Goal: Task Accomplishment & Management: Manage account settings

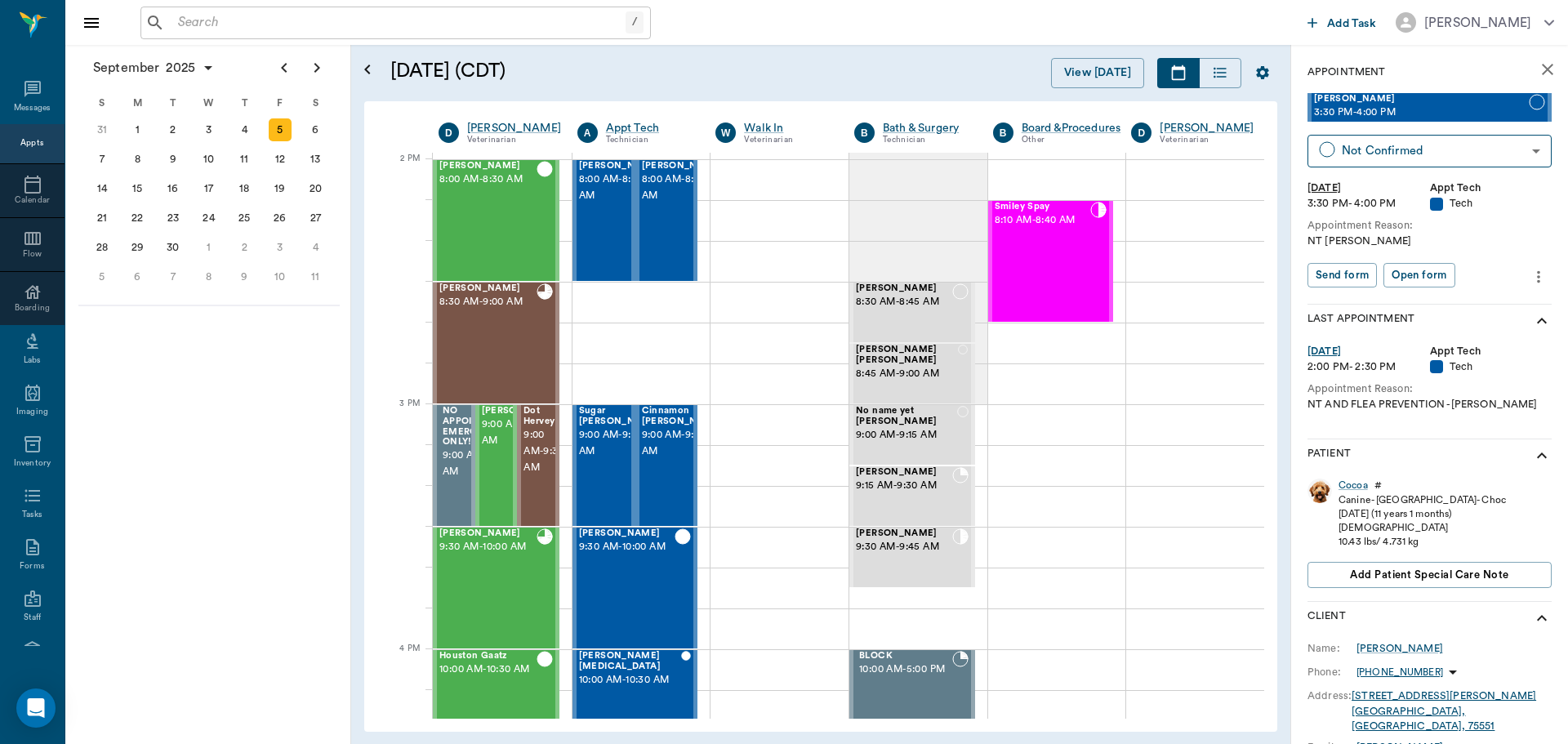
scroll to position [1471, 0]
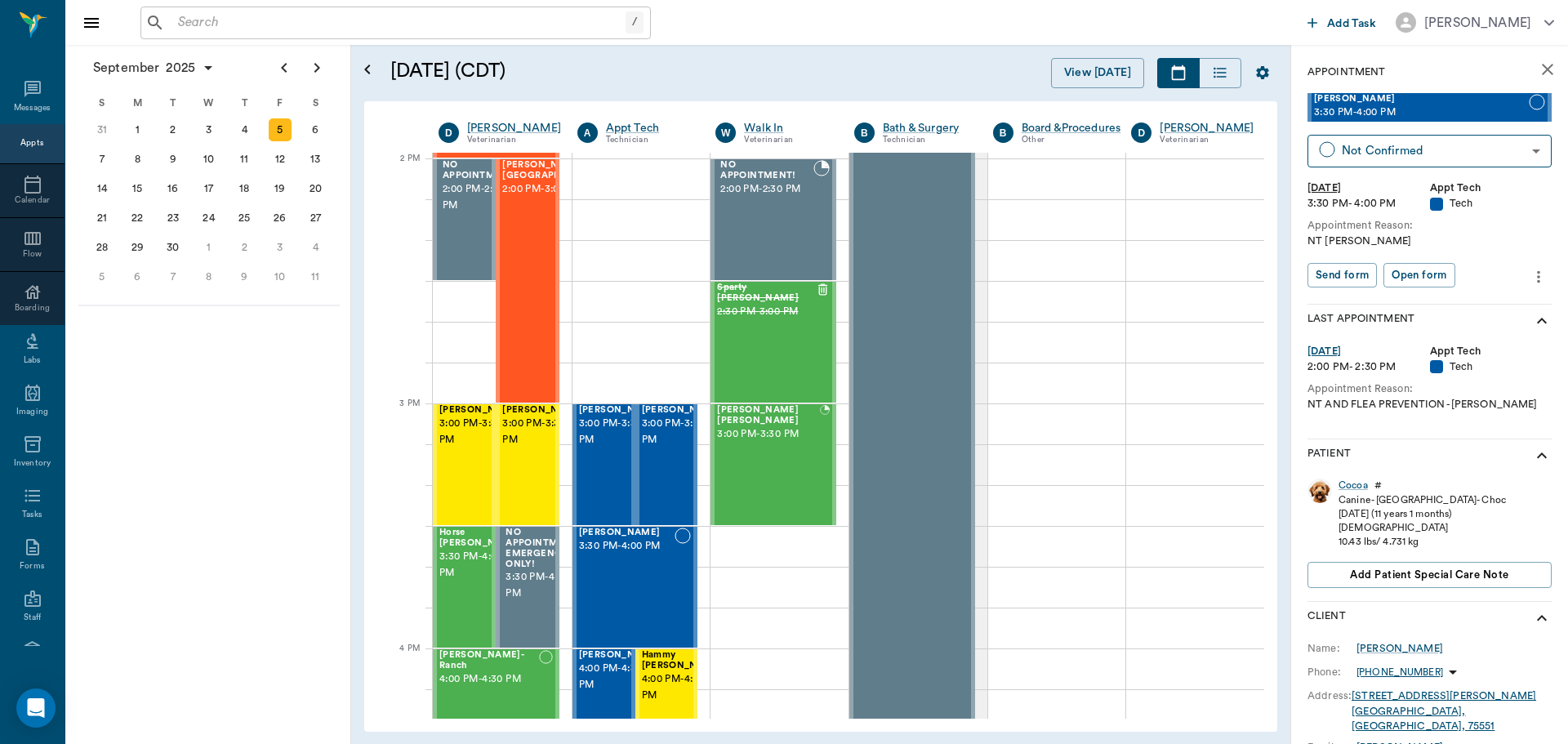
click at [1537, 281] on icon "more" at bounding box center [1538, 276] width 4 height 12
click at [1435, 306] on span "Edit appointment" at bounding box center [1458, 304] width 137 height 18
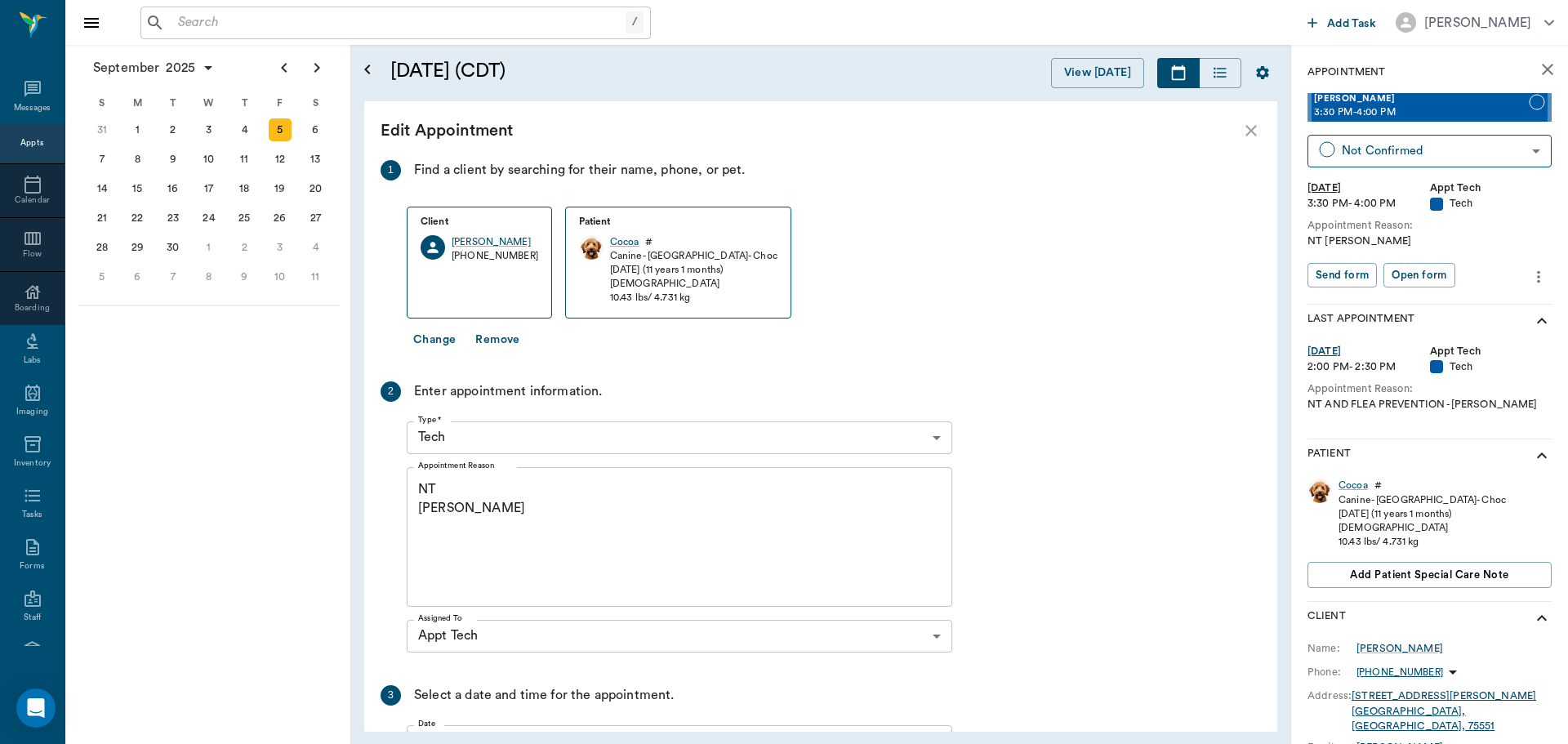
click at [468, 484] on textarea "NT [PERSON_NAME]" at bounding box center [679, 537] width 523 height 113
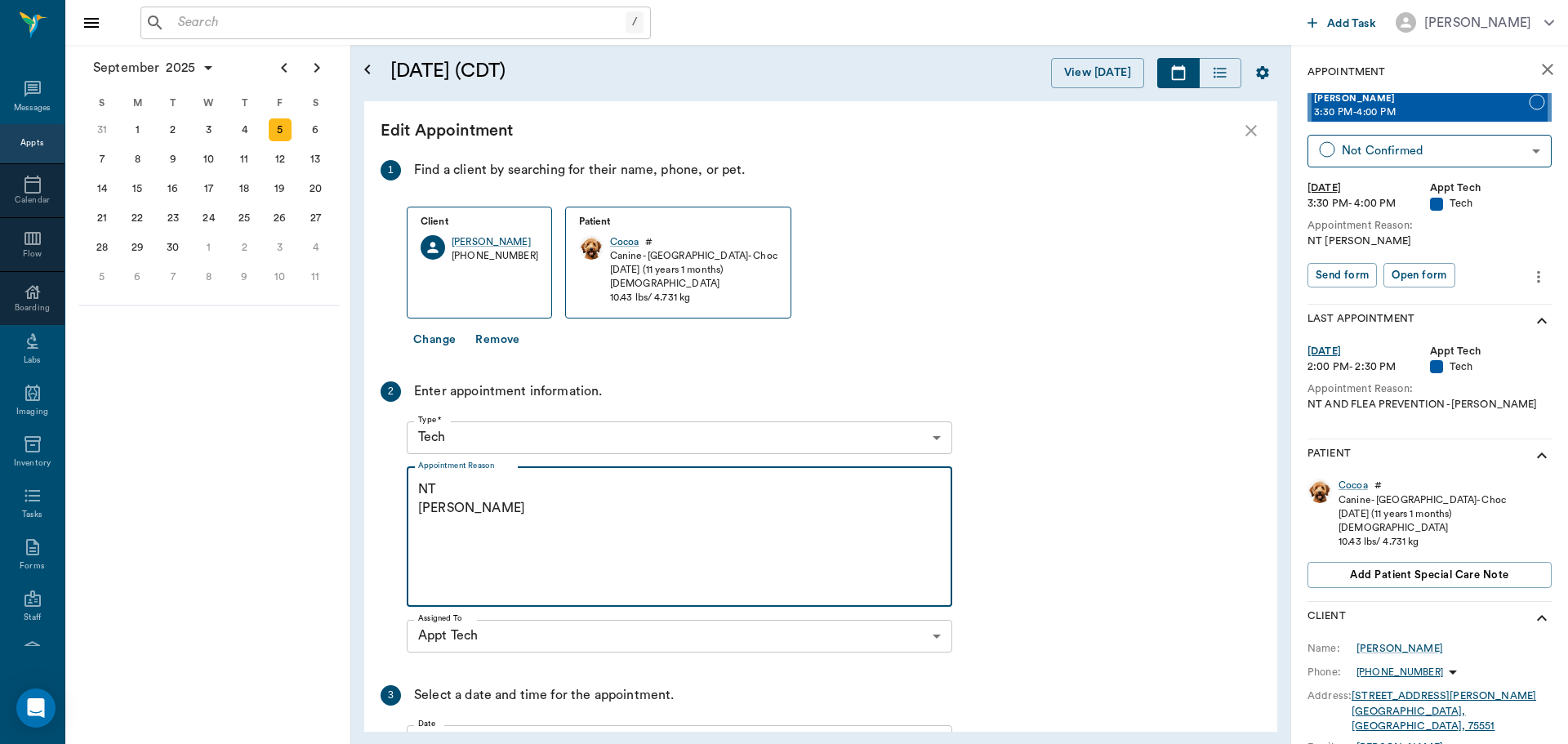
click at [471, 513] on textarea "NT [PERSON_NAME]" at bounding box center [679, 537] width 523 height 113
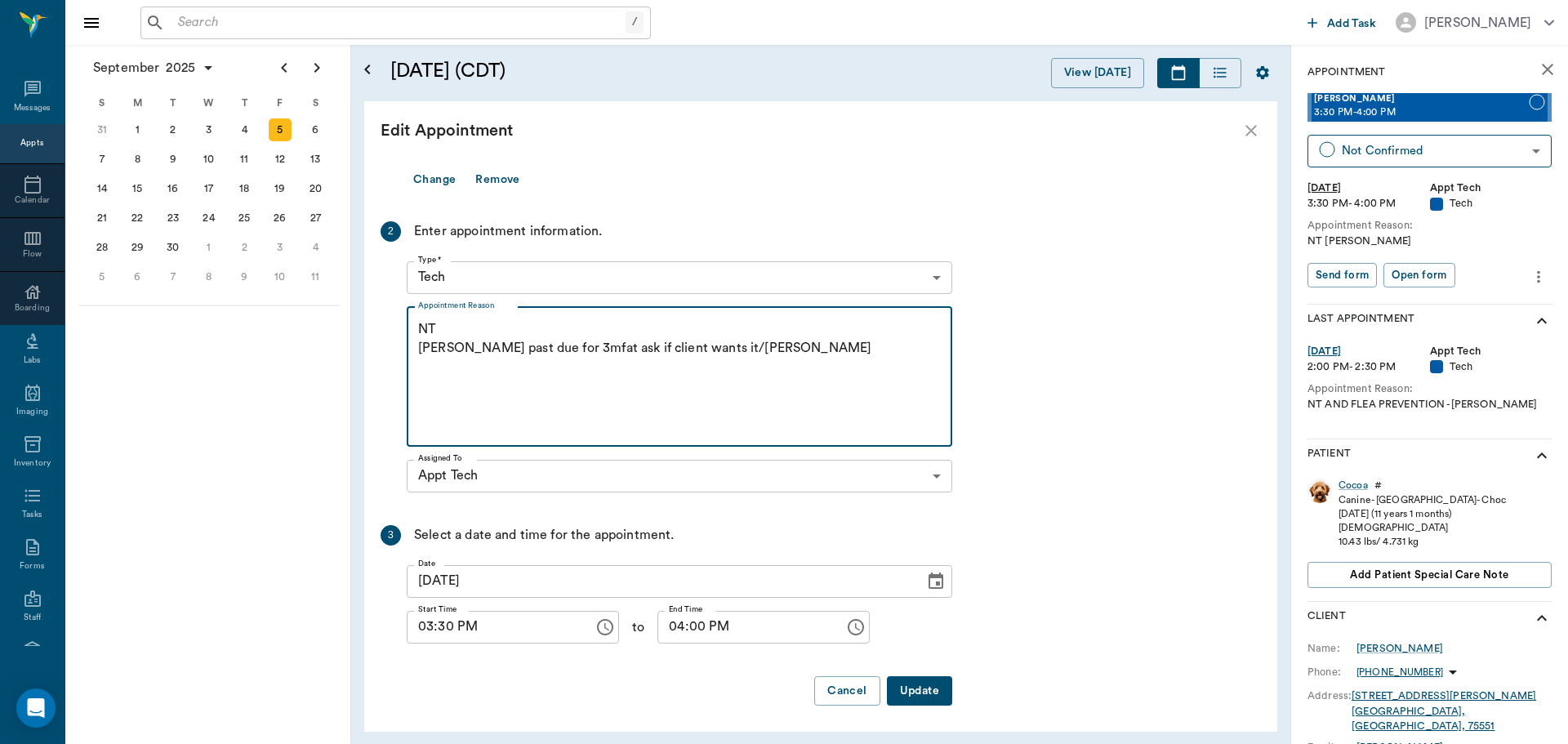
scroll to position [164, 0]
type textarea "NT [PERSON_NAME] past due for 3mfat ask if client wants it/[PERSON_NAME]"
click at [925, 691] on button "Update" at bounding box center [920, 688] width 66 height 31
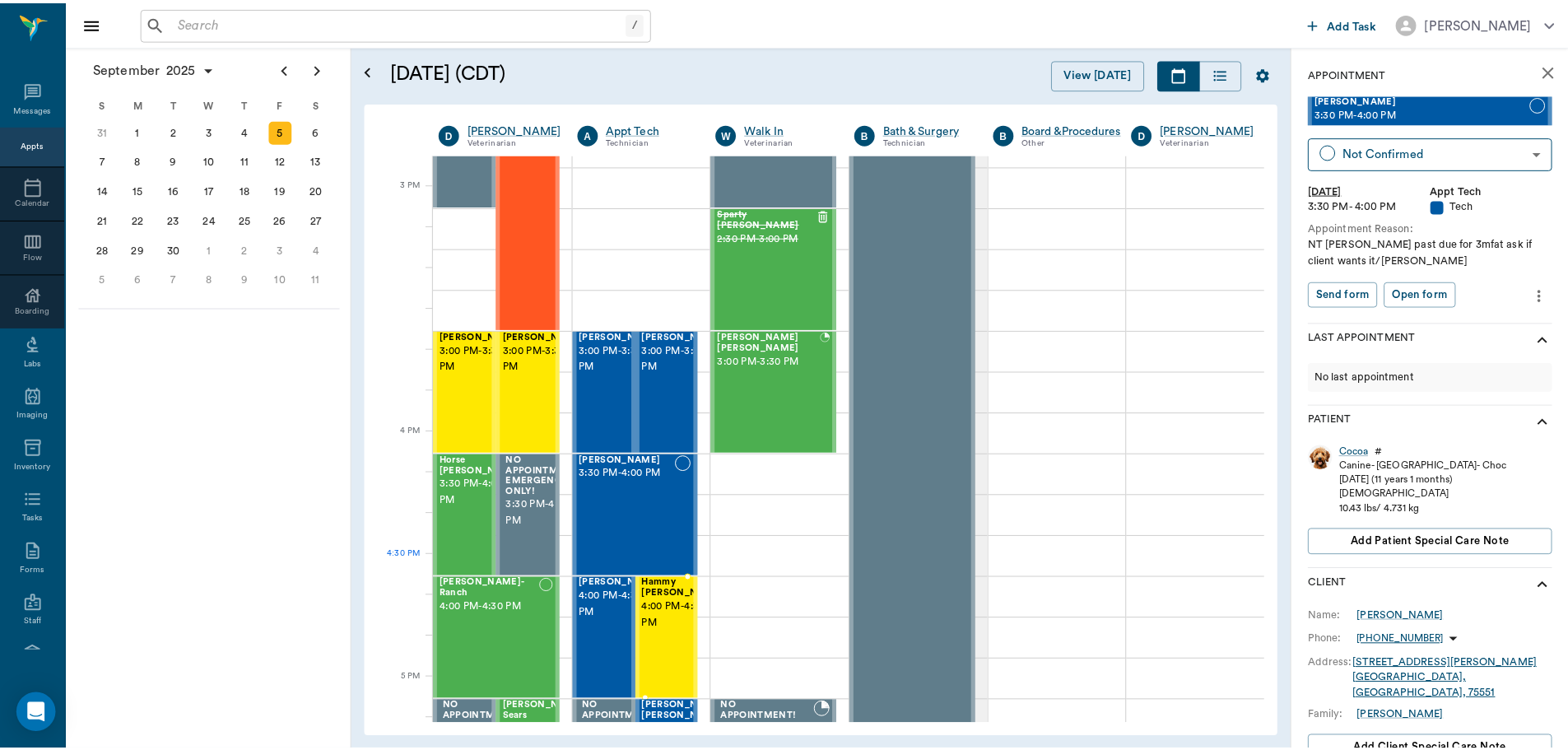
scroll to position [1812, 0]
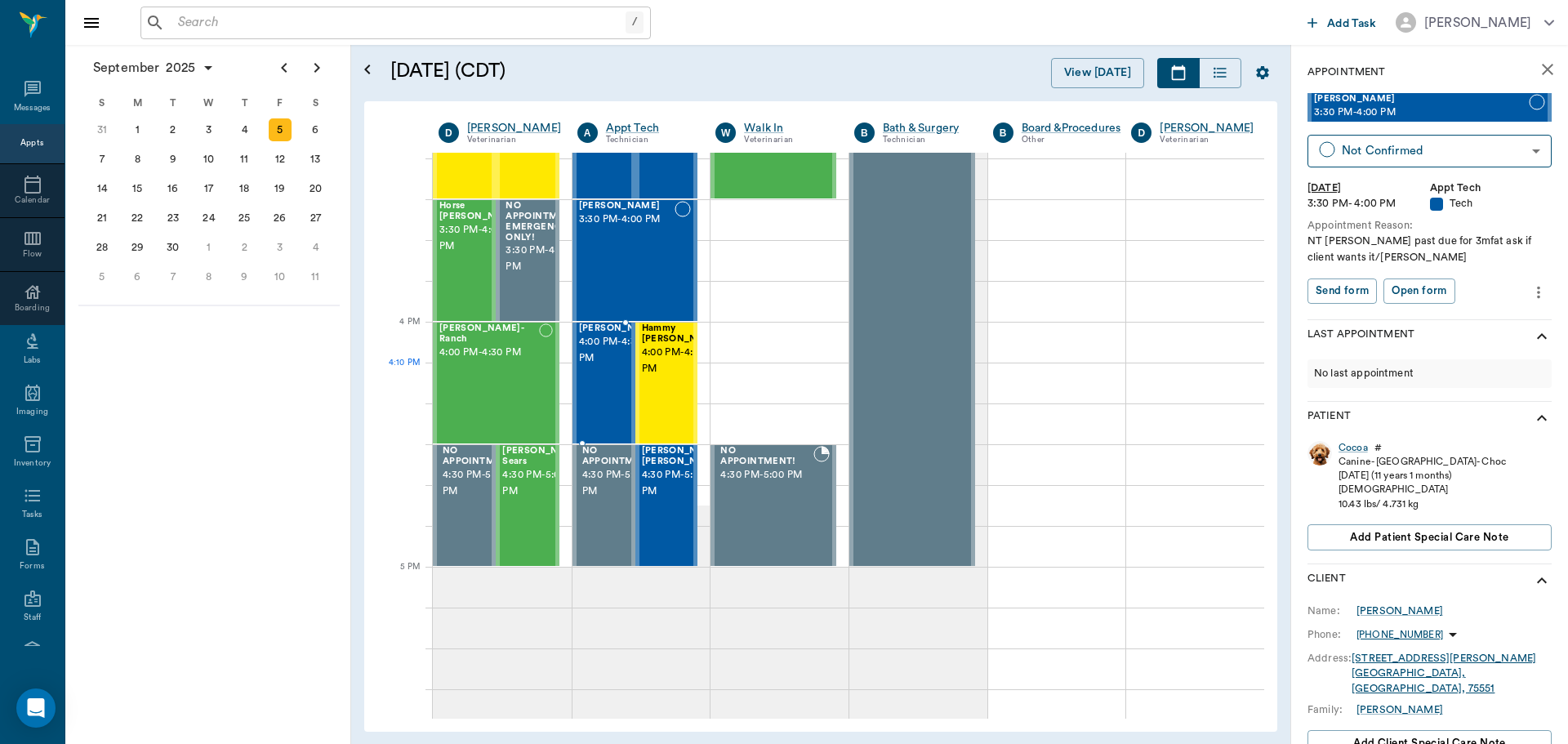
click at [595, 366] on span "4:00 PM - 4:30 PM" at bounding box center [620, 350] width 81 height 32
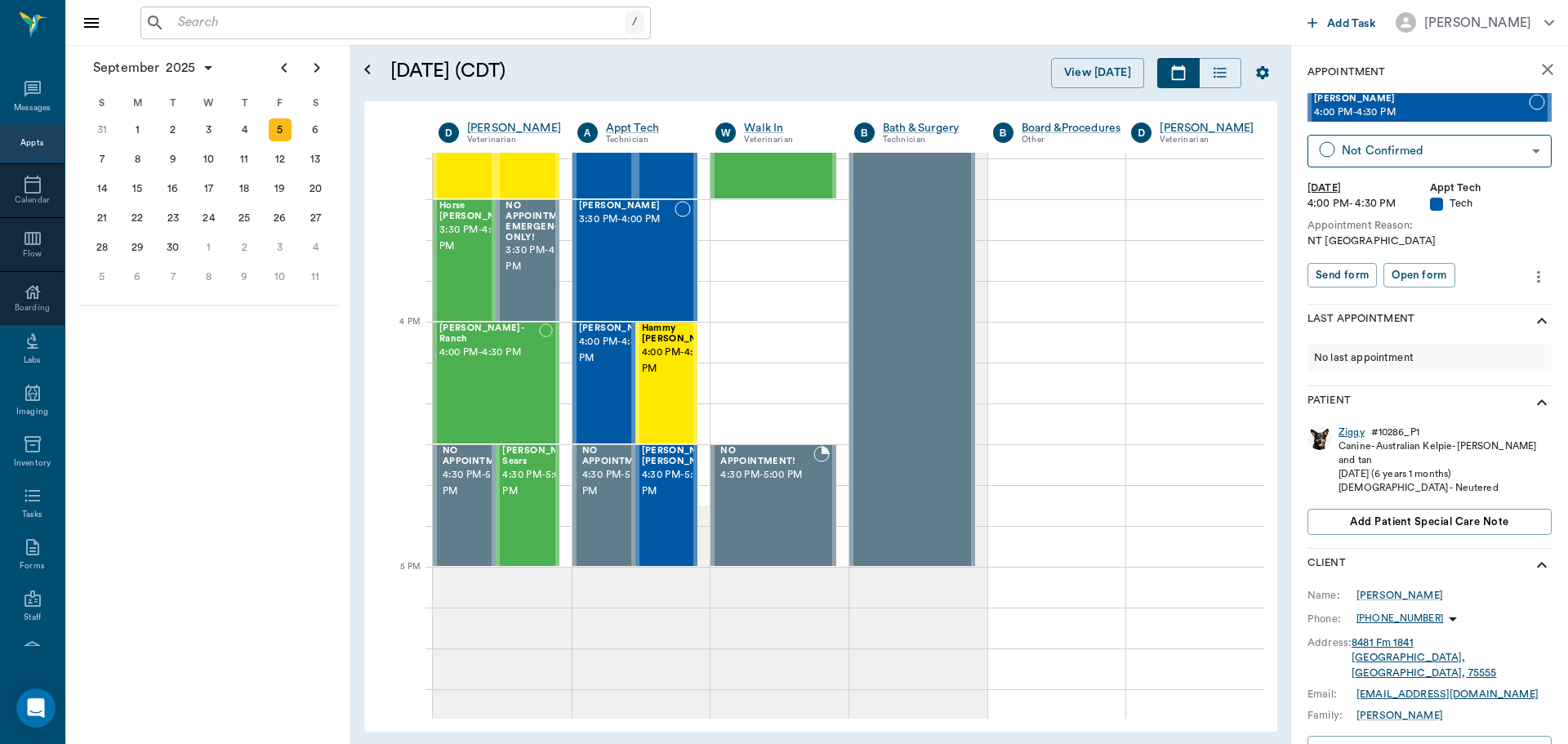
click at [1349, 434] on div "Ziggy" at bounding box center [1352, 432] width 26 height 14
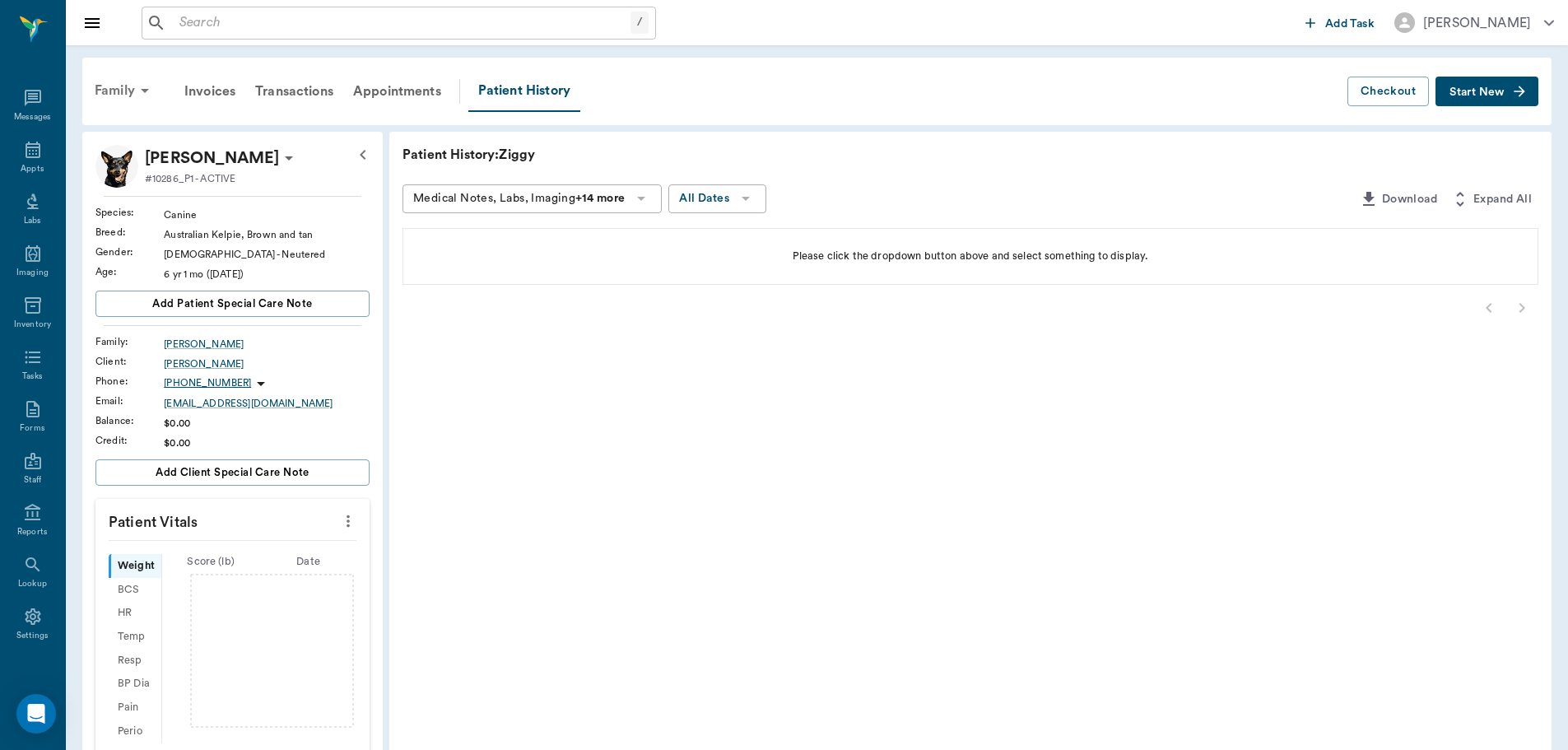
click at [124, 88] on div "Family" at bounding box center [125, 90] width 80 height 39
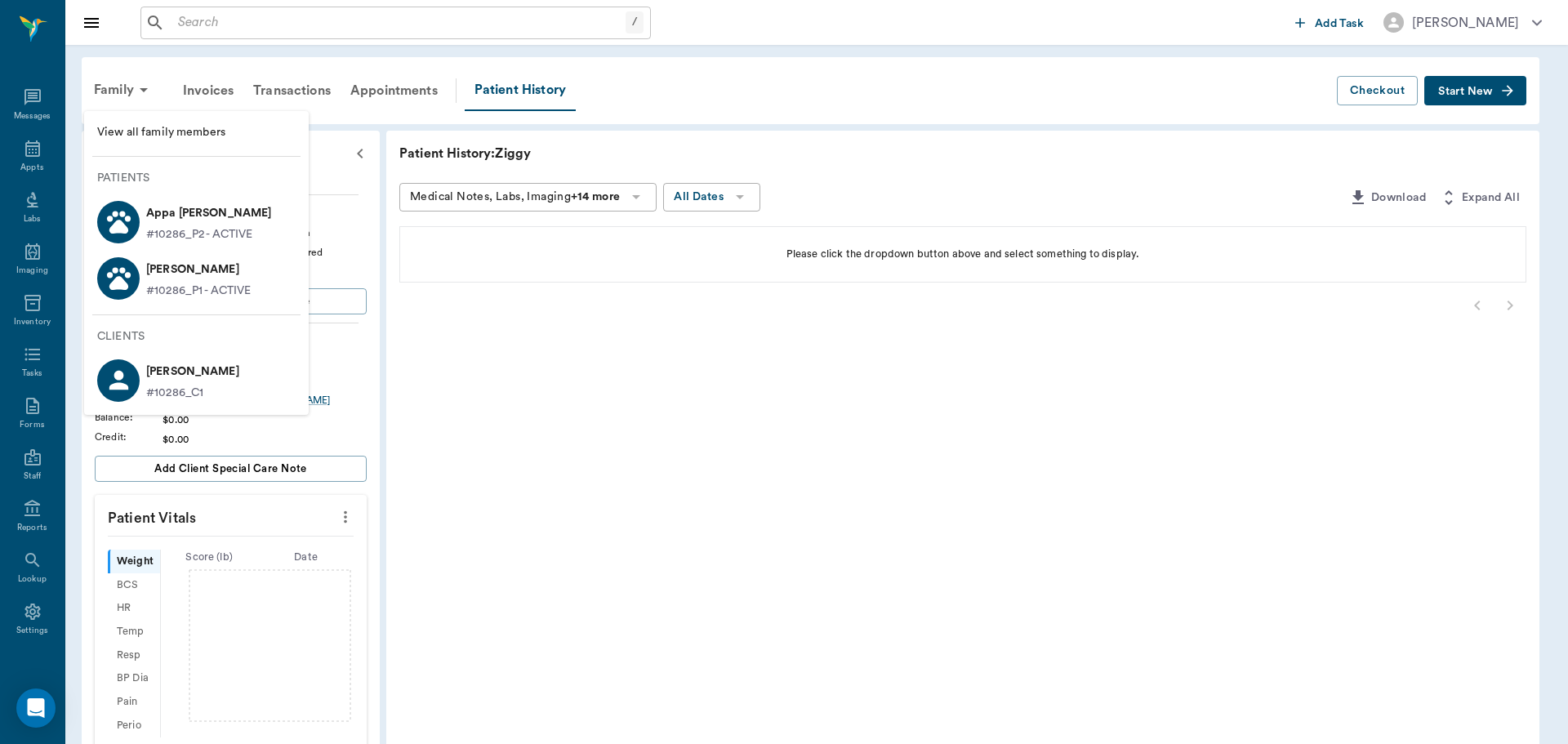
click at [182, 221] on p "Appa [PERSON_NAME]" at bounding box center [208, 213] width 125 height 26
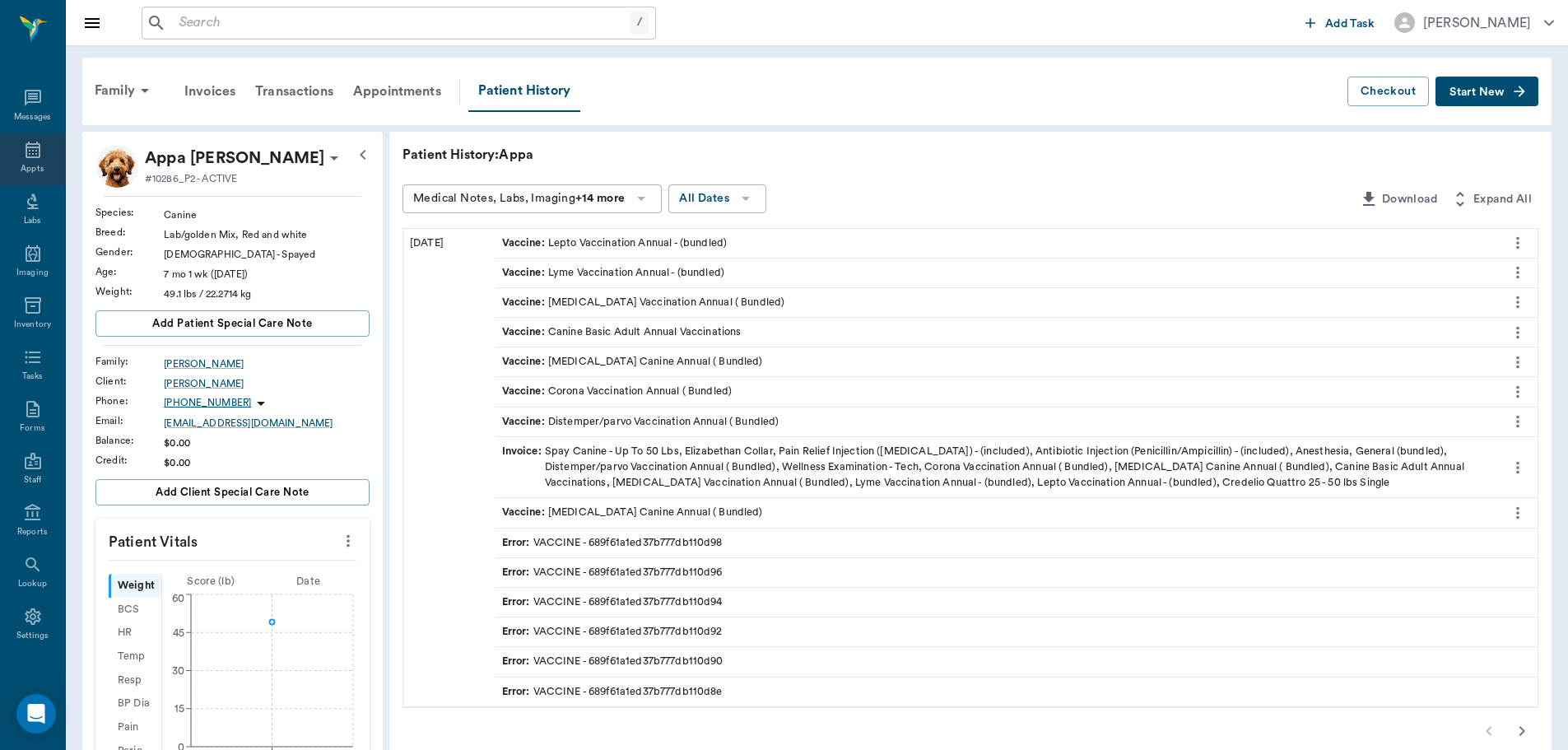
click at [28, 154] on icon at bounding box center [33, 149] width 20 height 20
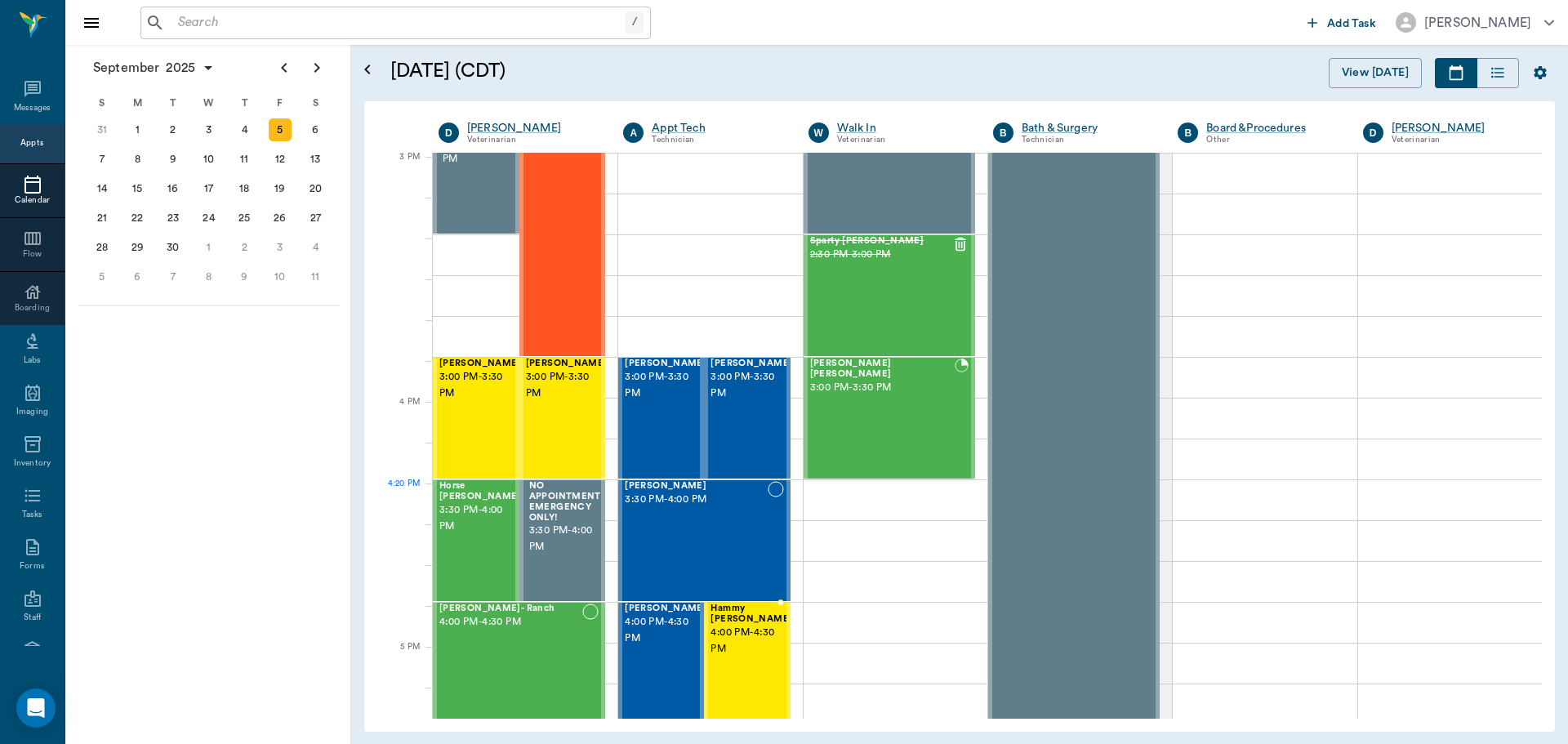
scroll to position [1717, 0]
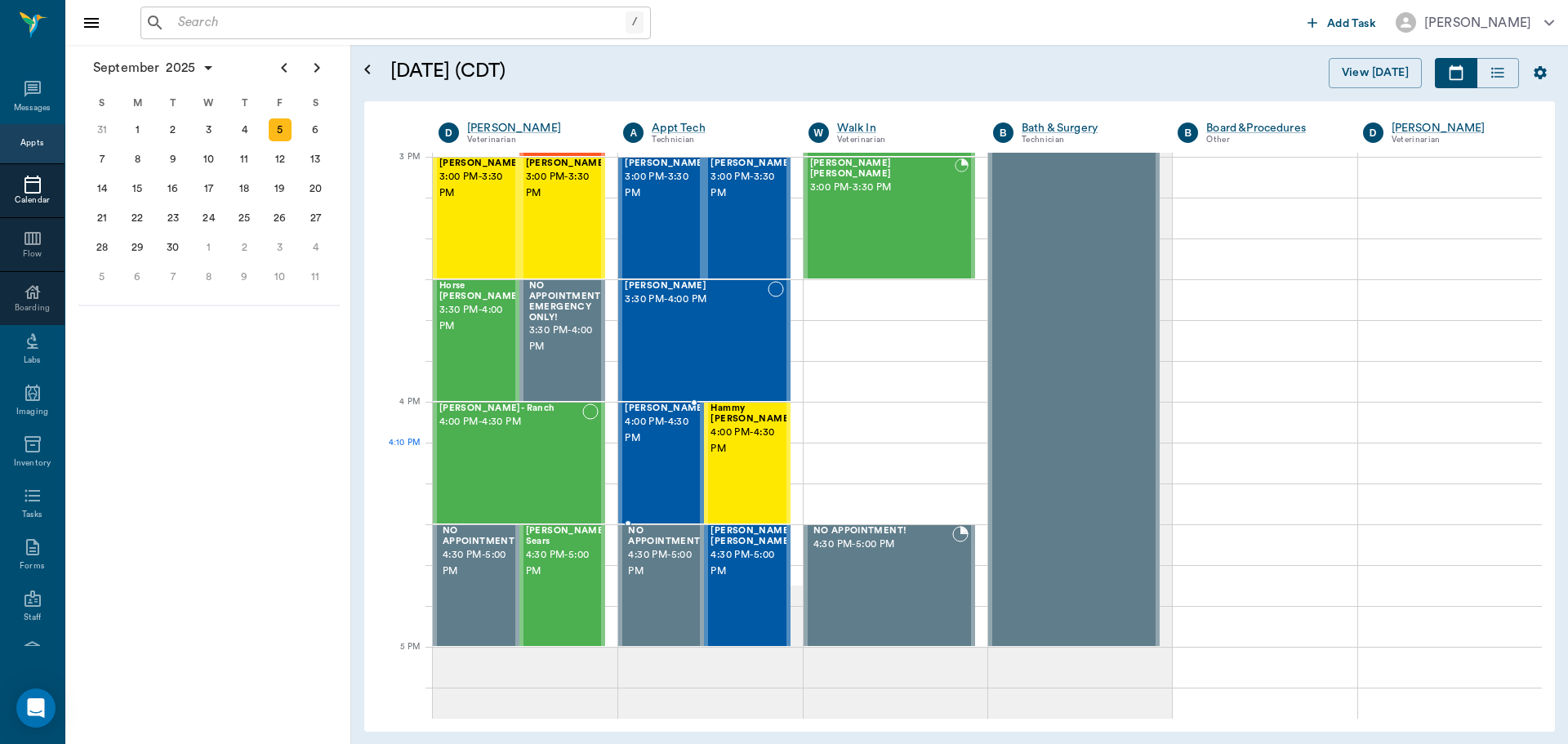
click at [662, 471] on div "[PERSON_NAME] 4:00 PM - 4:30 PM" at bounding box center [665, 463] width 81 height 119
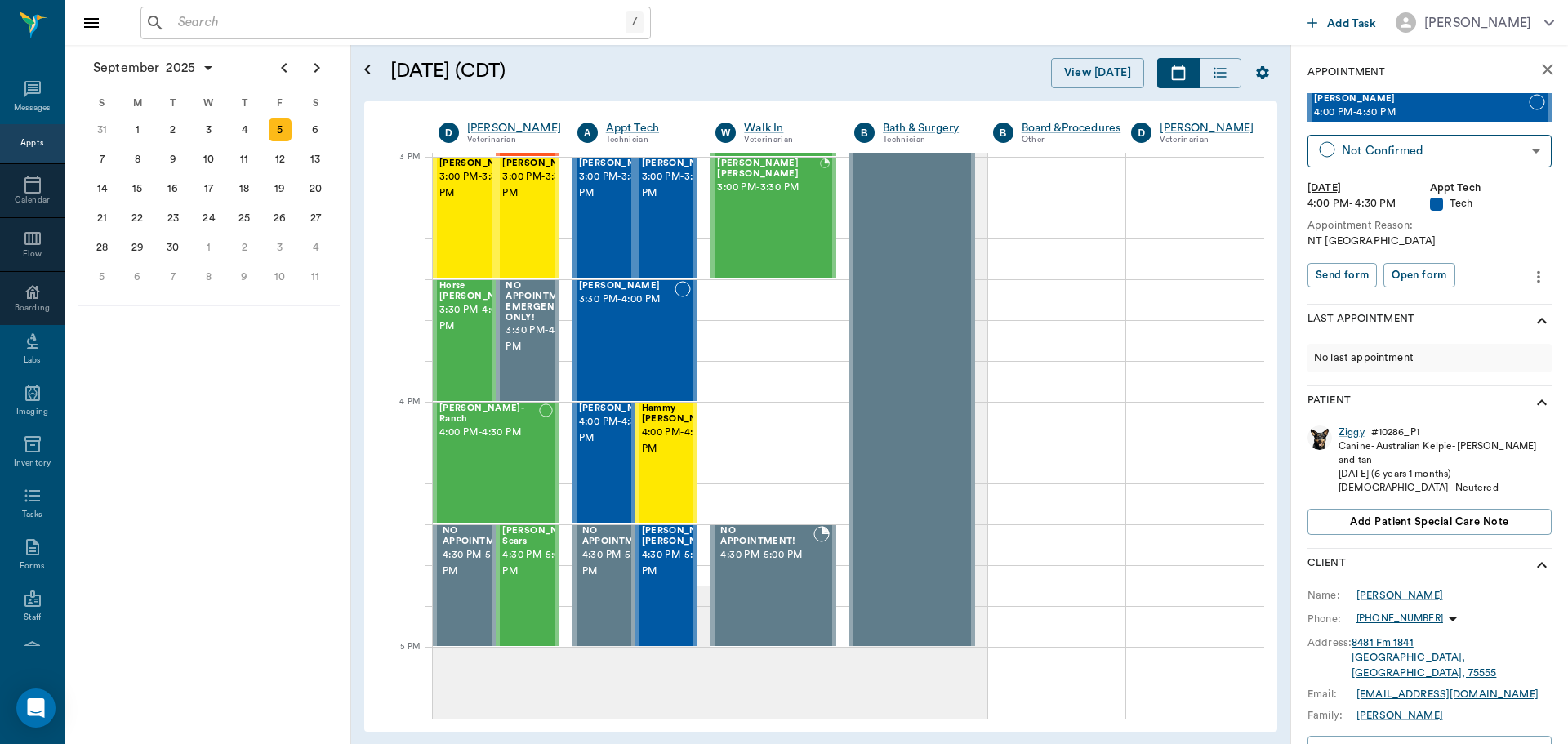
click at [1529, 277] on icon "more" at bounding box center [1537, 277] width 18 height 19
click at [1460, 303] on span "Edit appointment" at bounding box center [1458, 304] width 137 height 18
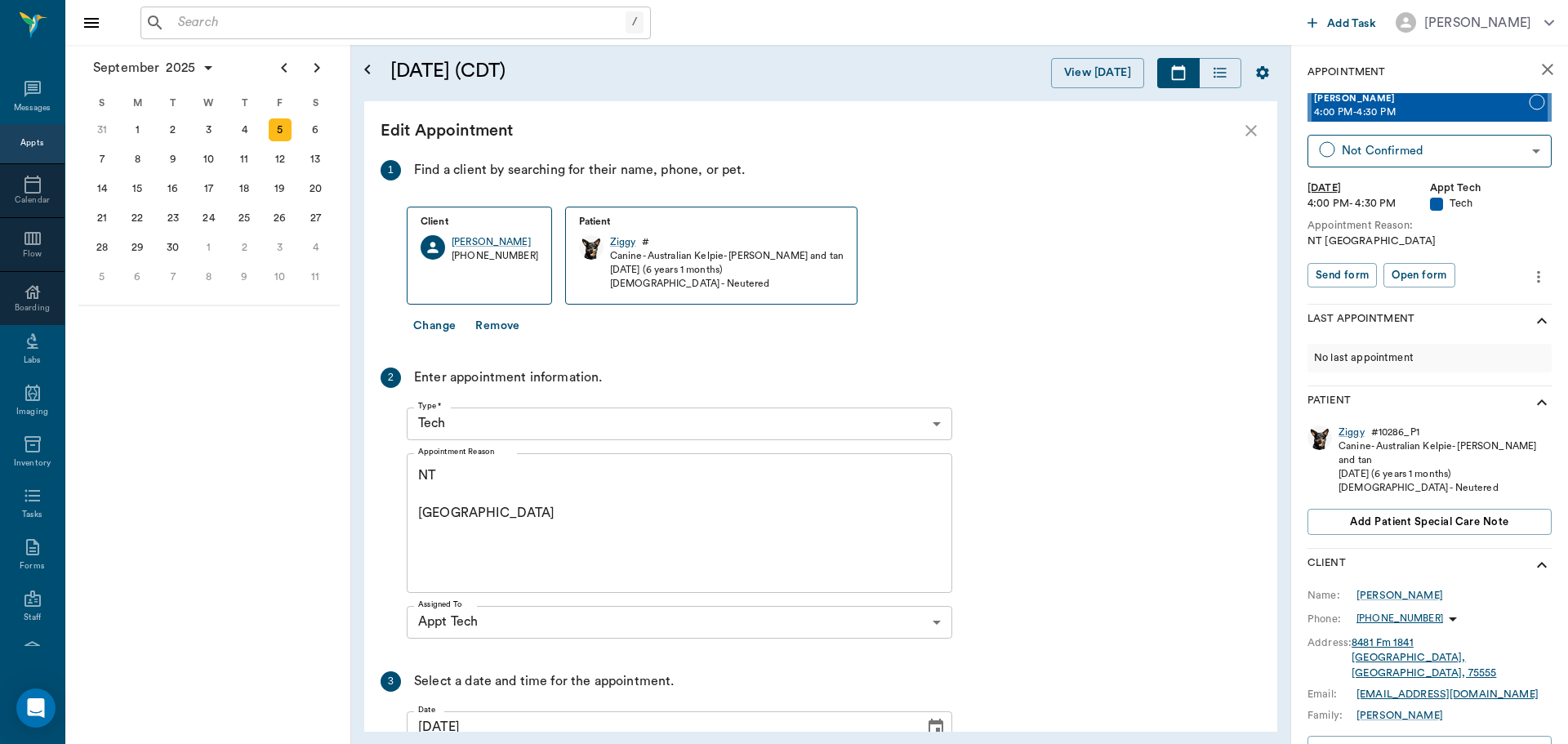
click at [471, 510] on textarea "NT [GEOGRAPHIC_DATA]" at bounding box center [679, 523] width 523 height 113
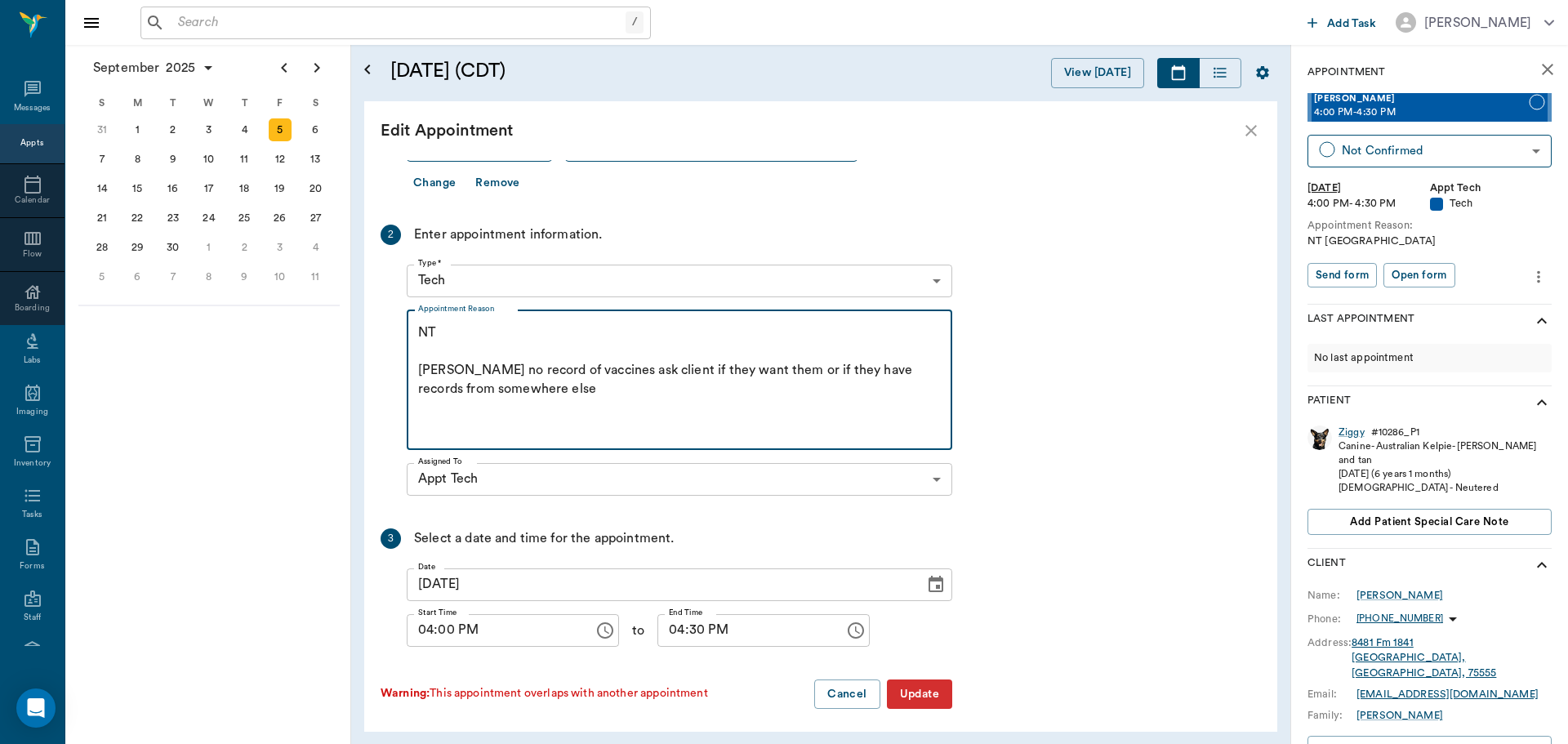
scroll to position [150, 0]
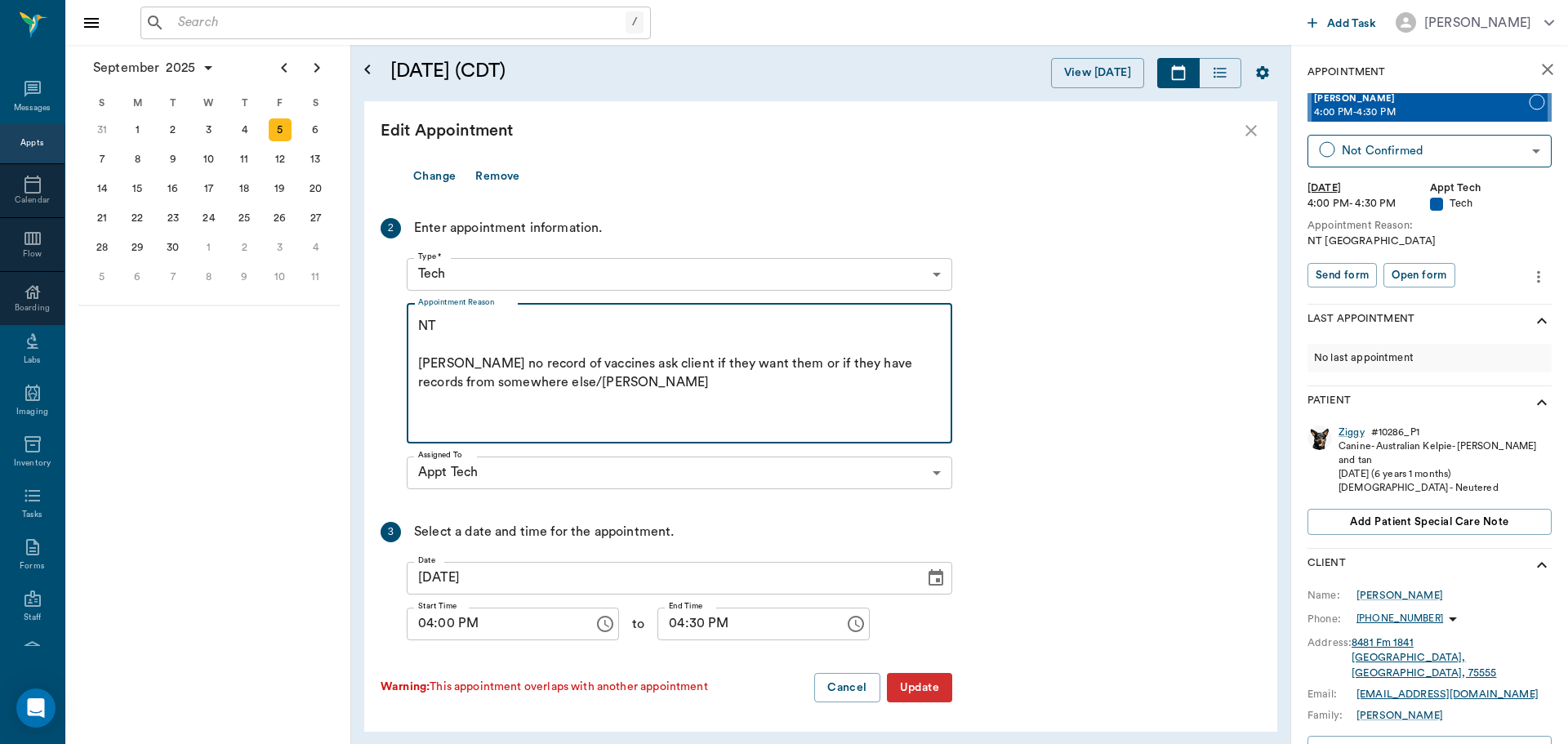
type textarea "NT [PERSON_NAME] no record of vaccines ask client if they want them or if they …"
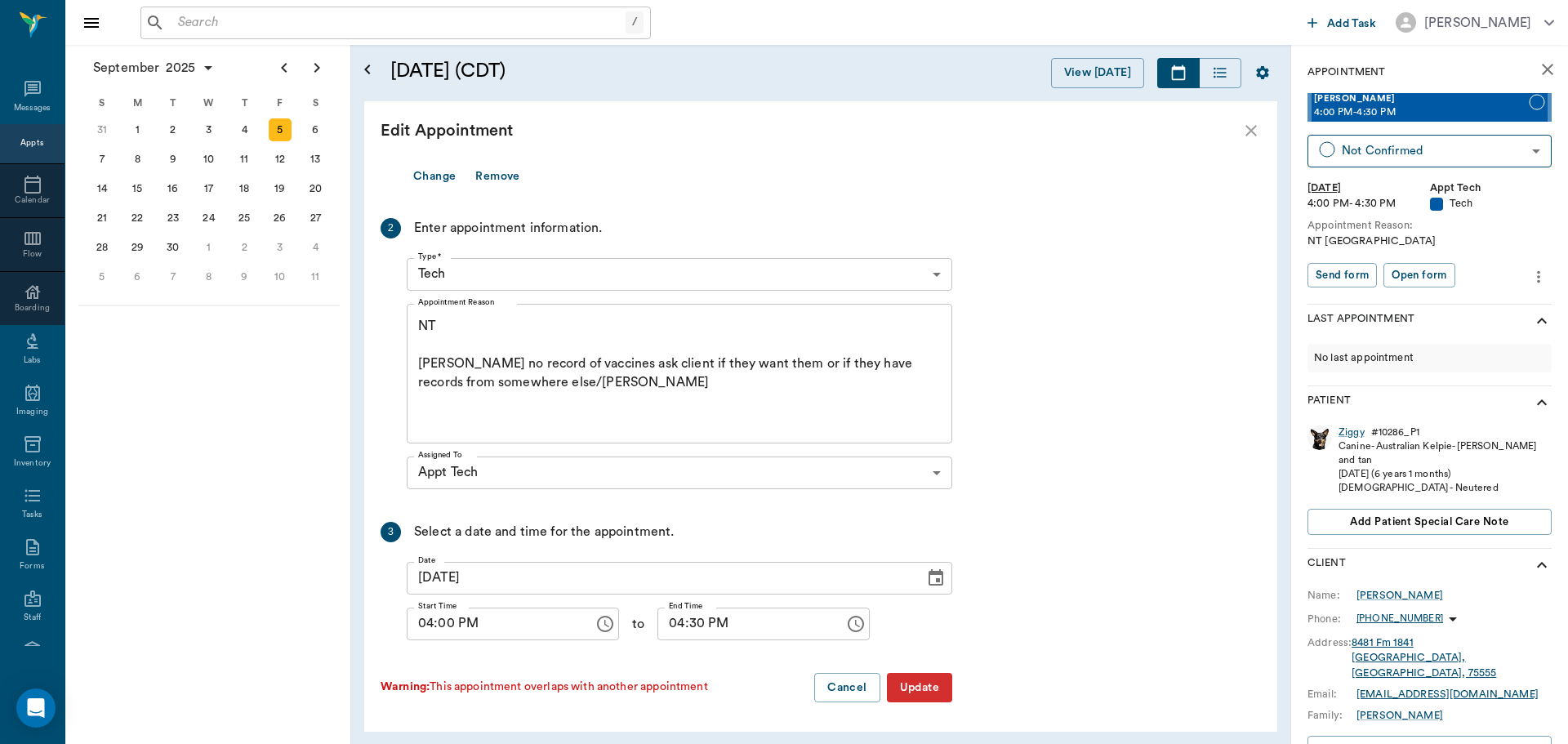
click at [921, 683] on button "Update" at bounding box center [920, 688] width 66 height 31
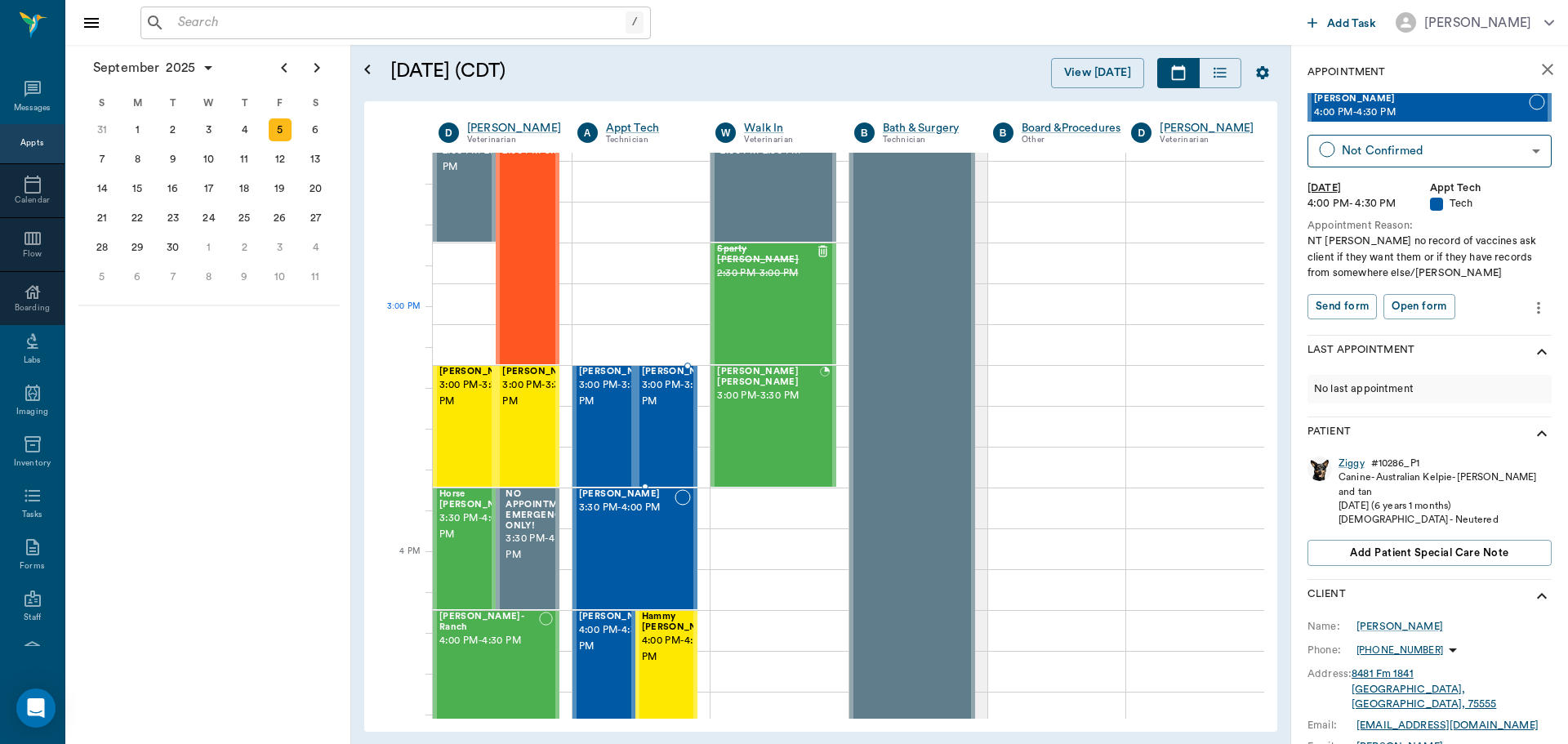
scroll to position [1473, 0]
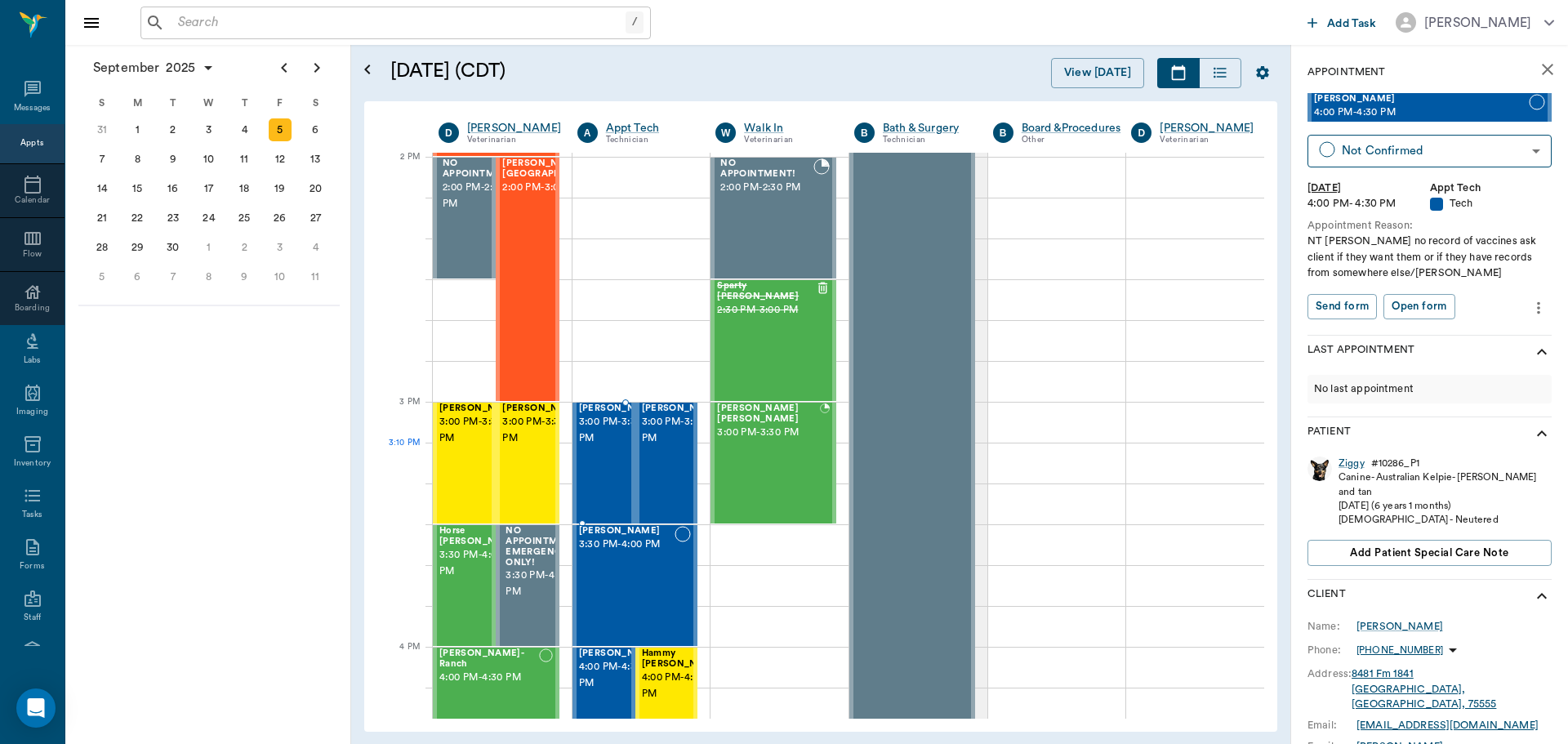
click at [609, 457] on div "[PERSON_NAME] 3:00 PM - 3:30 PM" at bounding box center [620, 463] width 81 height 119
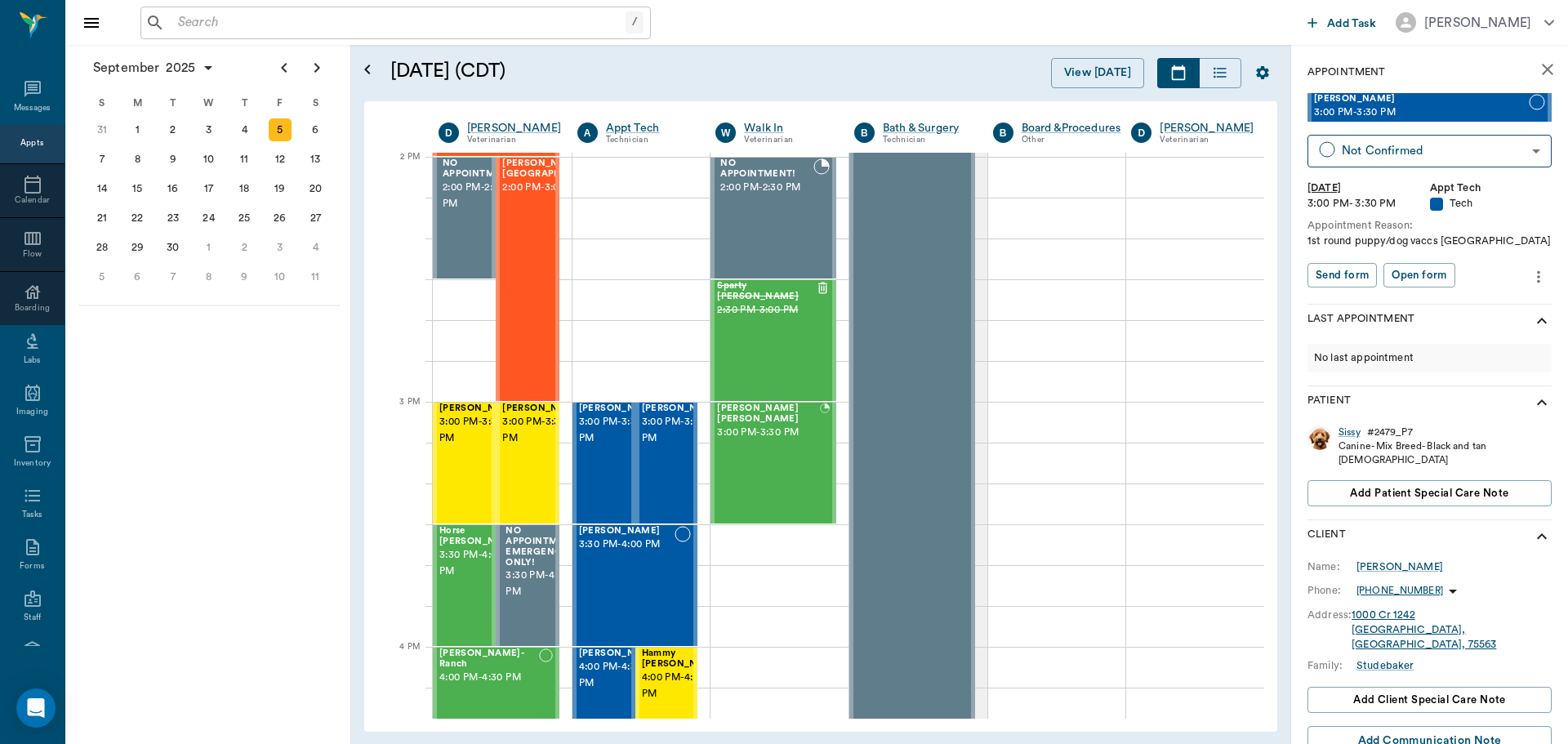
click at [1537, 277] on icon "more" at bounding box center [1538, 276] width 4 height 12
click at [1448, 310] on span "Edit appointment" at bounding box center [1458, 304] width 137 height 18
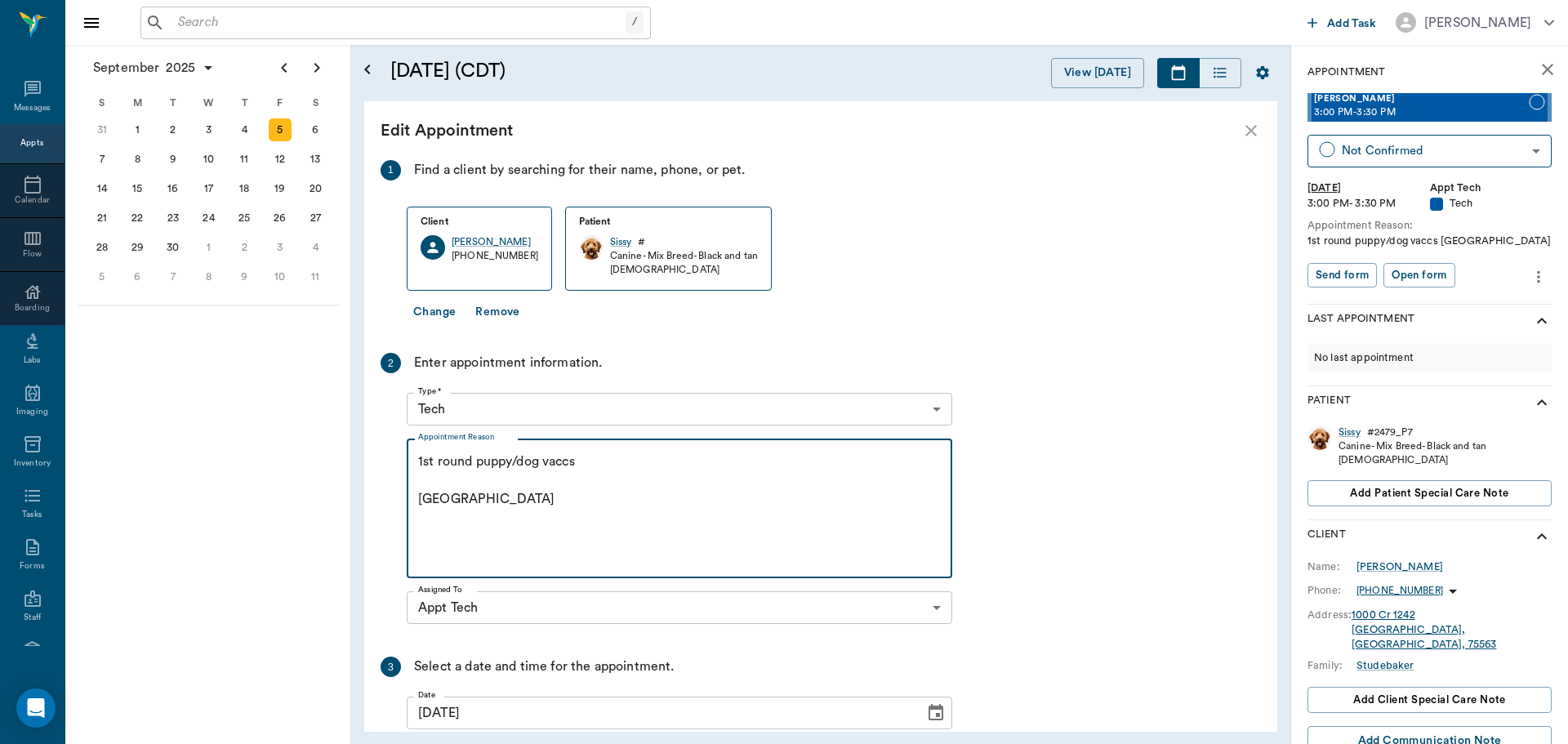
click at [590, 460] on textarea "1st round puppy/dog vaccs [GEOGRAPHIC_DATA]" at bounding box center [679, 509] width 523 height 113
click at [466, 502] on textarea "1st round puppy/dog vaccs [GEOGRAPHIC_DATA]" at bounding box center [679, 509] width 523 height 113
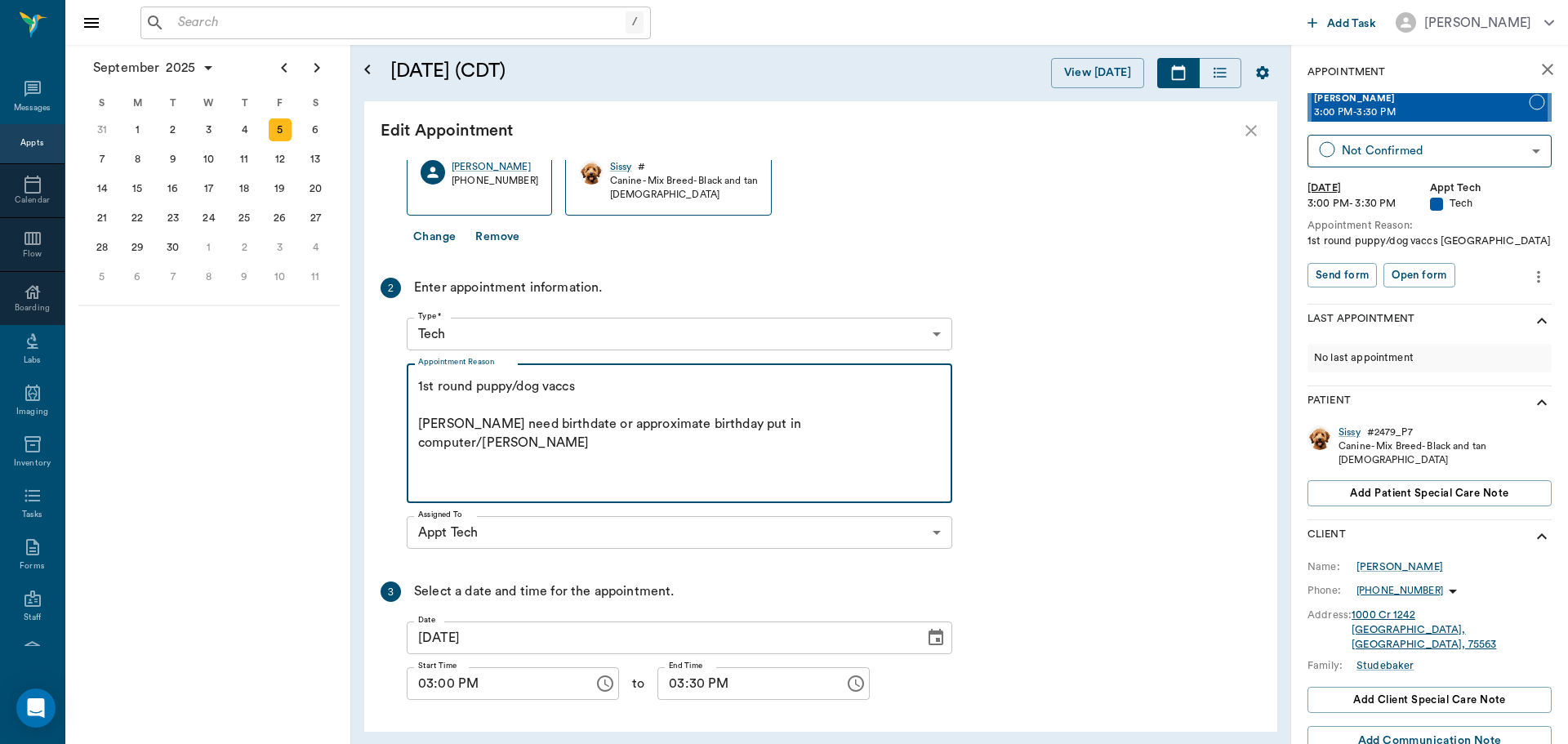
scroll to position [136, 0]
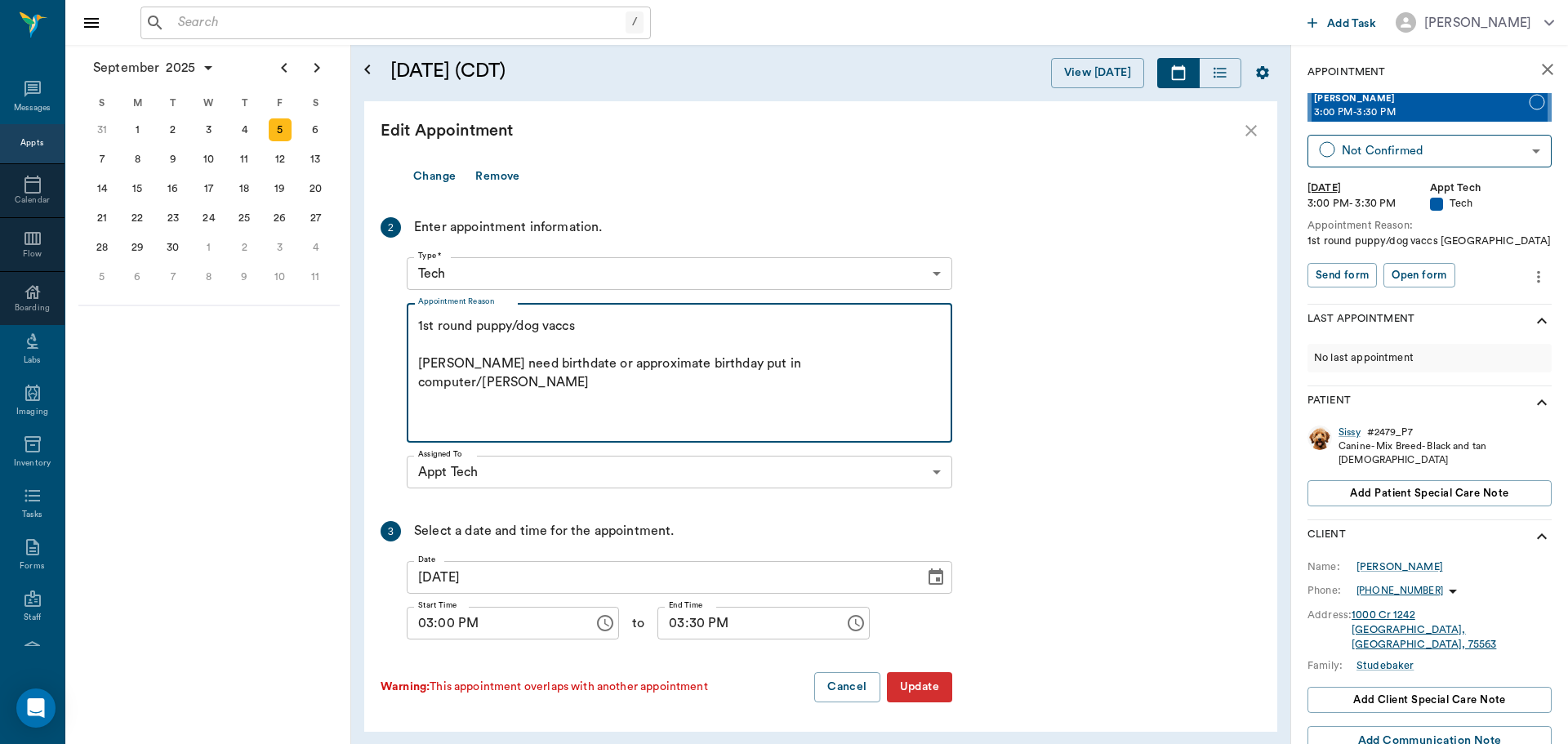
type textarea "1st round puppy/dog vaccs [PERSON_NAME] need birthdate or approximate birthday …"
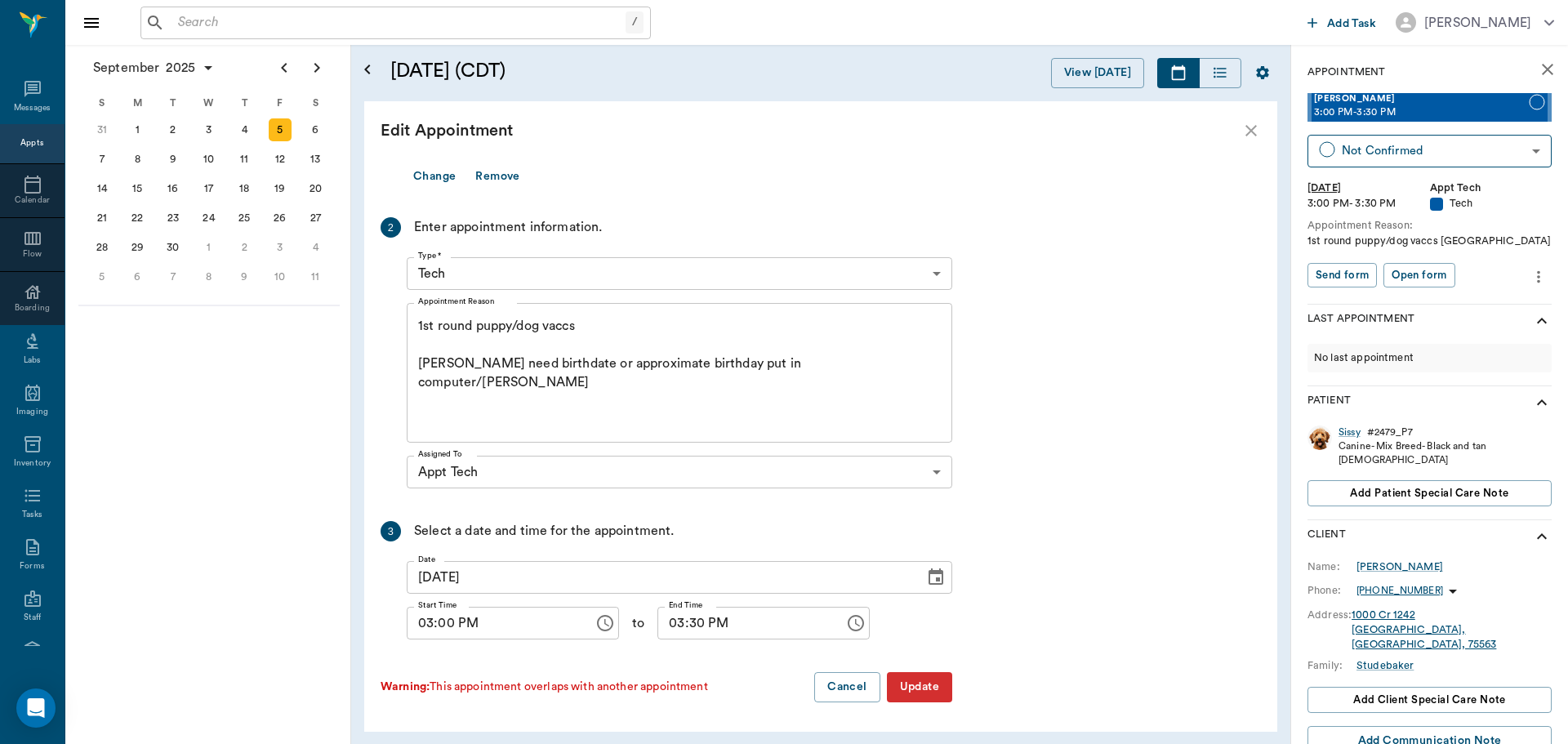
click at [928, 689] on button "Update" at bounding box center [920, 688] width 66 height 31
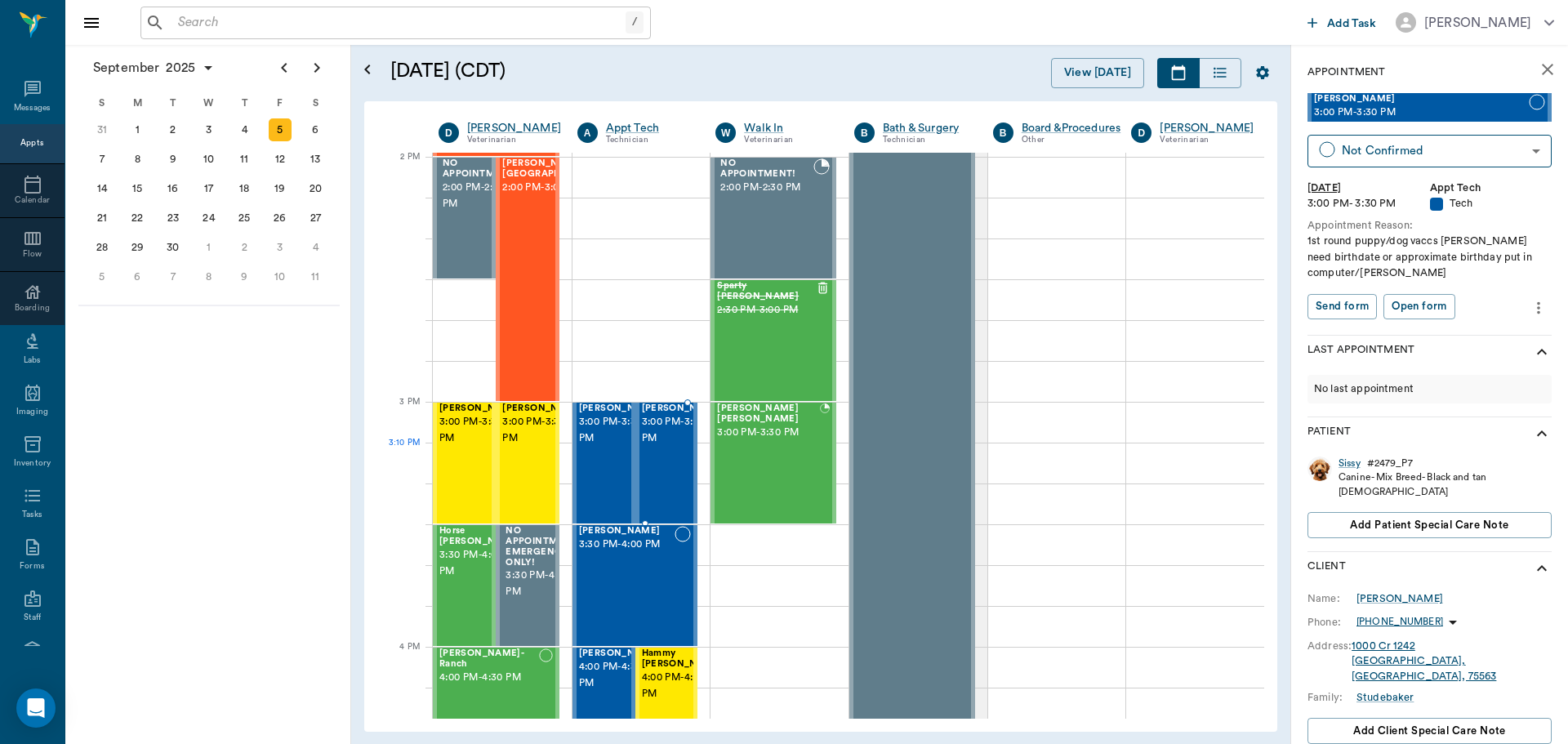
click at [658, 476] on div "[PERSON_NAME] 3:00 PM - 3:30 PM" at bounding box center [683, 463] width 81 height 119
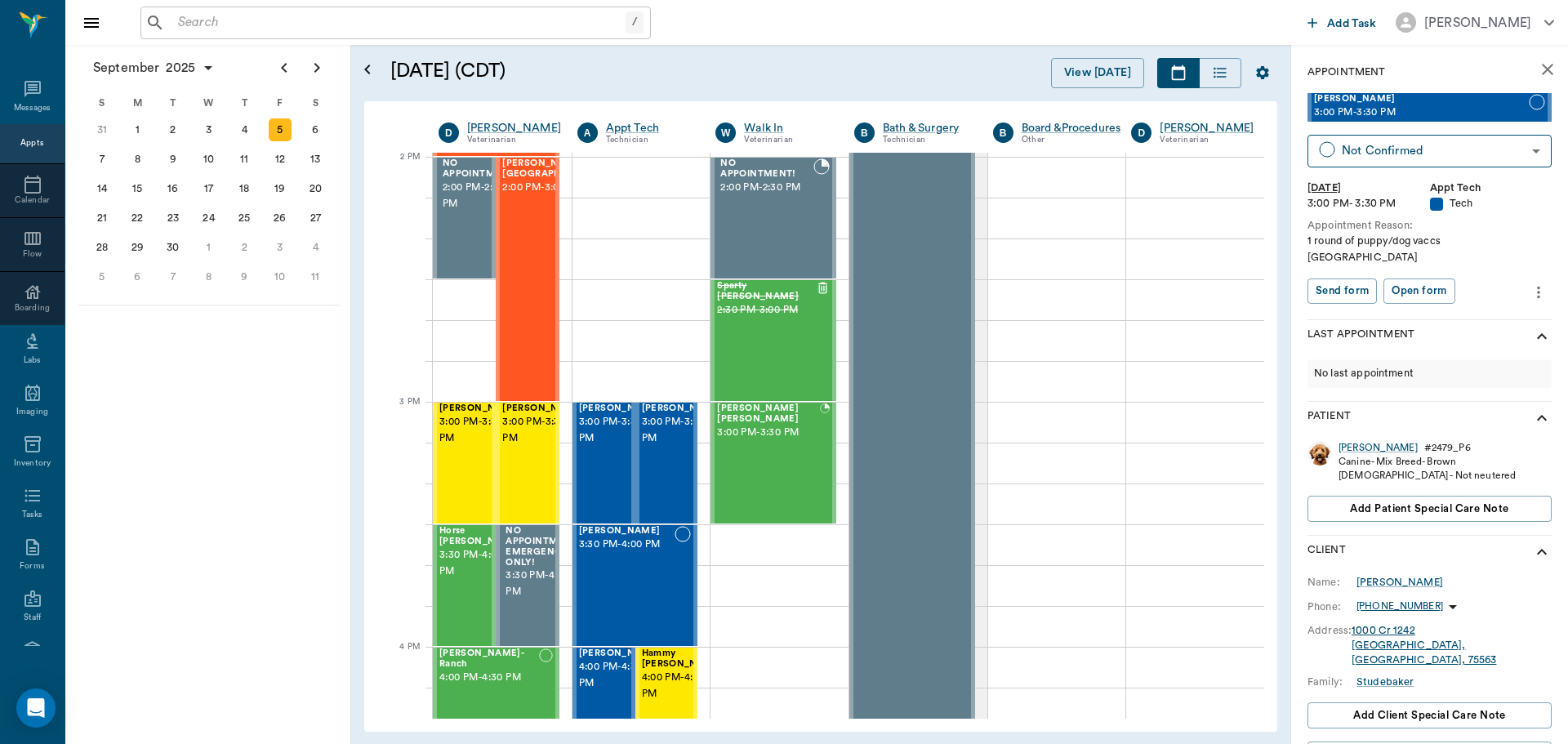
click at [1529, 282] on icon "more" at bounding box center [1537, 291] width 18 height 19
click at [1455, 309] on span "Edit appointment" at bounding box center [1458, 304] width 137 height 18
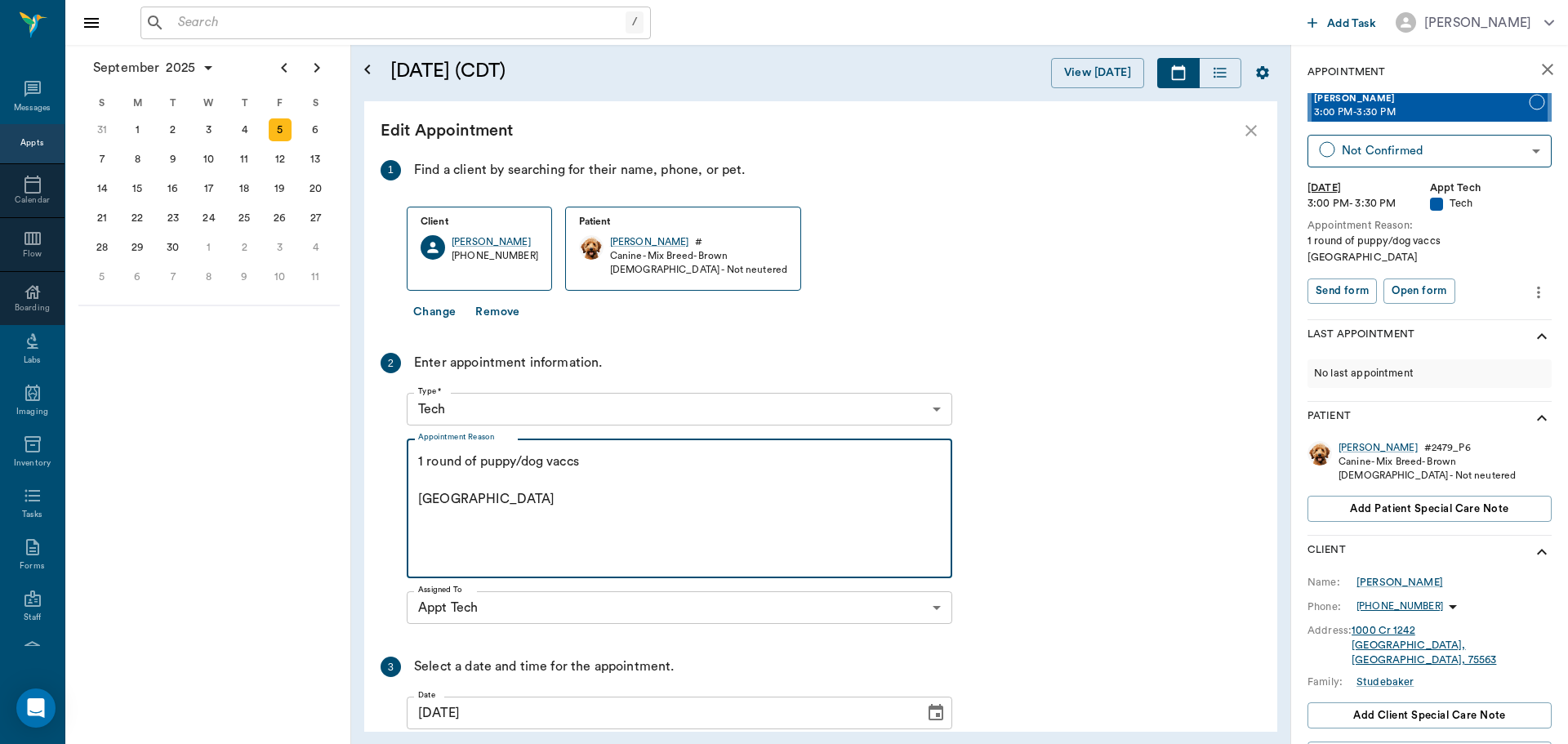
click at [463, 497] on textarea "1 round of puppy/dog vaccs [GEOGRAPHIC_DATA]" at bounding box center [679, 509] width 523 height 113
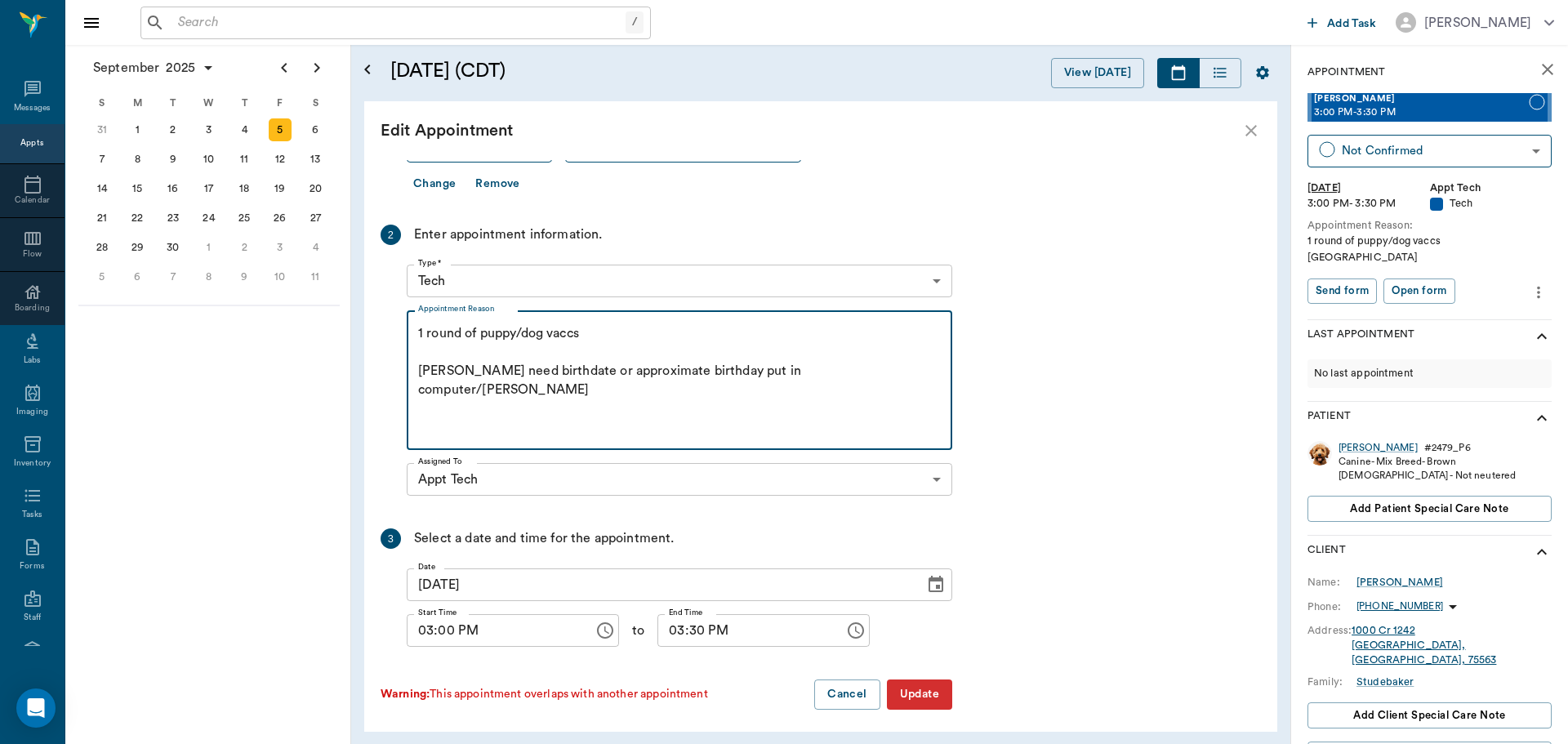
scroll to position [136, 0]
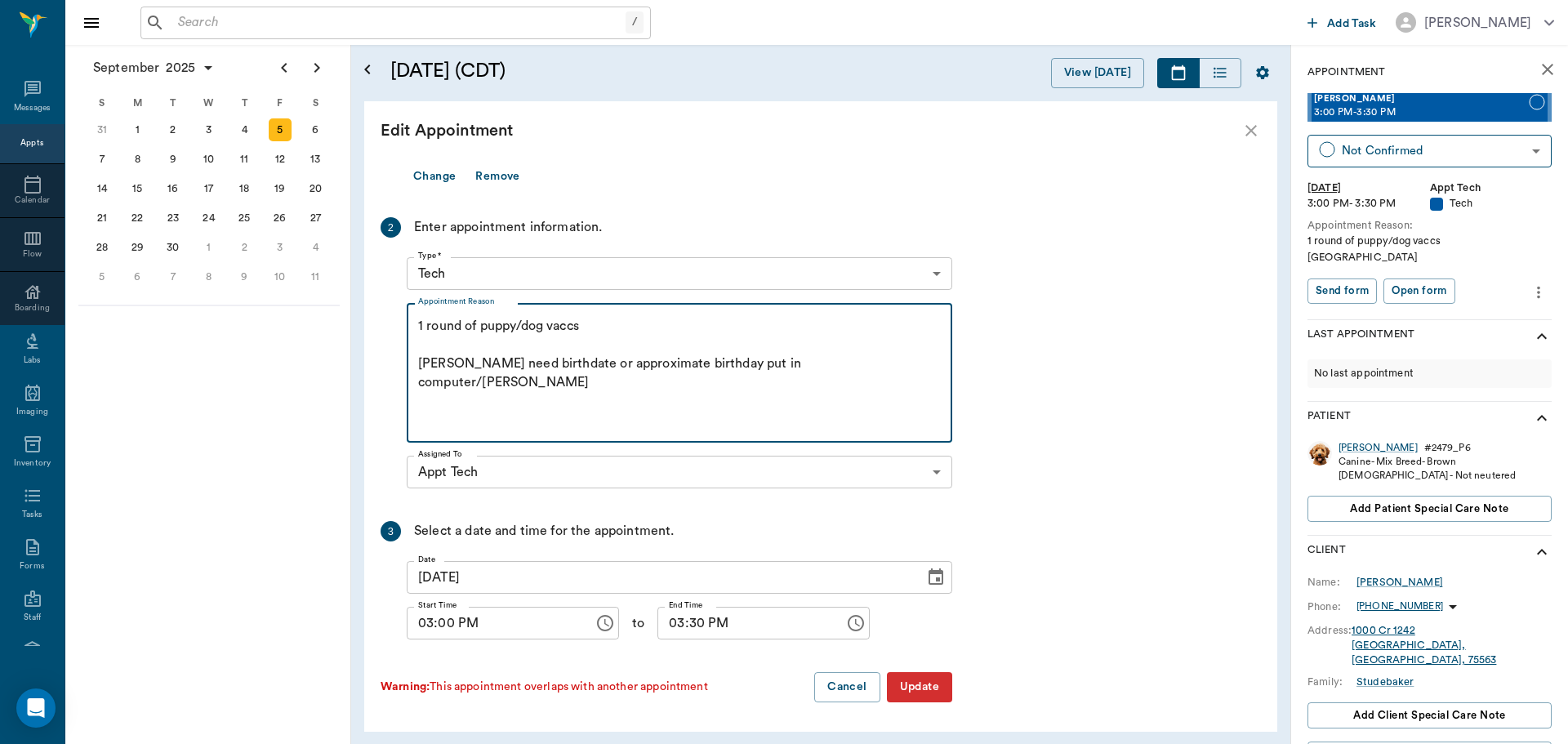
type textarea "1 round of puppy/dog vaccs [PERSON_NAME] need birthdate or approximate birthday…"
click at [918, 686] on button "Update" at bounding box center [920, 688] width 66 height 31
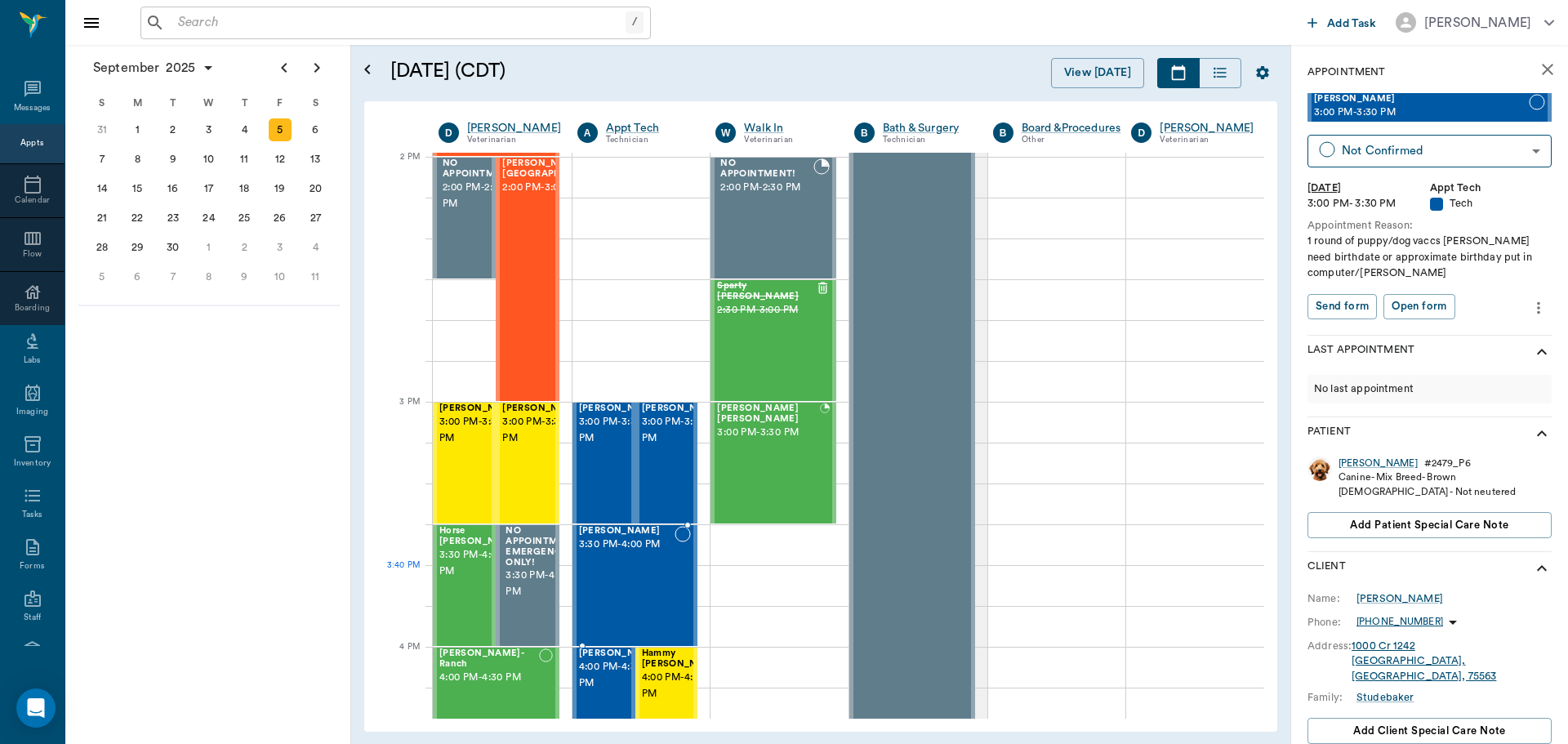
click at [633, 578] on div "[PERSON_NAME] 3:30 PM - 4:00 PM" at bounding box center [627, 586] width 96 height 119
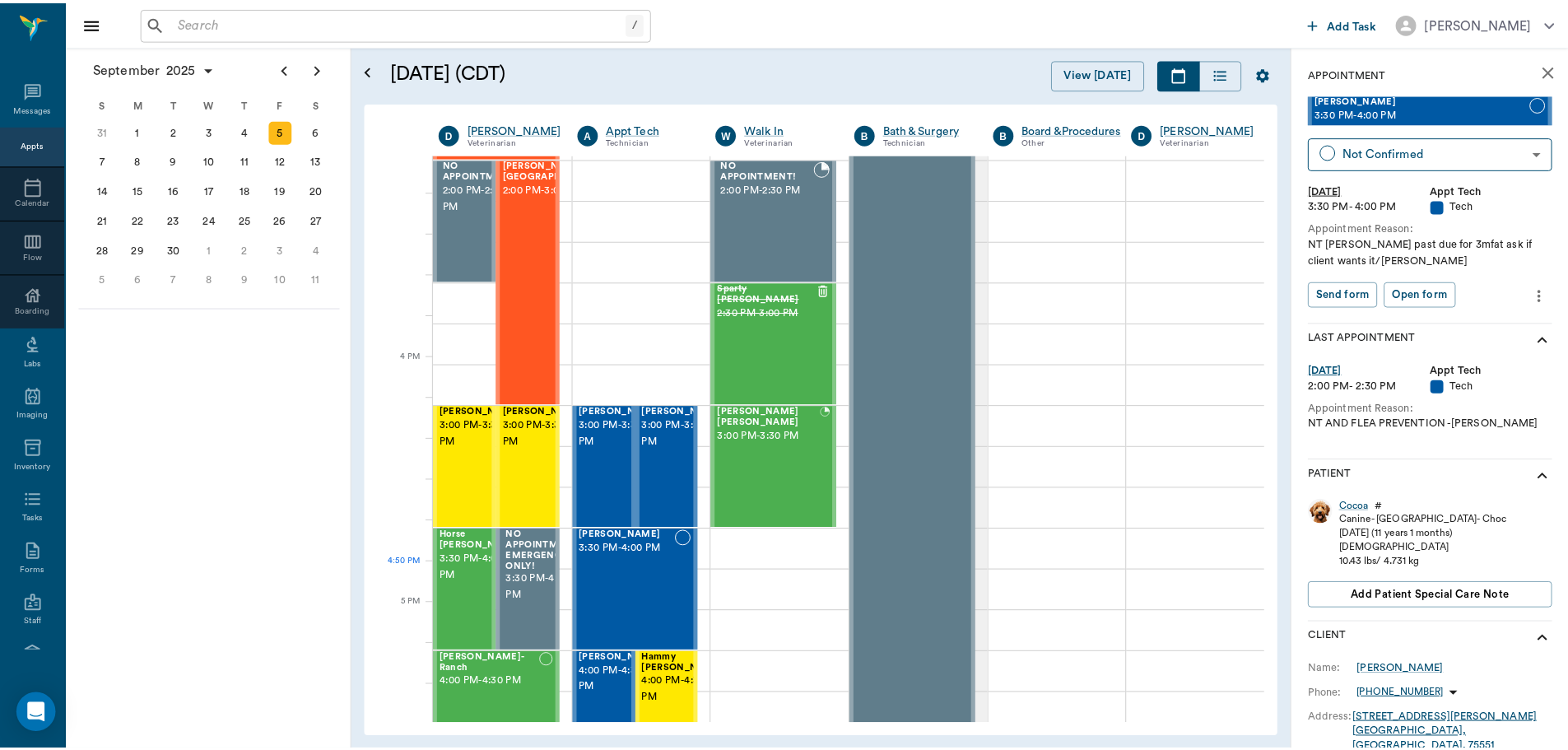
scroll to position [1814, 0]
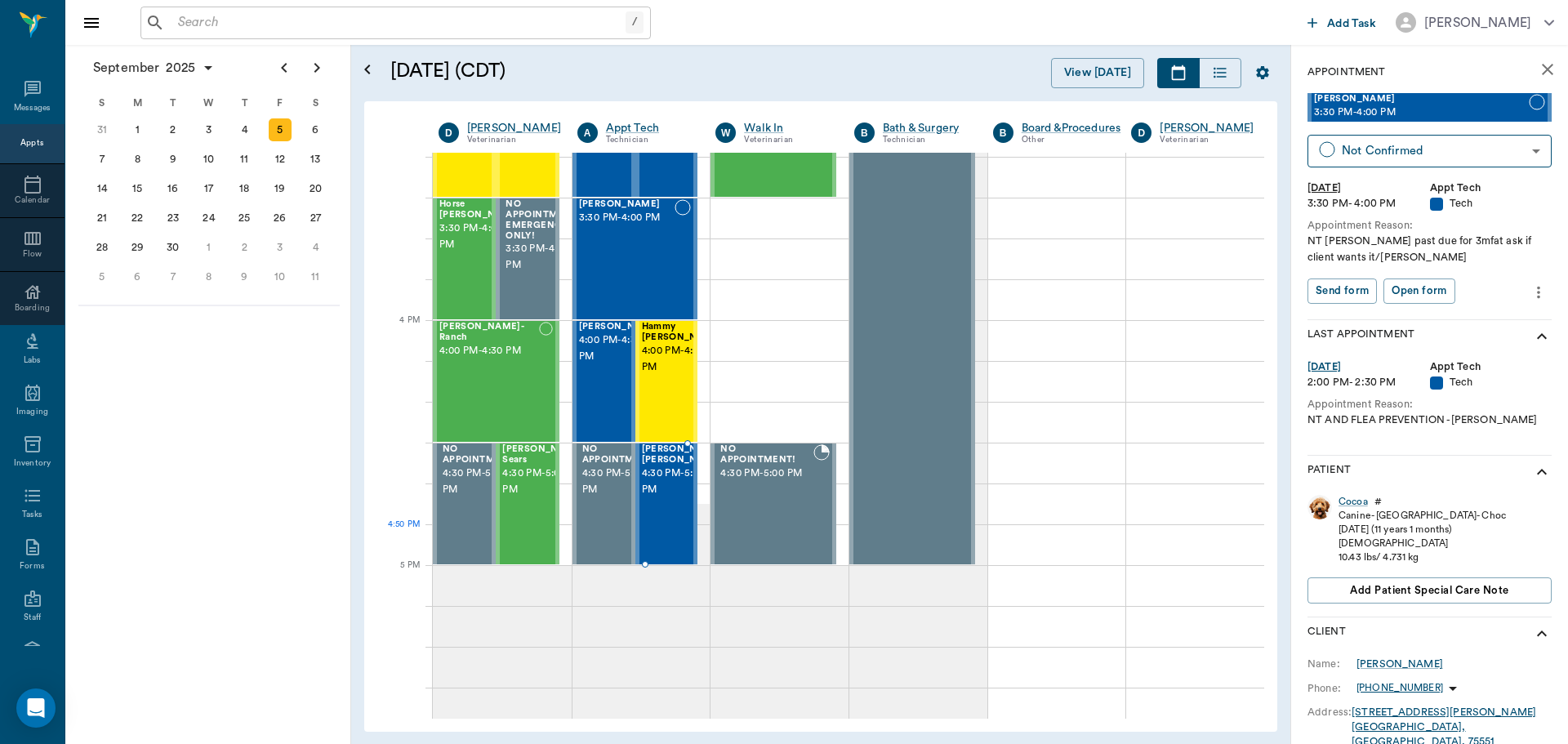
click at [669, 527] on div "[PERSON_NAME] [PERSON_NAME] 4:30 PM - 5:00 PM" at bounding box center [683, 503] width 81 height 119
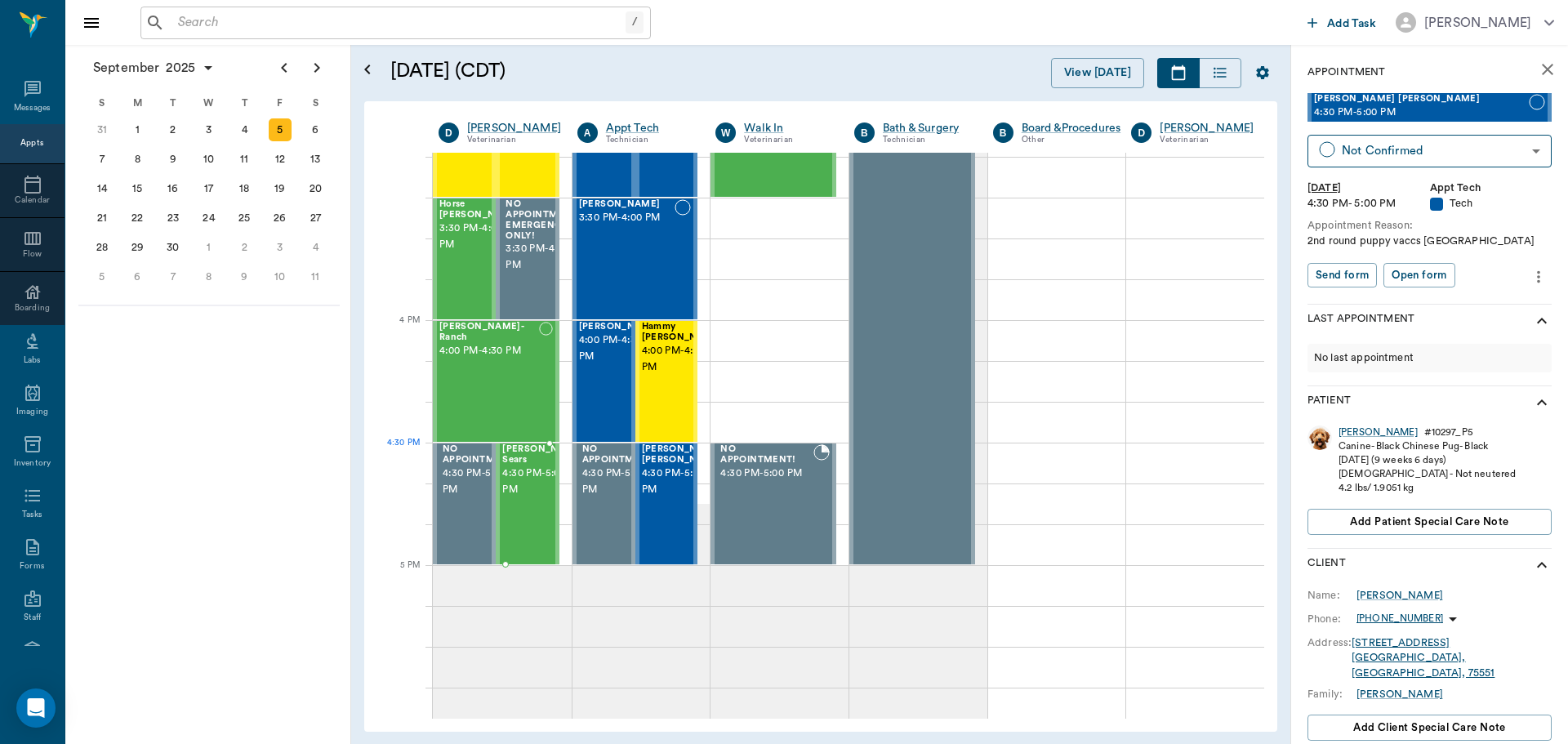
click at [519, 483] on span "4:30 PM - 5:00 PM" at bounding box center [543, 481] width 81 height 32
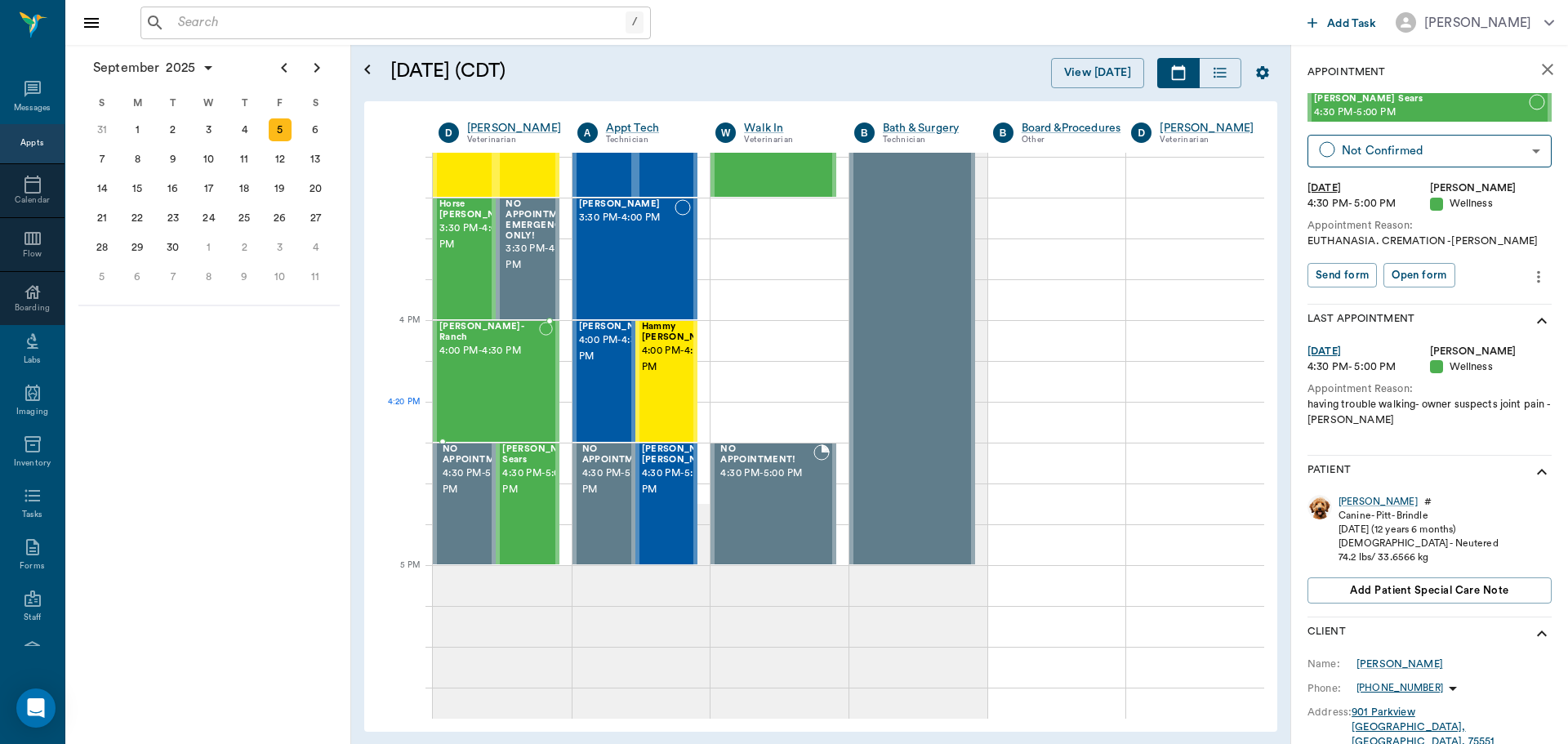
click at [495, 407] on div "[PERSON_NAME]- Ranch 4:00 PM - 4:30 PM" at bounding box center [489, 381] width 100 height 119
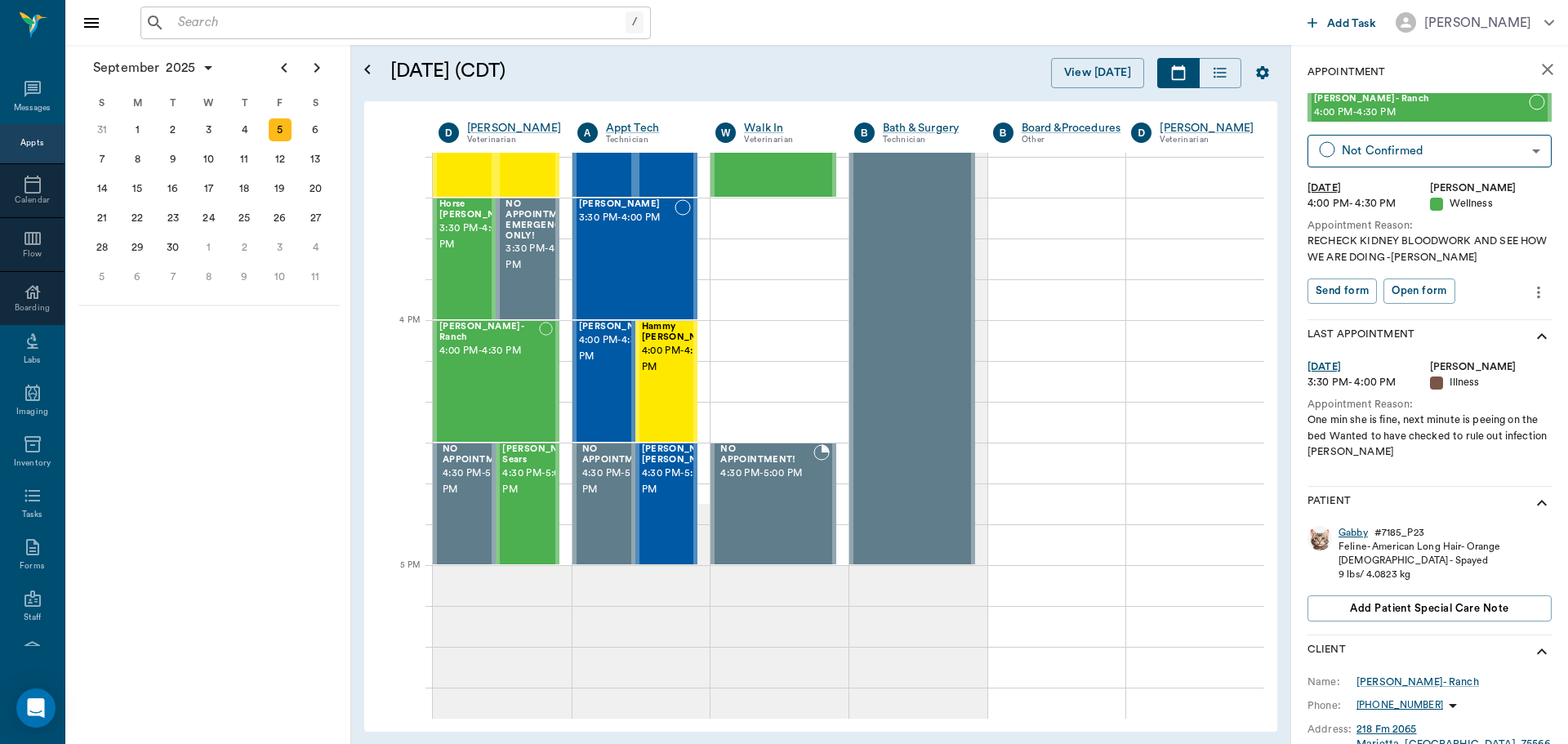
click at [1356, 530] on div "Gabby" at bounding box center [1353, 533] width 30 height 14
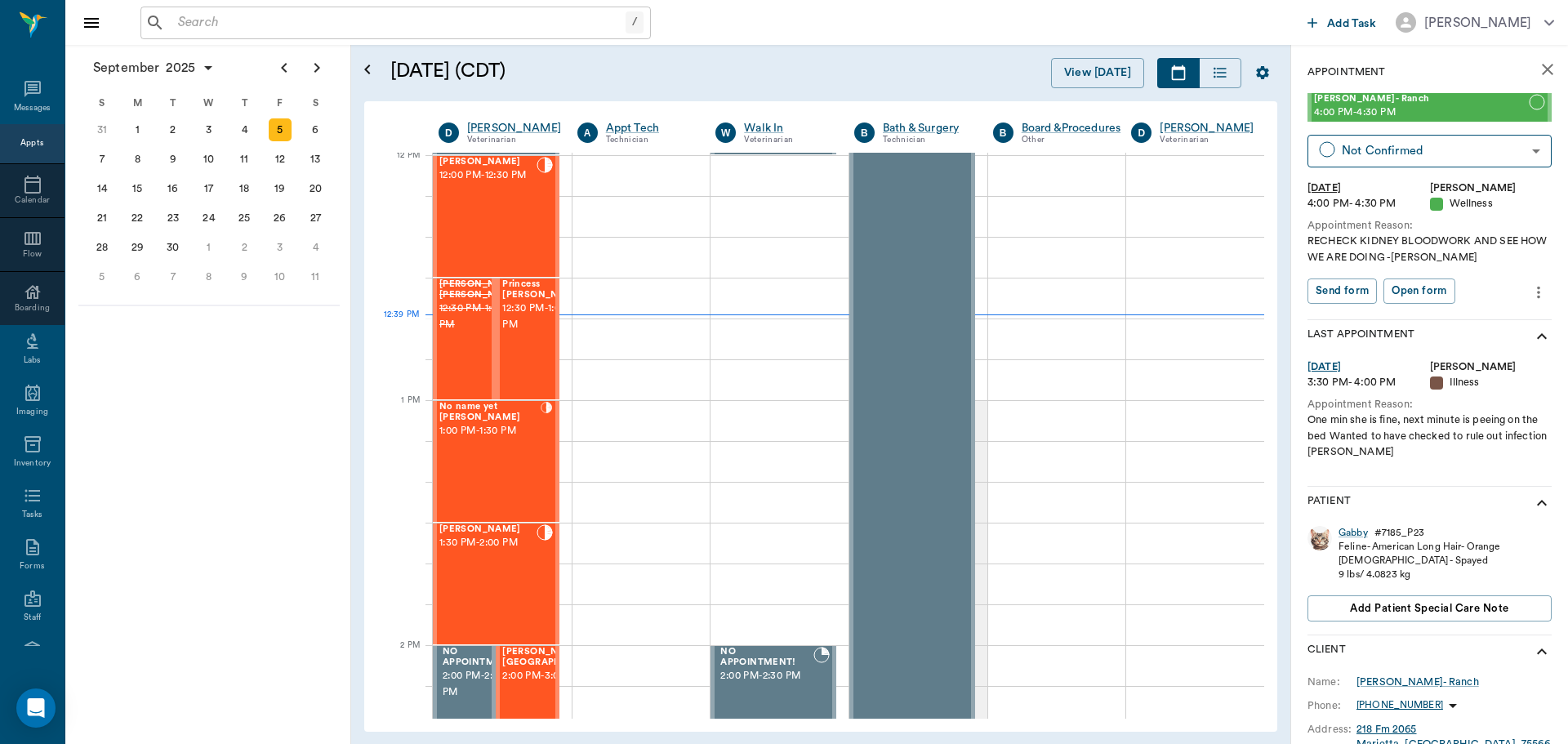
scroll to position [983, 0]
click at [1529, 290] on icon "more" at bounding box center [1537, 291] width 18 height 19
click at [1437, 320] on span "Edit appointment" at bounding box center [1458, 320] width 137 height 18
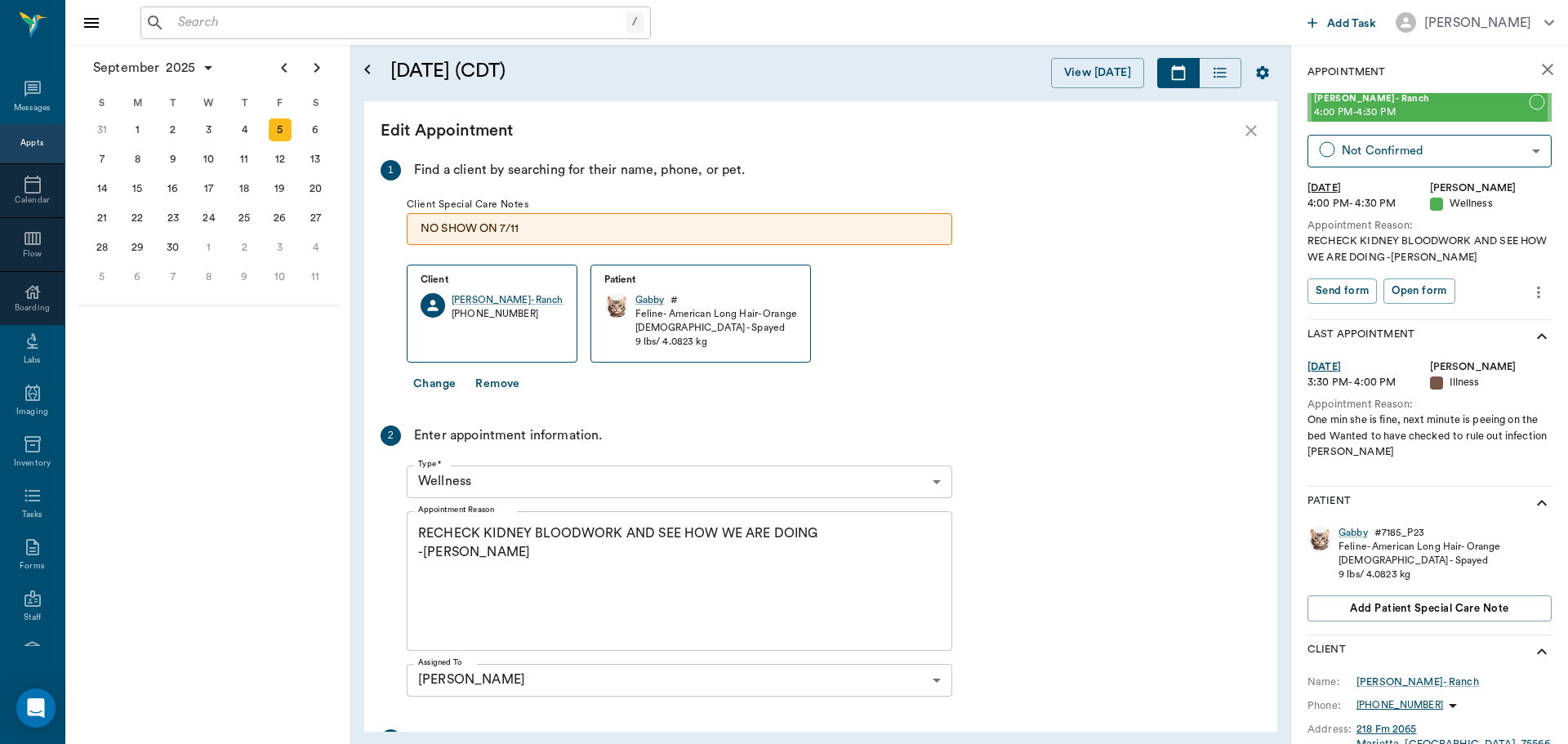
click at [464, 551] on textarea "RECHECK KIDNEY BLOODWORK AND SEE HOW WE ARE DOING -[PERSON_NAME]" at bounding box center [679, 581] width 523 height 113
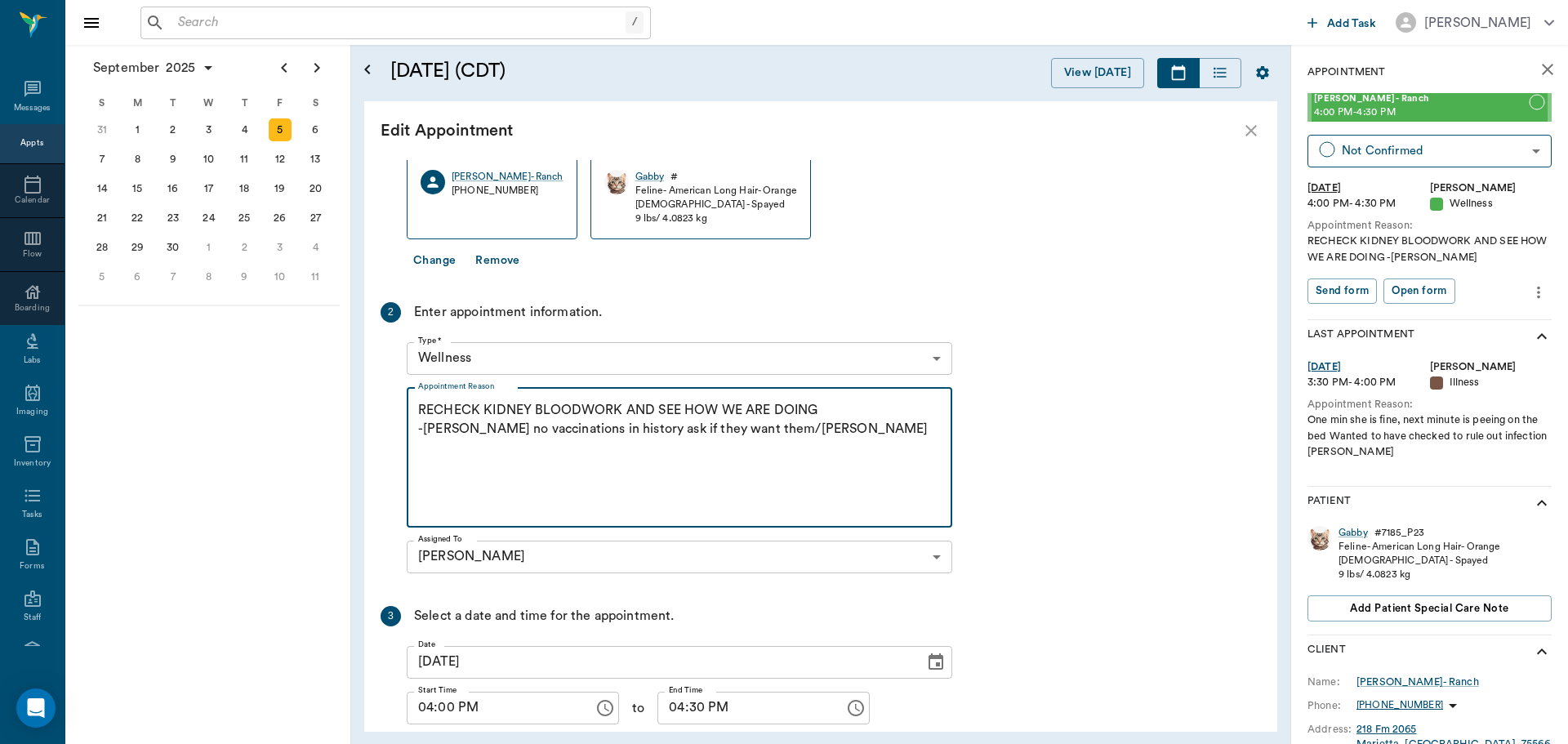
scroll to position [207, 0]
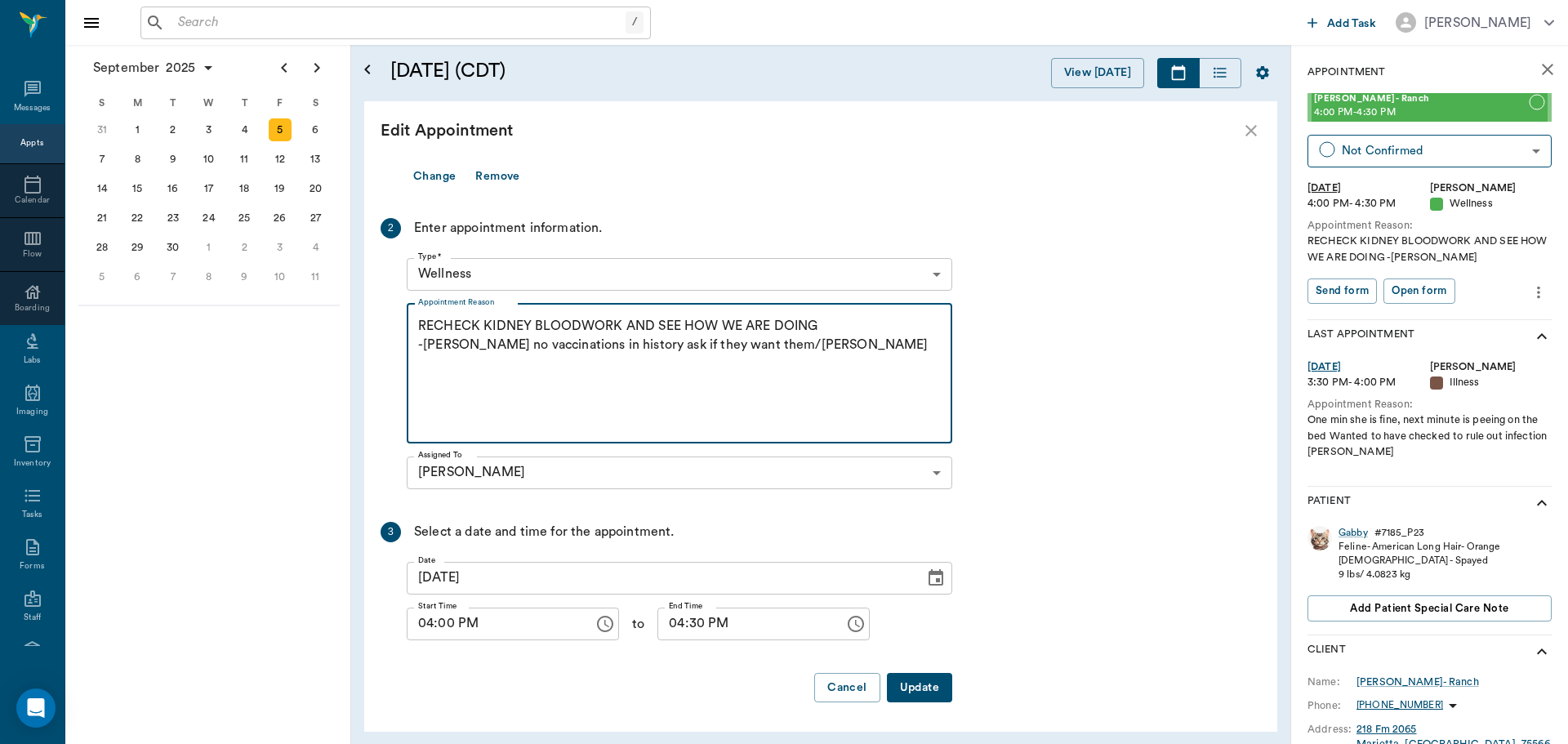
type textarea "RECHECK KIDNEY BLOODWORK AND SEE HOW WE ARE DOING -[PERSON_NAME] no vaccination…"
click at [916, 685] on button "Update" at bounding box center [920, 688] width 66 height 31
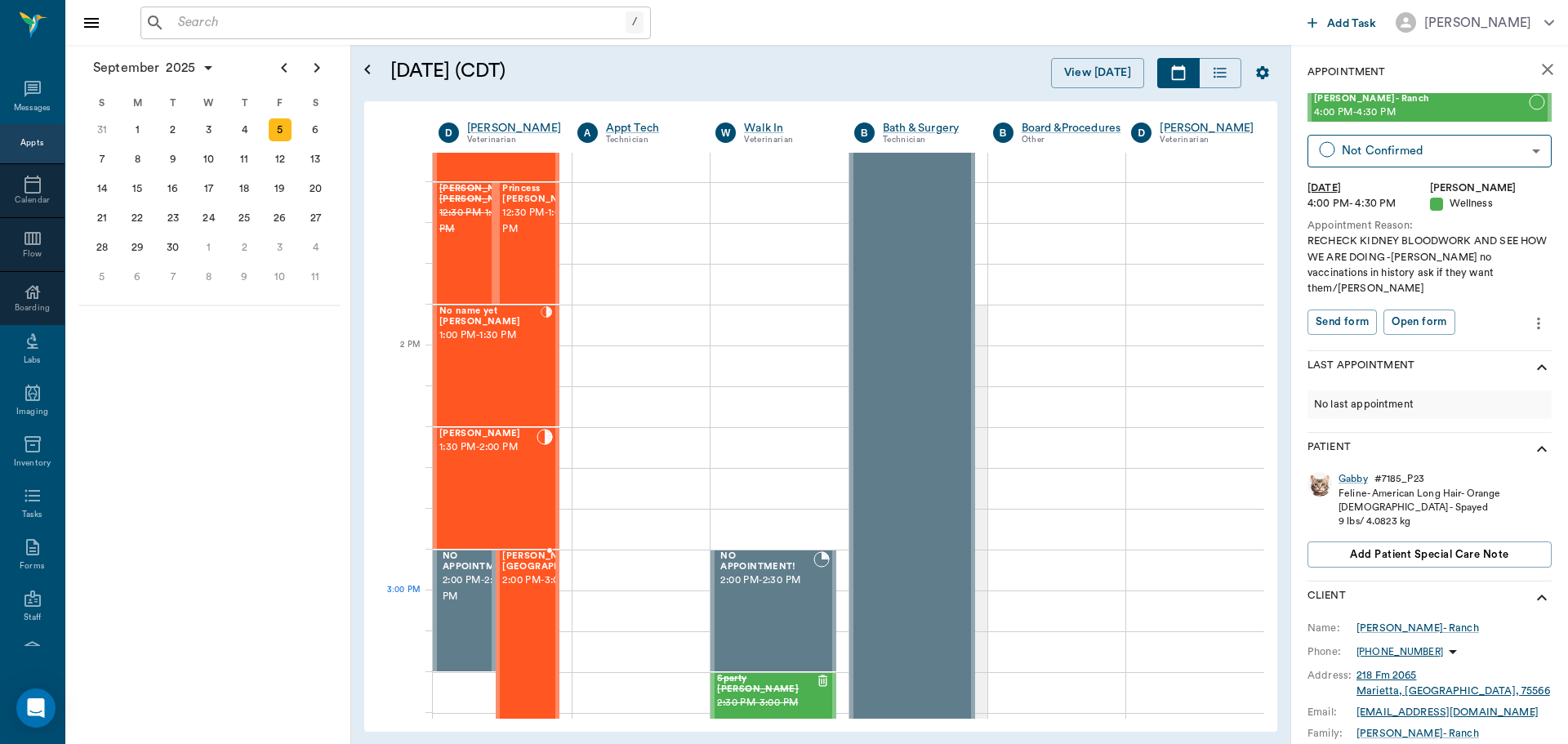
scroll to position [1309, 0]
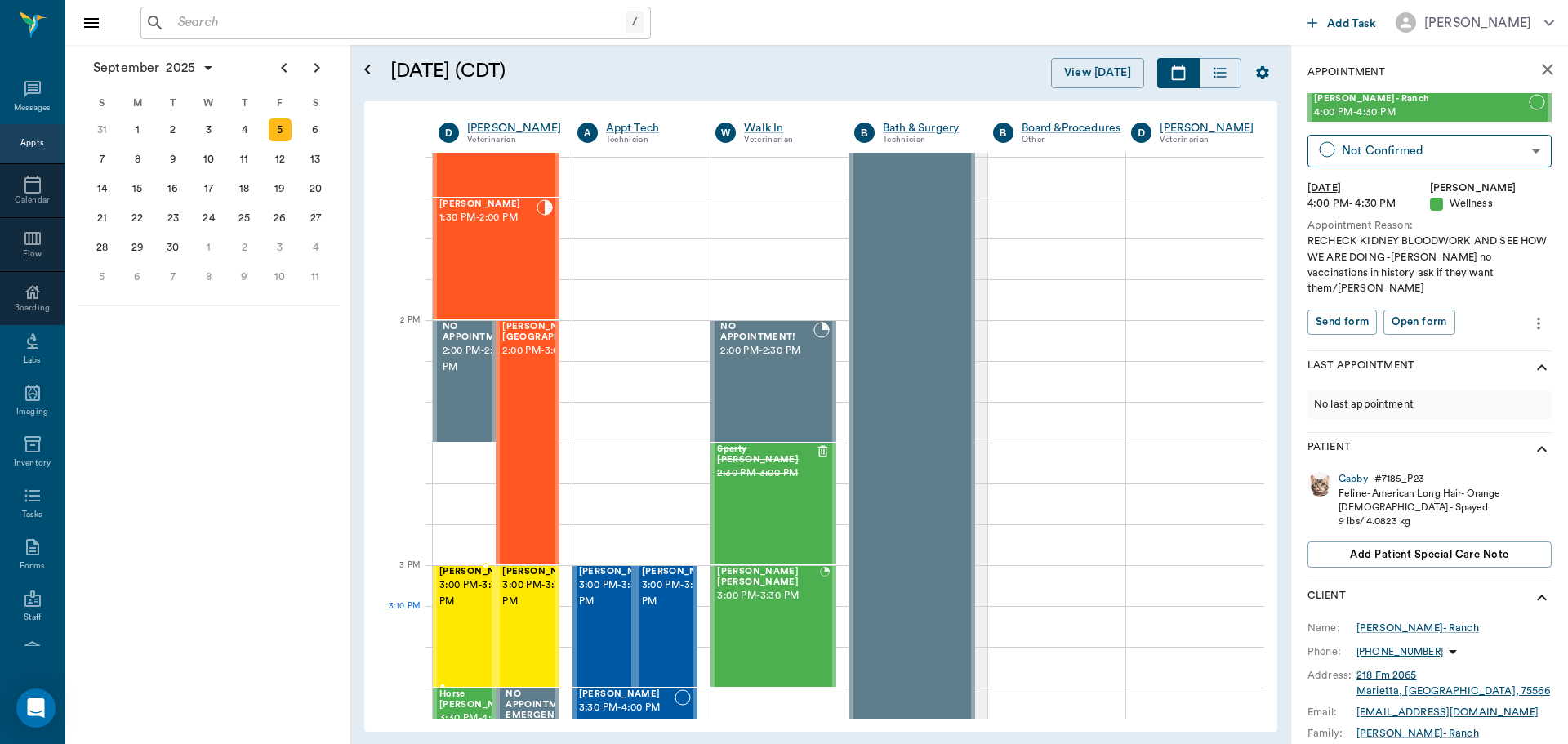
click at [448, 641] on div "[PERSON_NAME] 3:00 PM - 3:30 PM" at bounding box center [480, 626] width 81 height 119
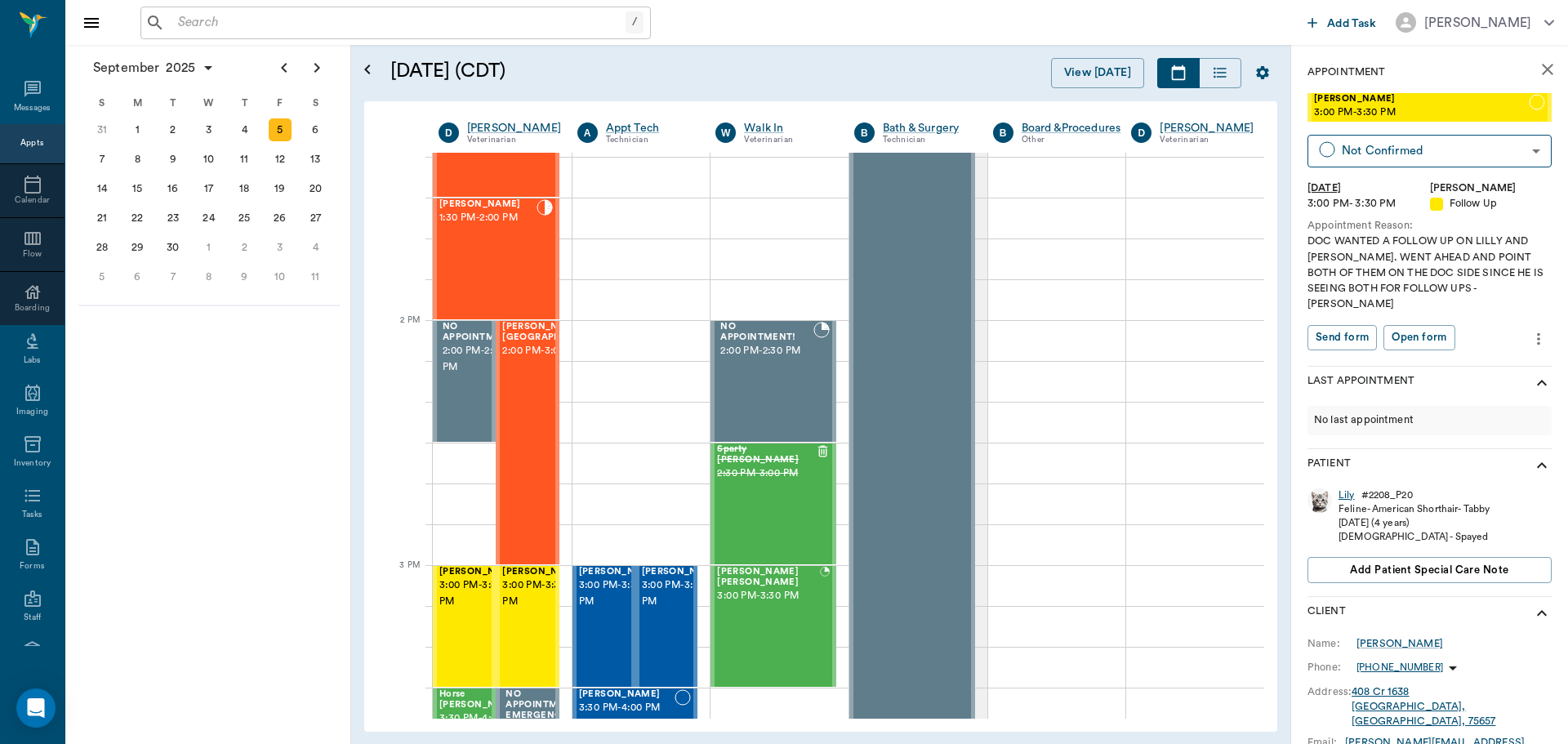
click at [1348, 489] on div "Lily" at bounding box center [1347, 495] width 17 height 14
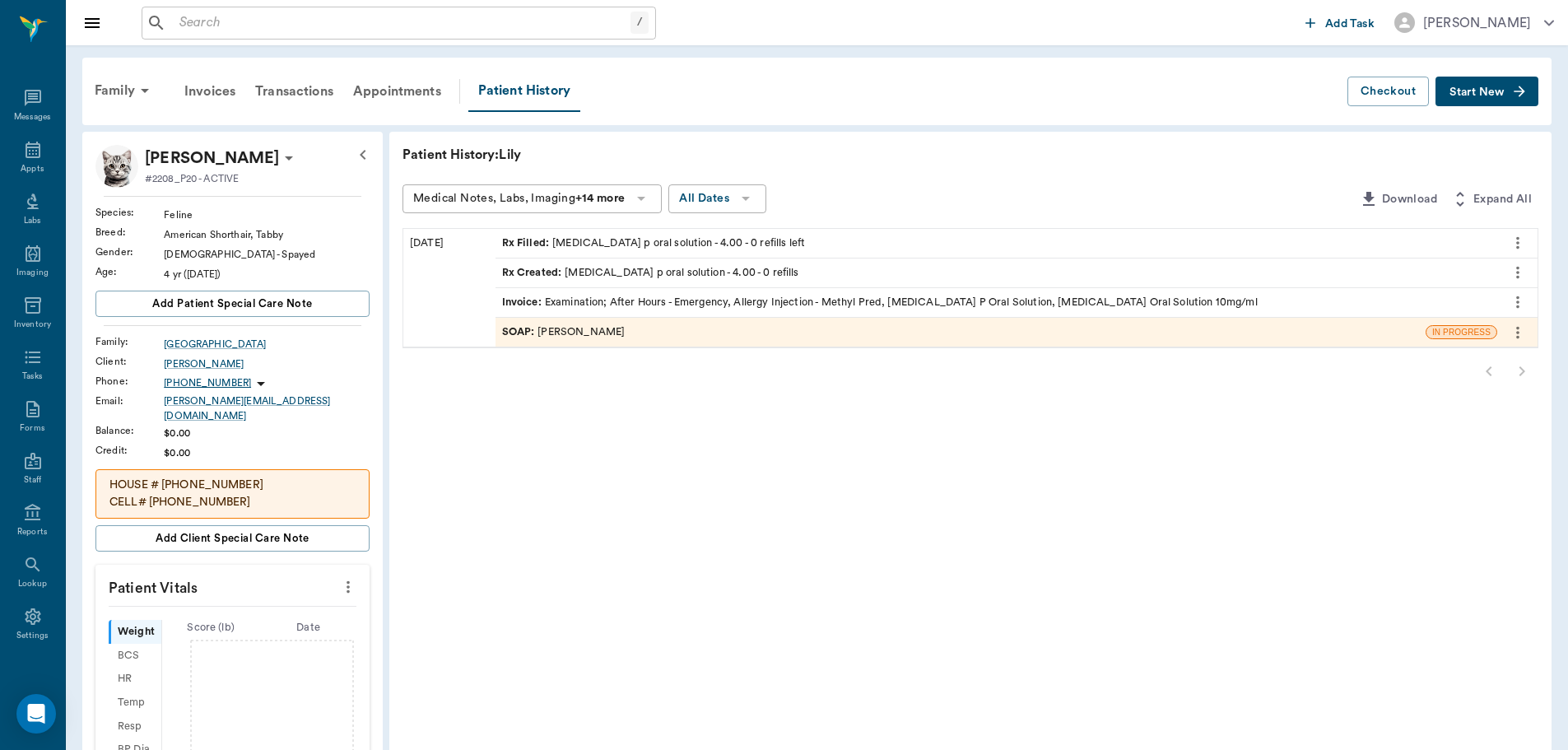
click at [1520, 370] on div at bounding box center [970, 370] width 1135 height 33
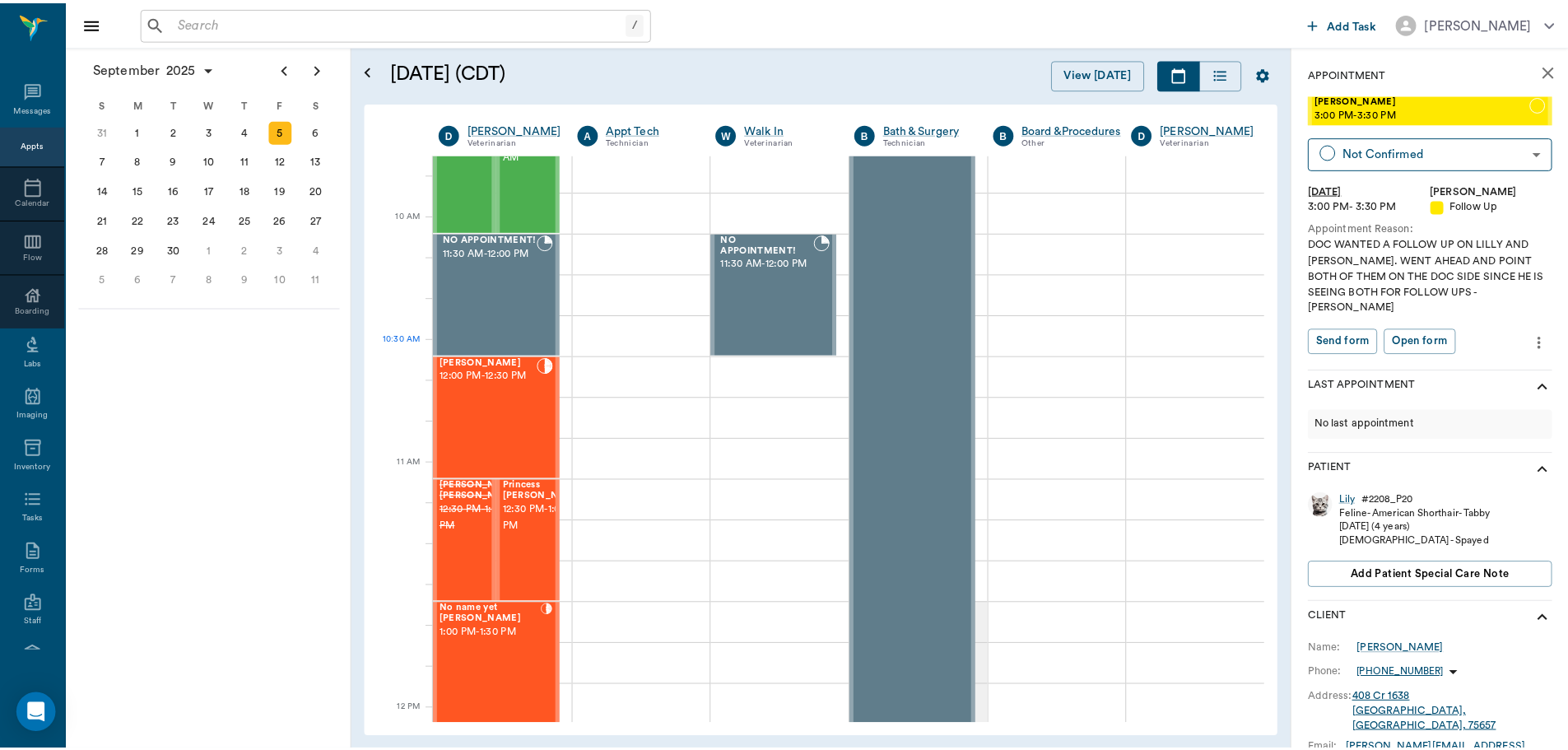
scroll to position [414, 0]
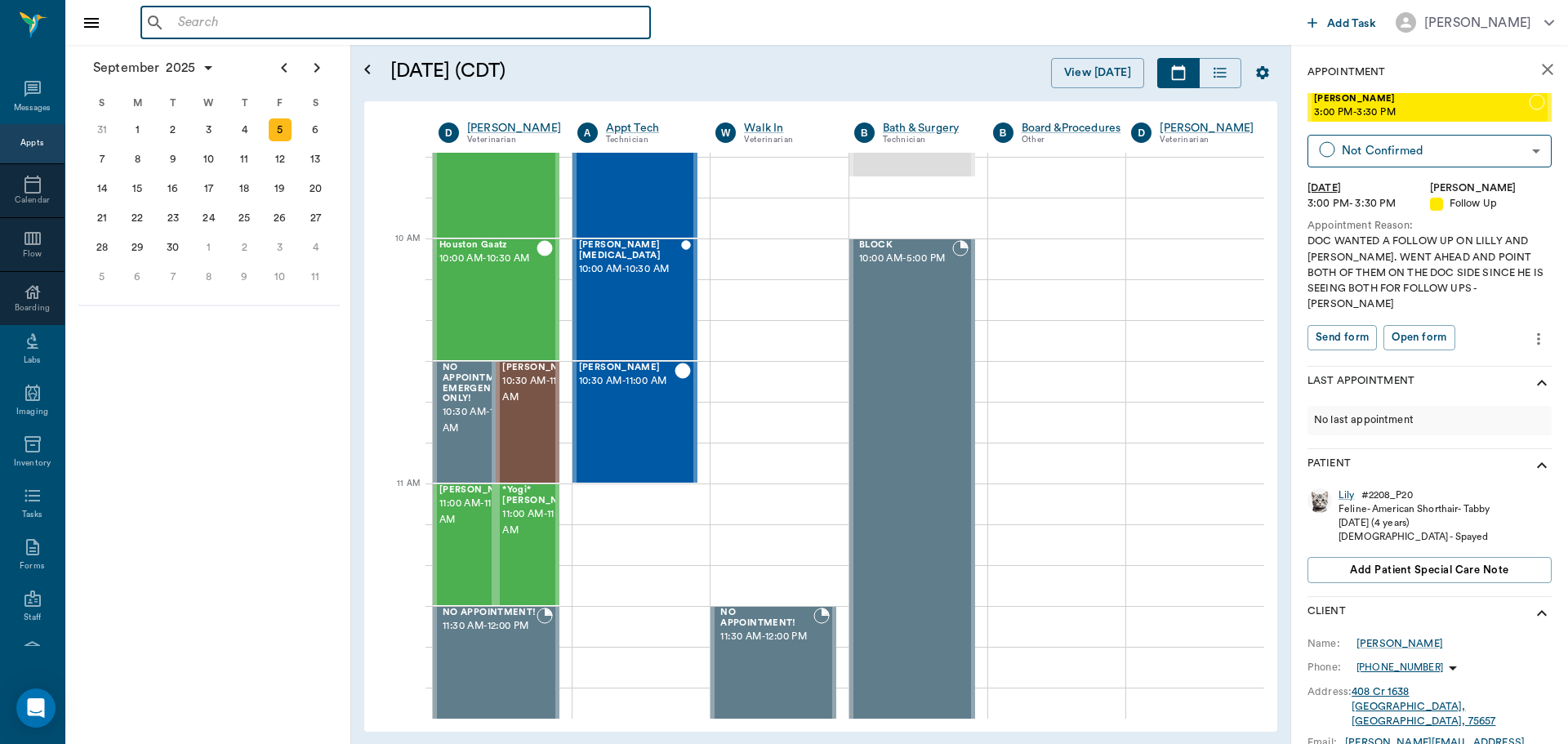
click at [209, 22] on input "text" at bounding box center [407, 22] width 472 height 23
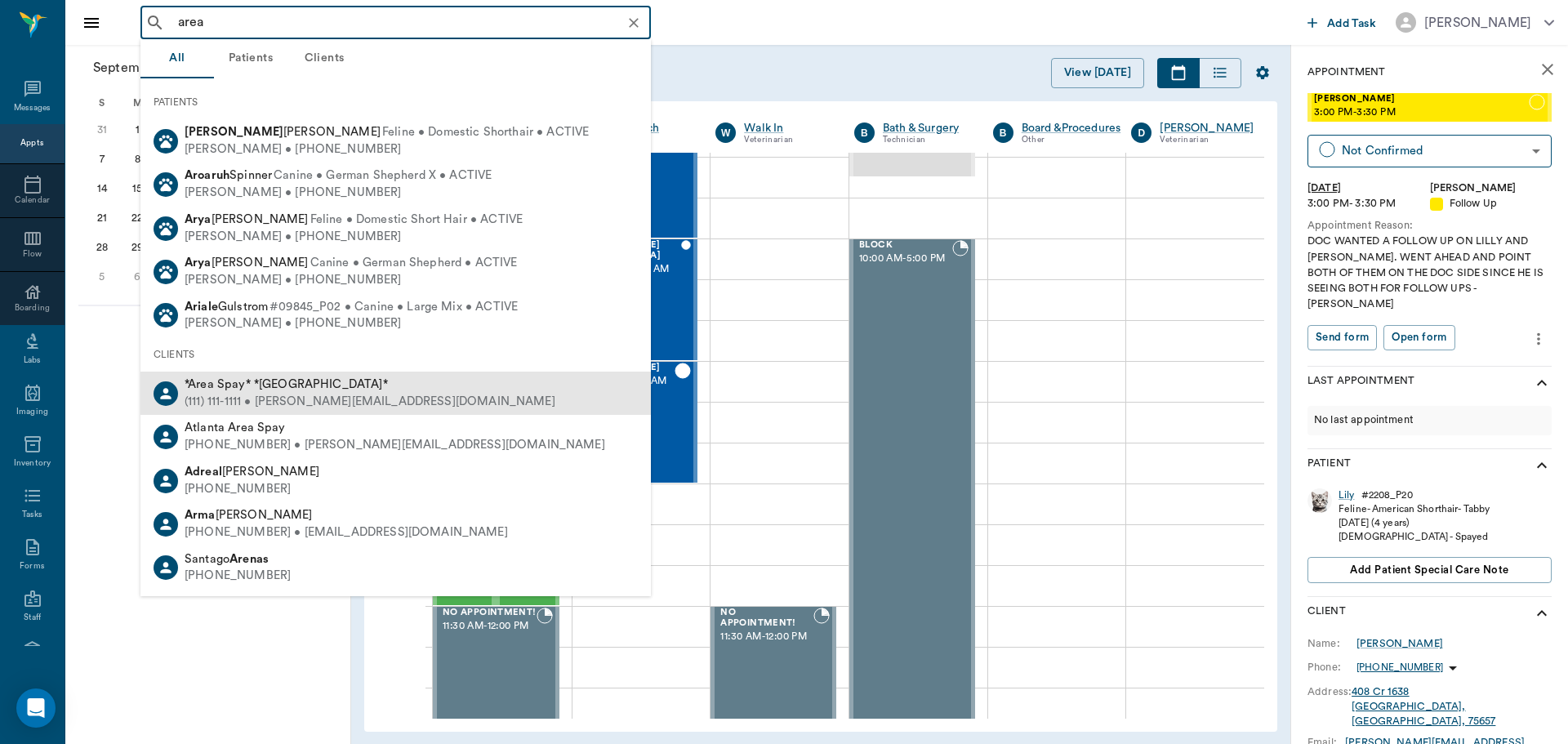
click at [258, 388] on span "*Area Spay* *[GEOGRAPHIC_DATA]*" at bounding box center [287, 384] width 204 height 12
type input "area"
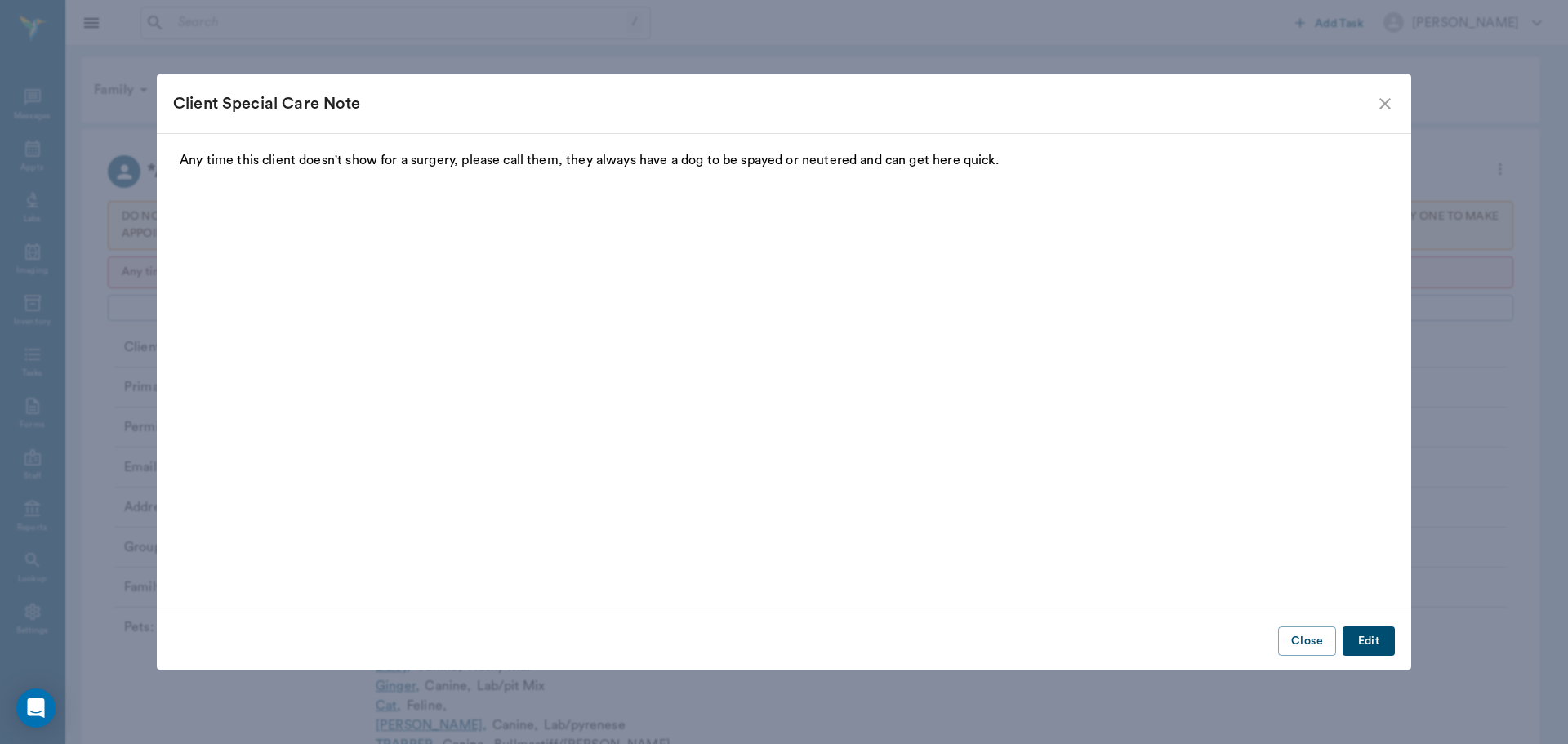
click at [1303, 638] on button "Close" at bounding box center [1307, 641] width 58 height 31
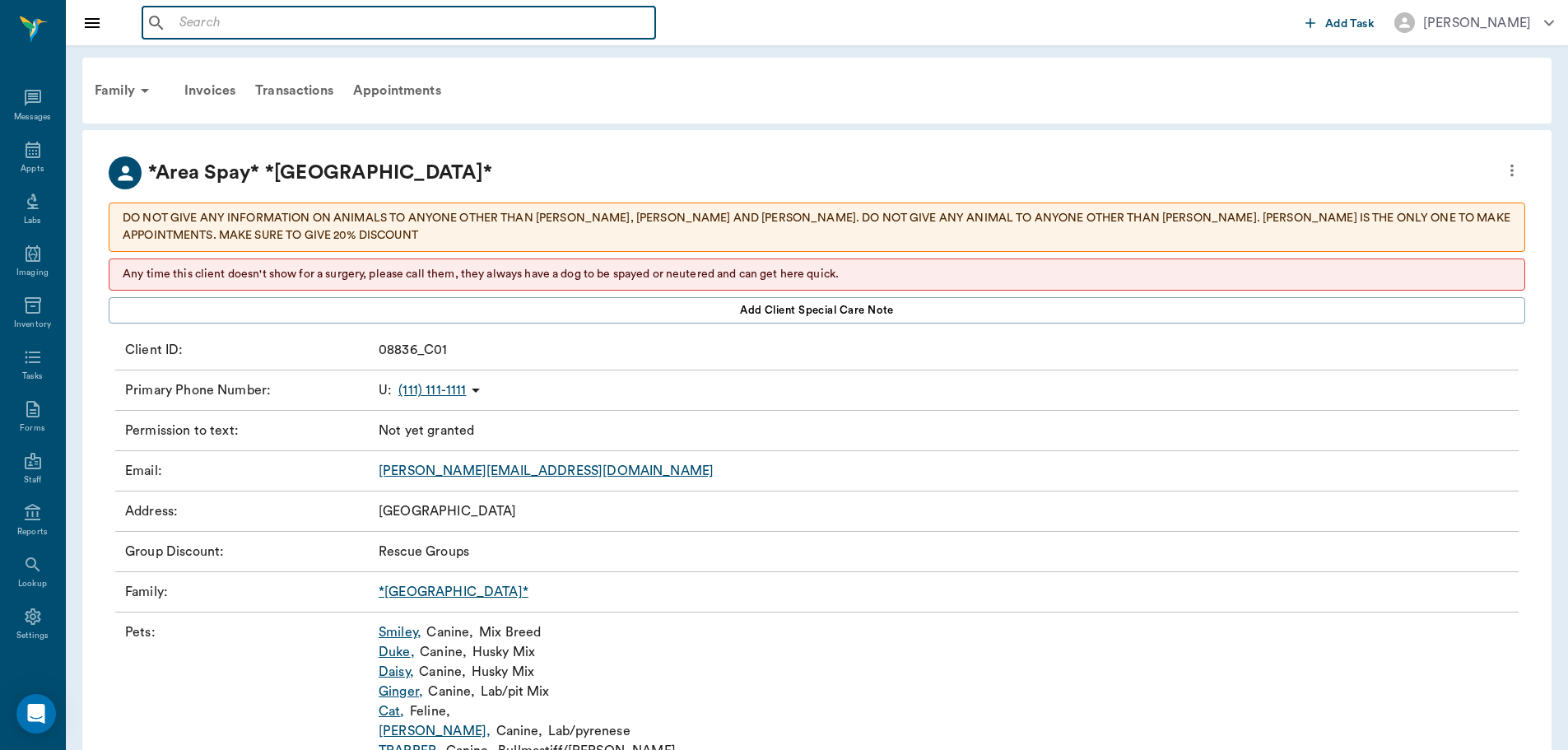
click at [233, 24] on input "text" at bounding box center [410, 22] width 475 height 23
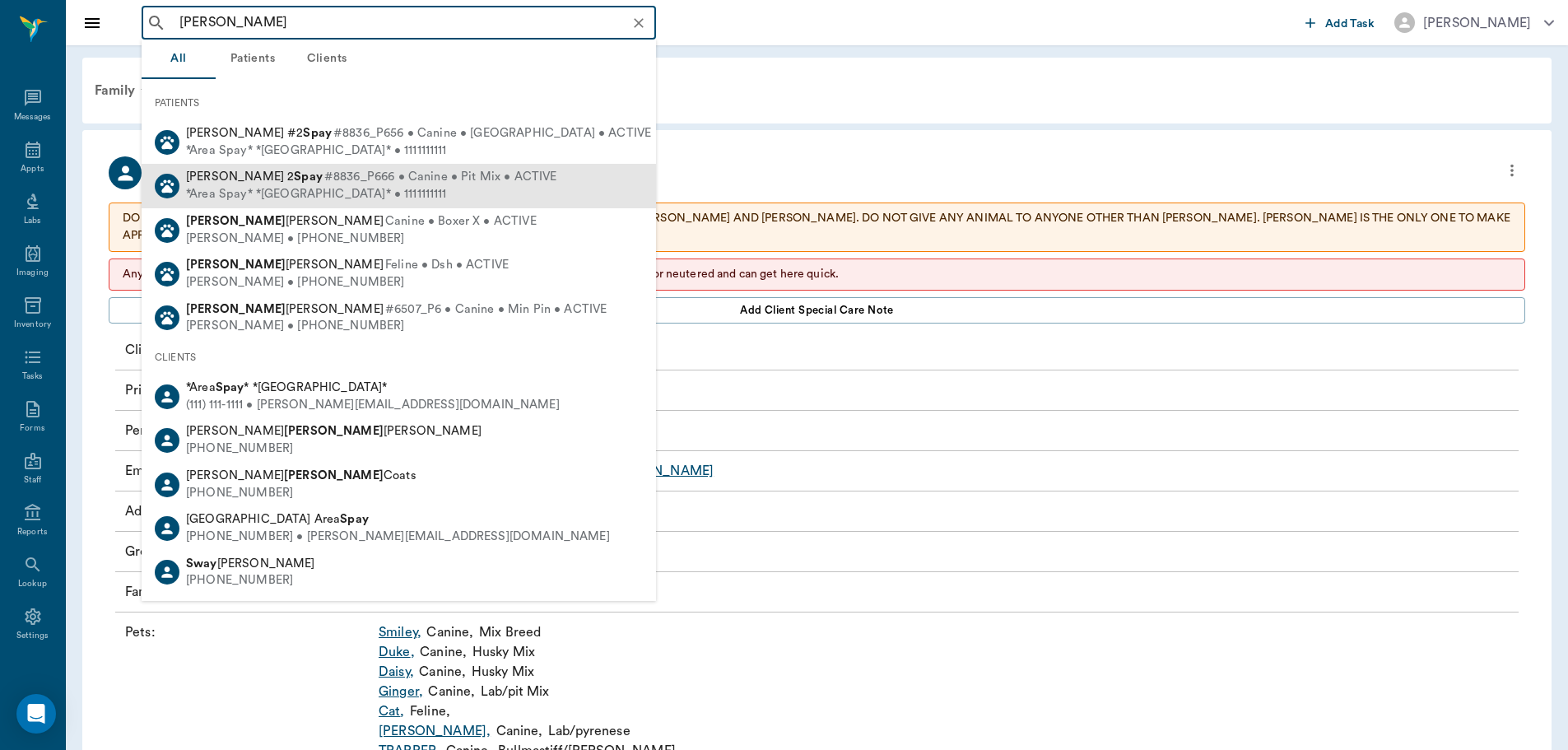
click at [262, 191] on div "*Area Spay* *[GEOGRAPHIC_DATA]* • 1111111111" at bounding box center [372, 195] width 371 height 18
type input "[PERSON_NAME]"
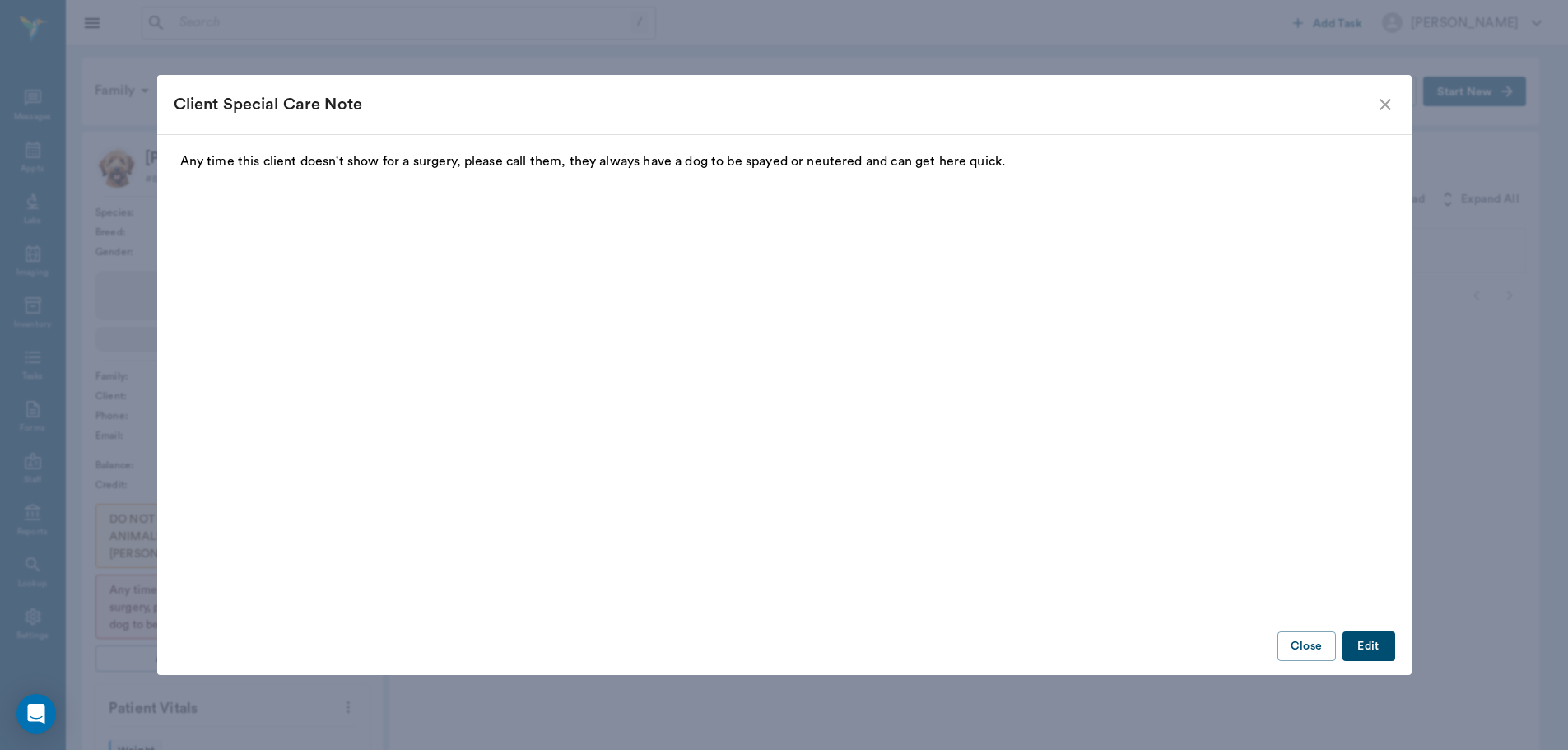
click at [1320, 646] on button "Close" at bounding box center [1306, 646] width 59 height 31
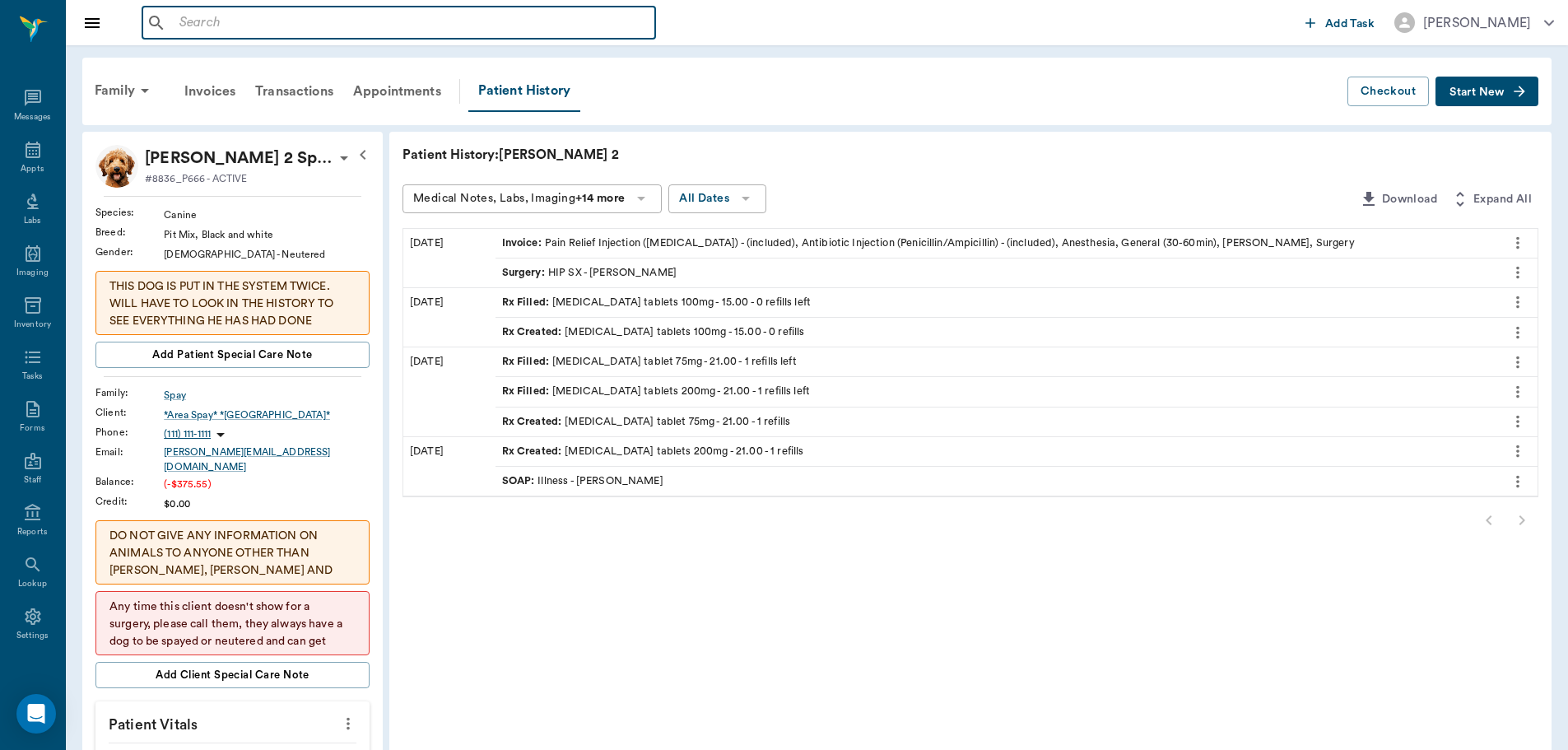
click at [219, 21] on input "text" at bounding box center [410, 22] width 475 height 23
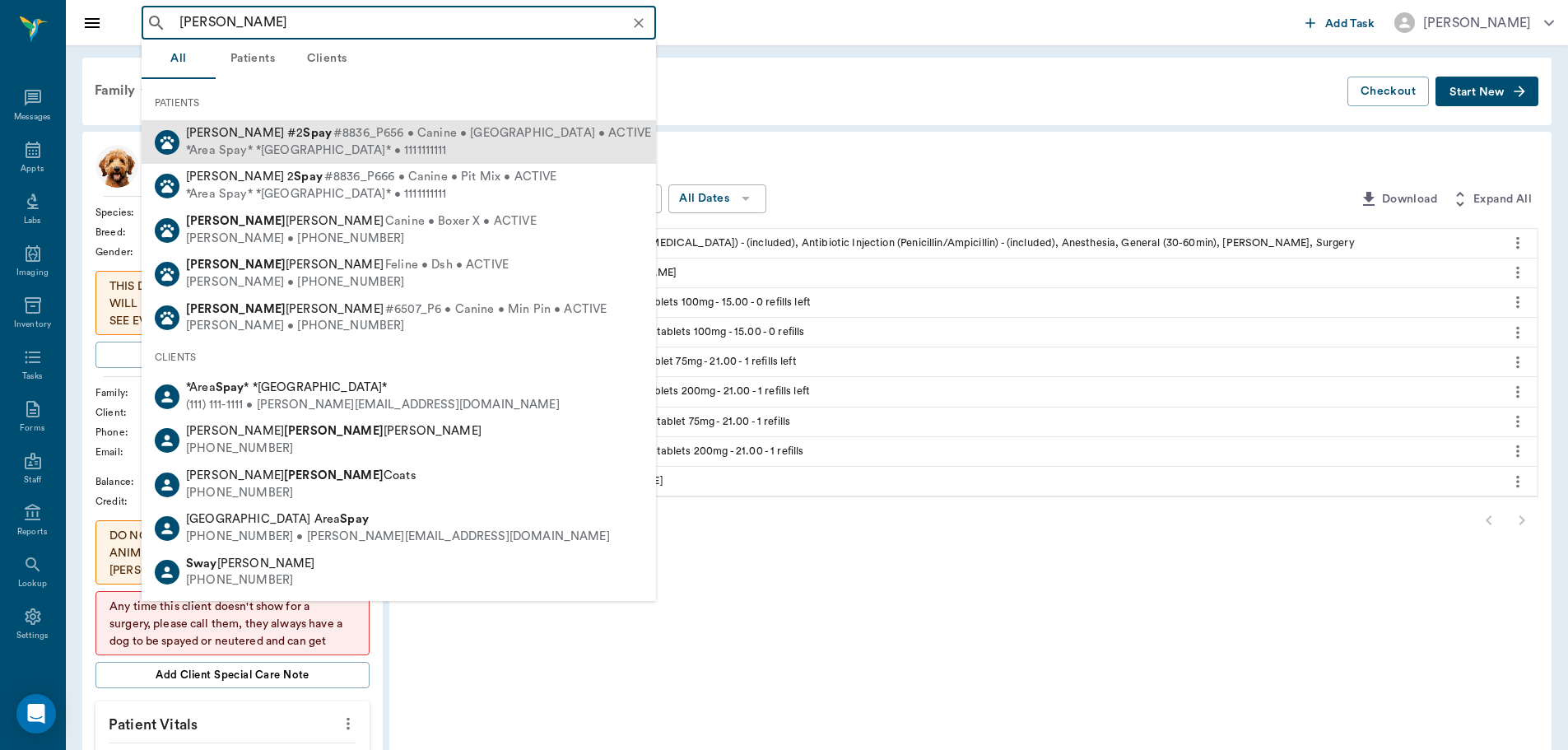
click at [334, 137] on span "#8836_P656 • Canine • [GEOGRAPHIC_DATA] • ACTIVE" at bounding box center [492, 133] width 318 height 18
type input "[PERSON_NAME]"
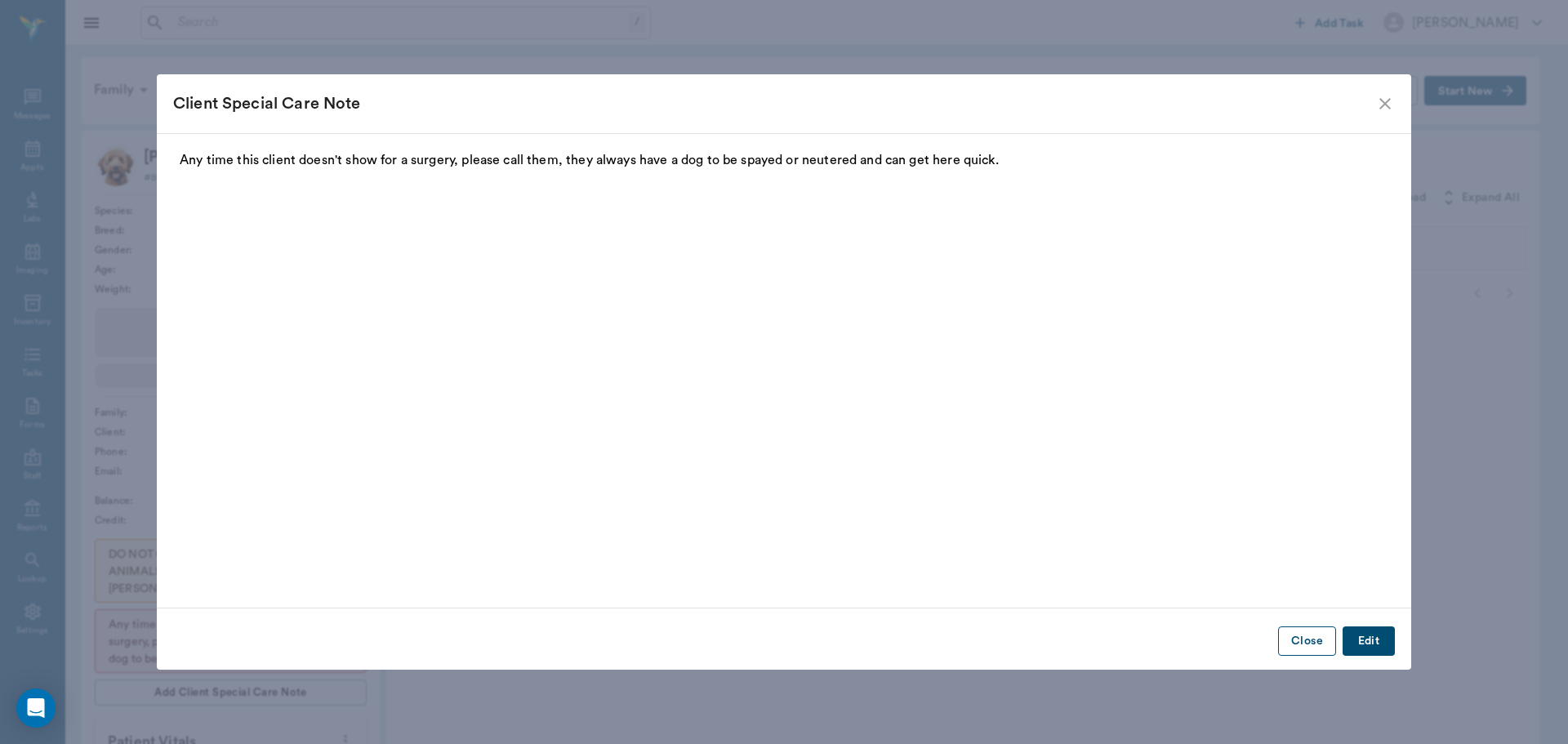
click at [1312, 637] on button "Close" at bounding box center [1307, 641] width 58 height 31
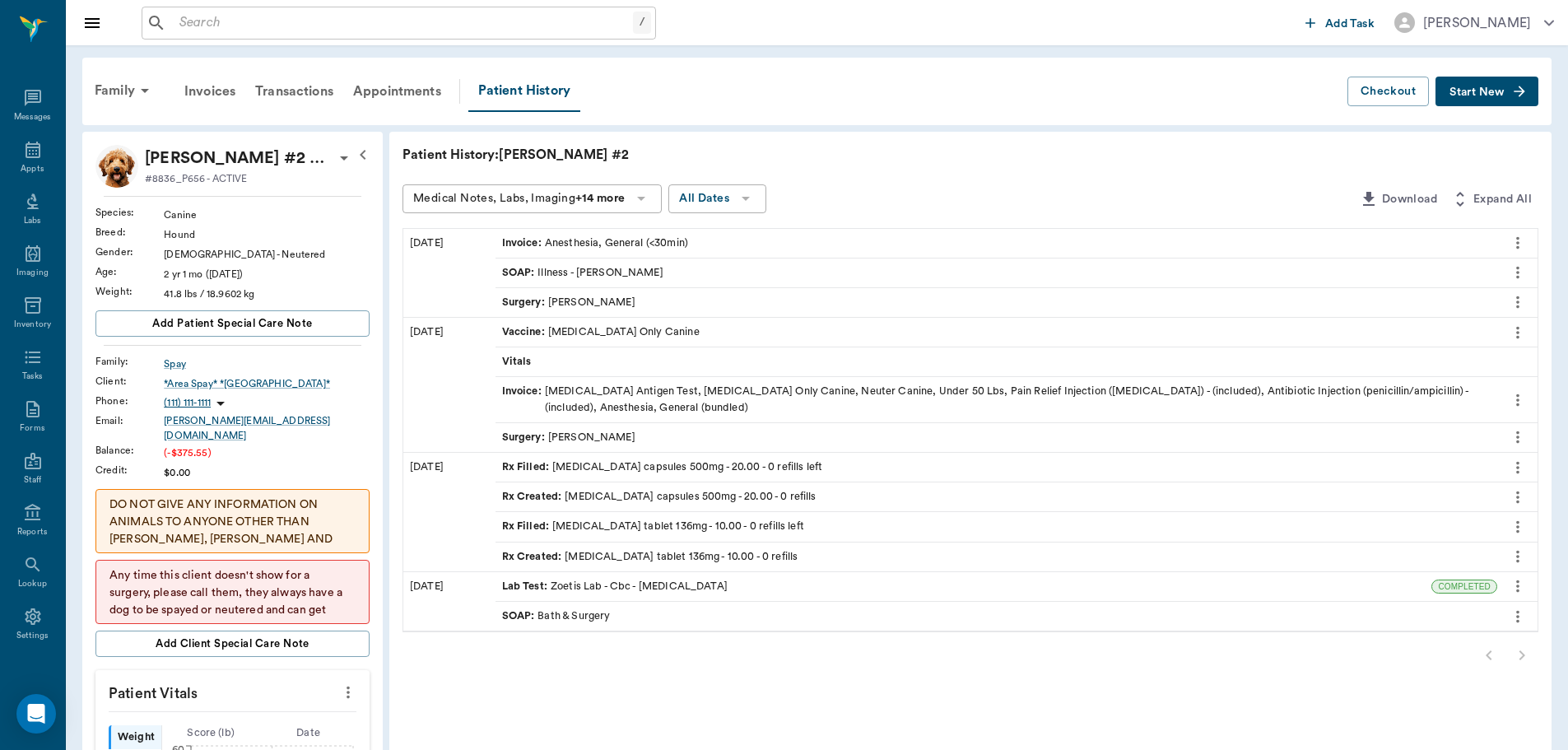
click at [525, 393] on span "Invoice :" at bounding box center [523, 399] width 43 height 32
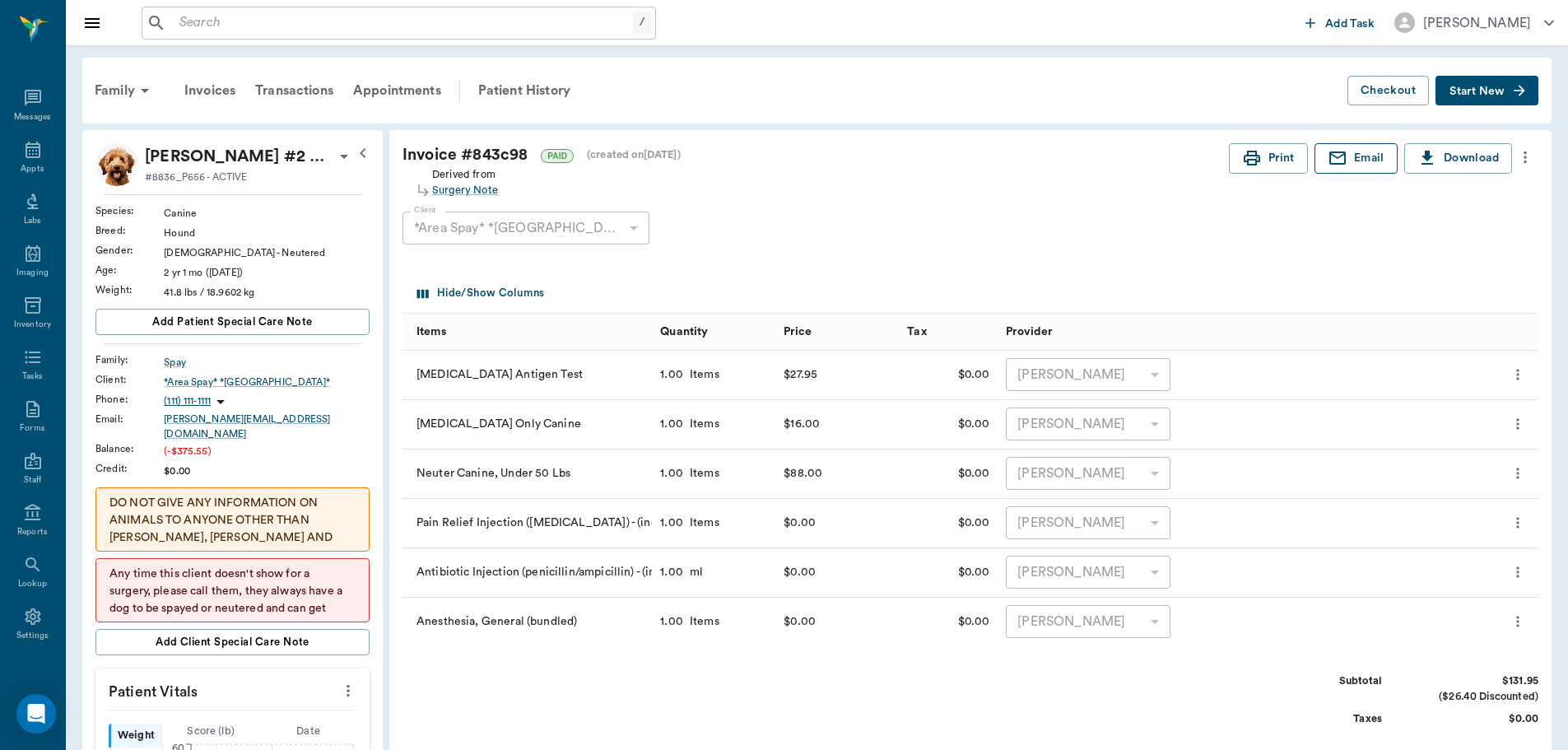
click at [1355, 157] on button "Email" at bounding box center [1355, 159] width 83 height 31
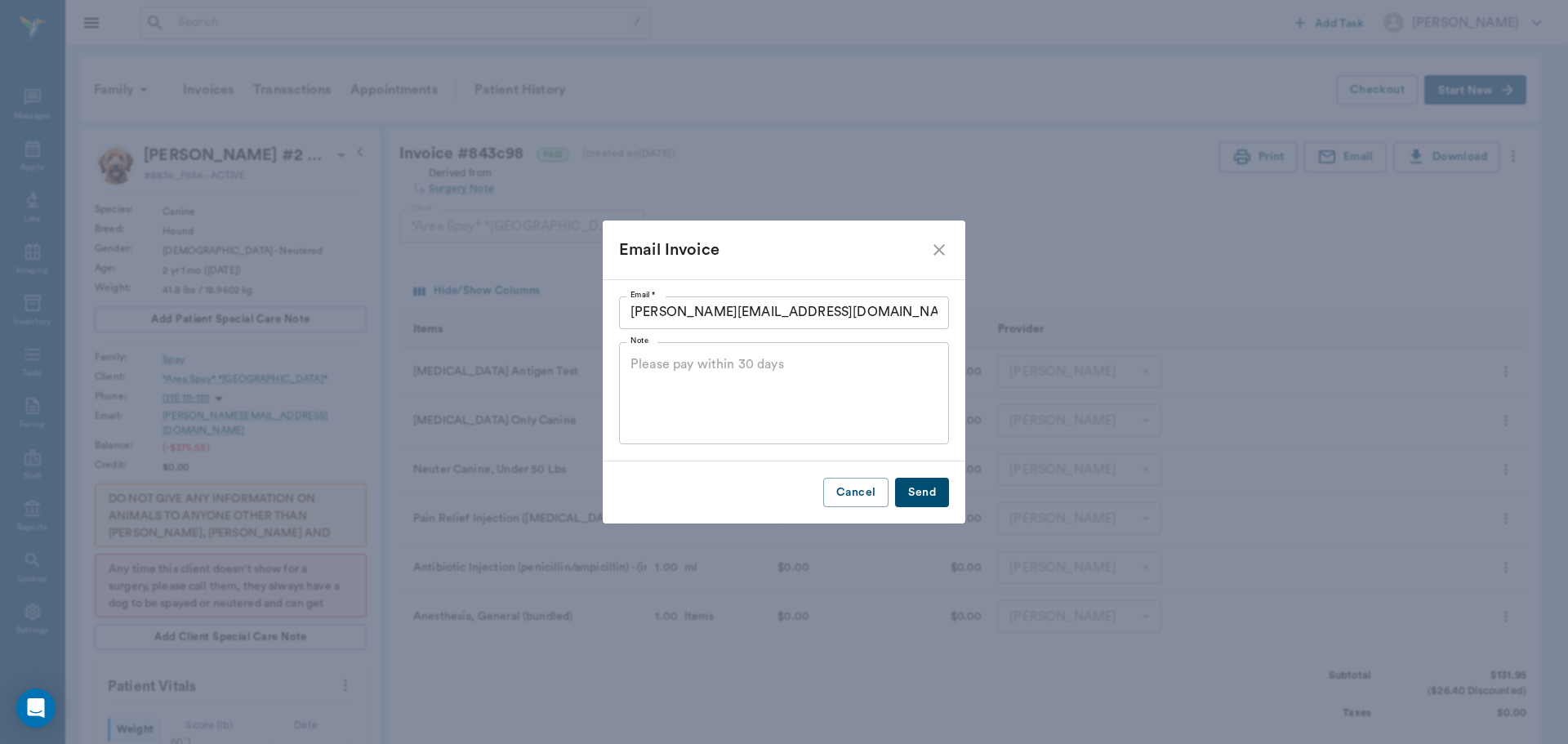
click at [930, 486] on button "Send" at bounding box center [922, 492] width 54 height 31
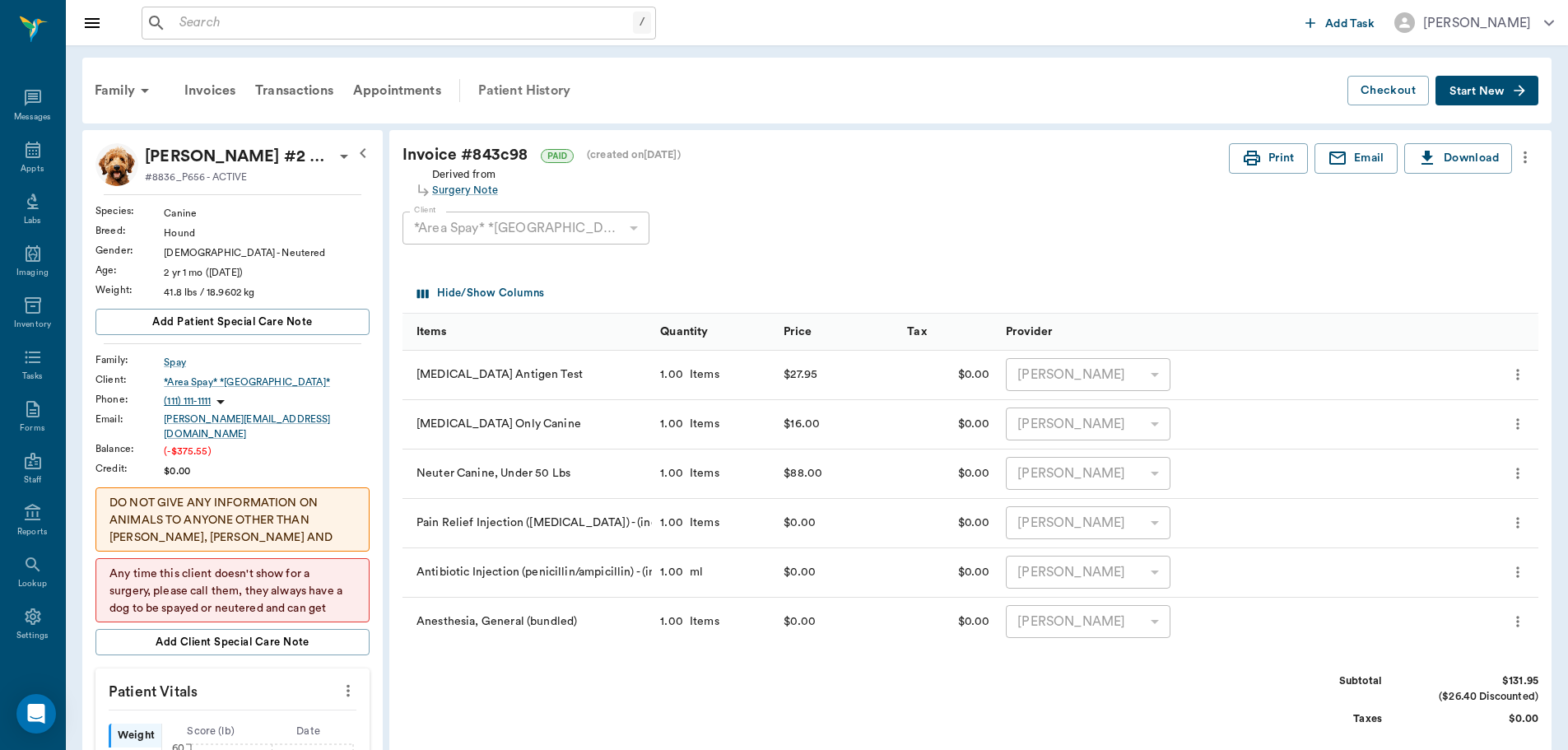
click at [542, 88] on div "Patient History" at bounding box center [524, 90] width 112 height 39
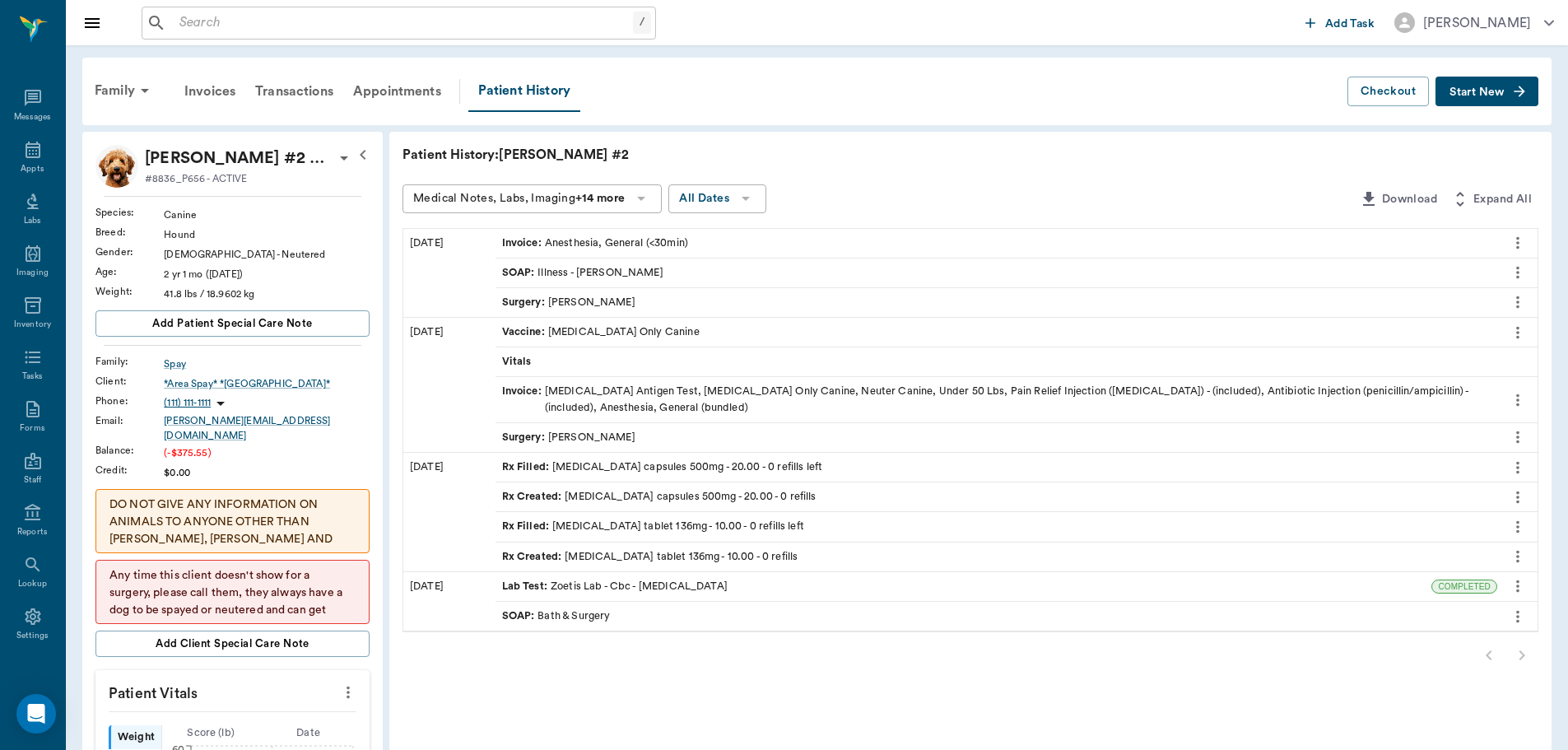
click at [525, 437] on span "Surgery :" at bounding box center [524, 438] width 46 height 16
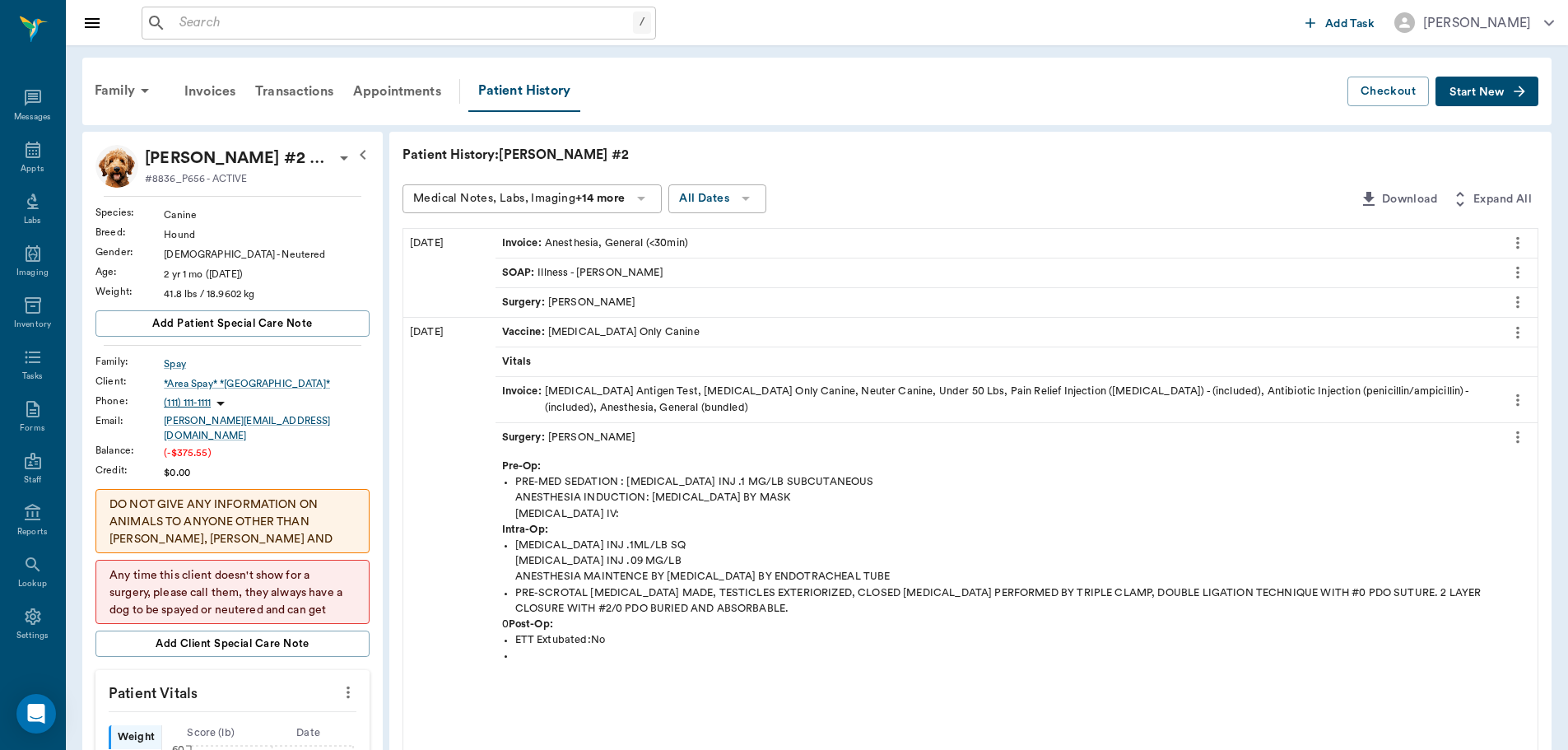
click at [1515, 442] on icon "more" at bounding box center [1517, 437] width 18 height 20
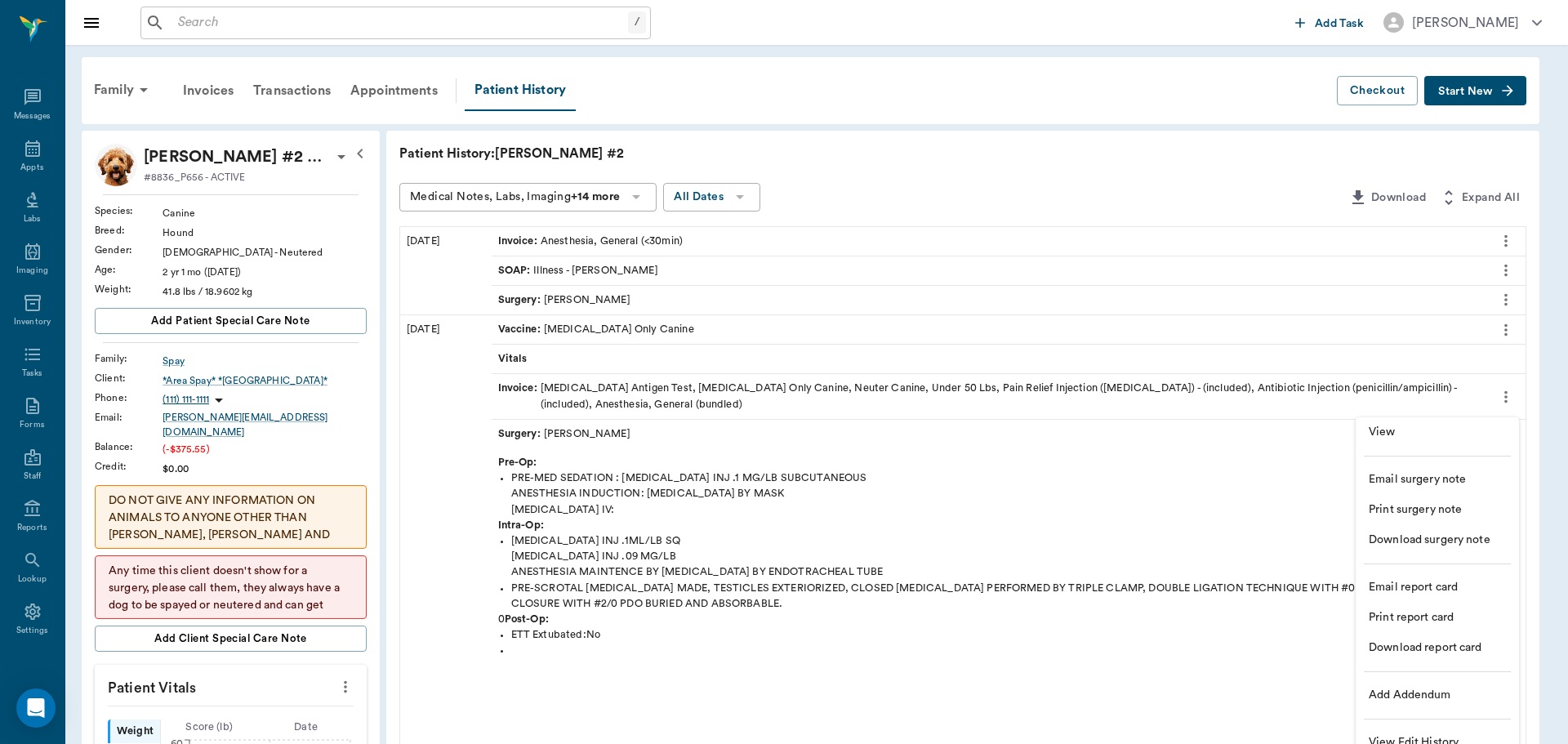
click at [1369, 432] on span "View" at bounding box center [1438, 432] width 137 height 18
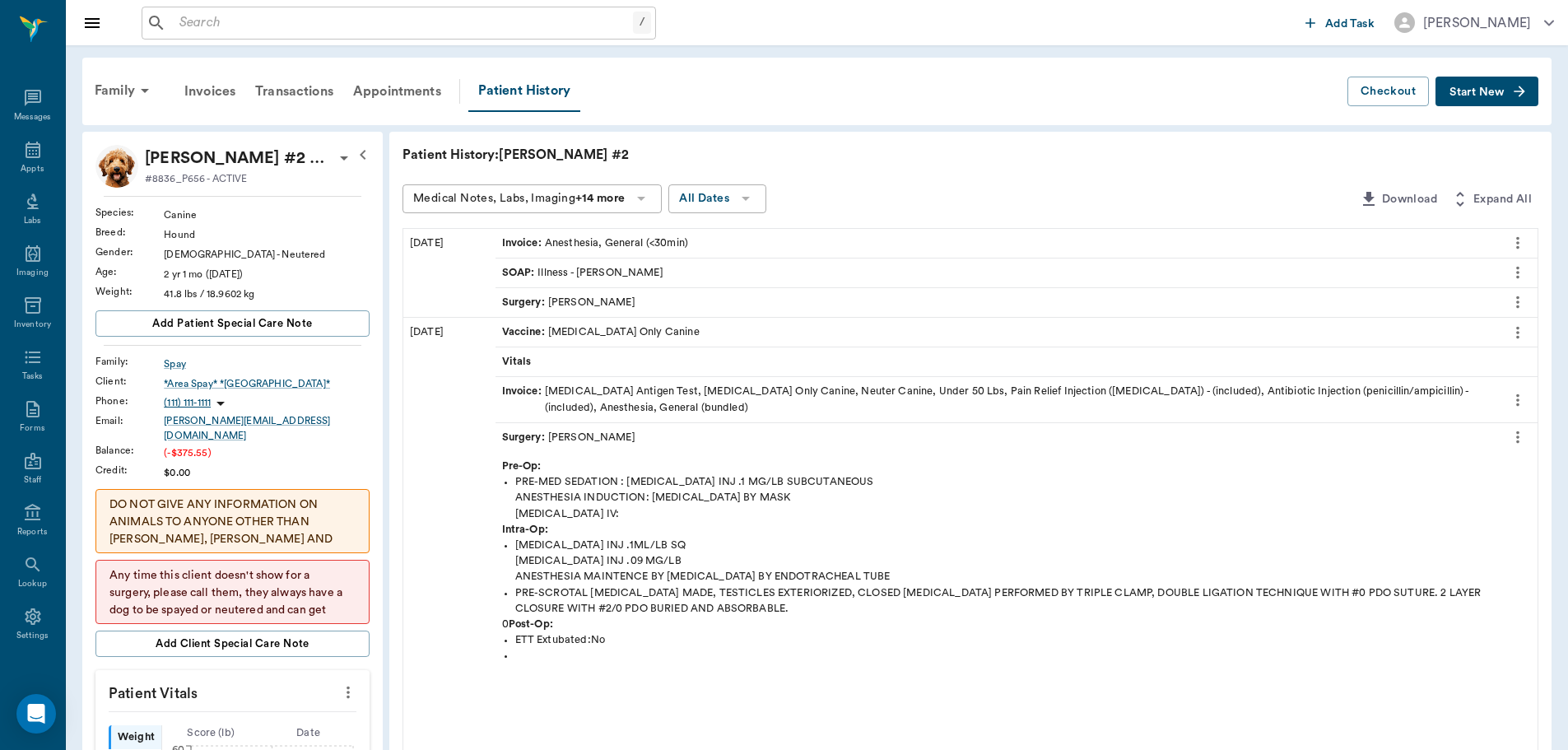
click at [545, 330] on div at bounding box center [784, 375] width 1568 height 750
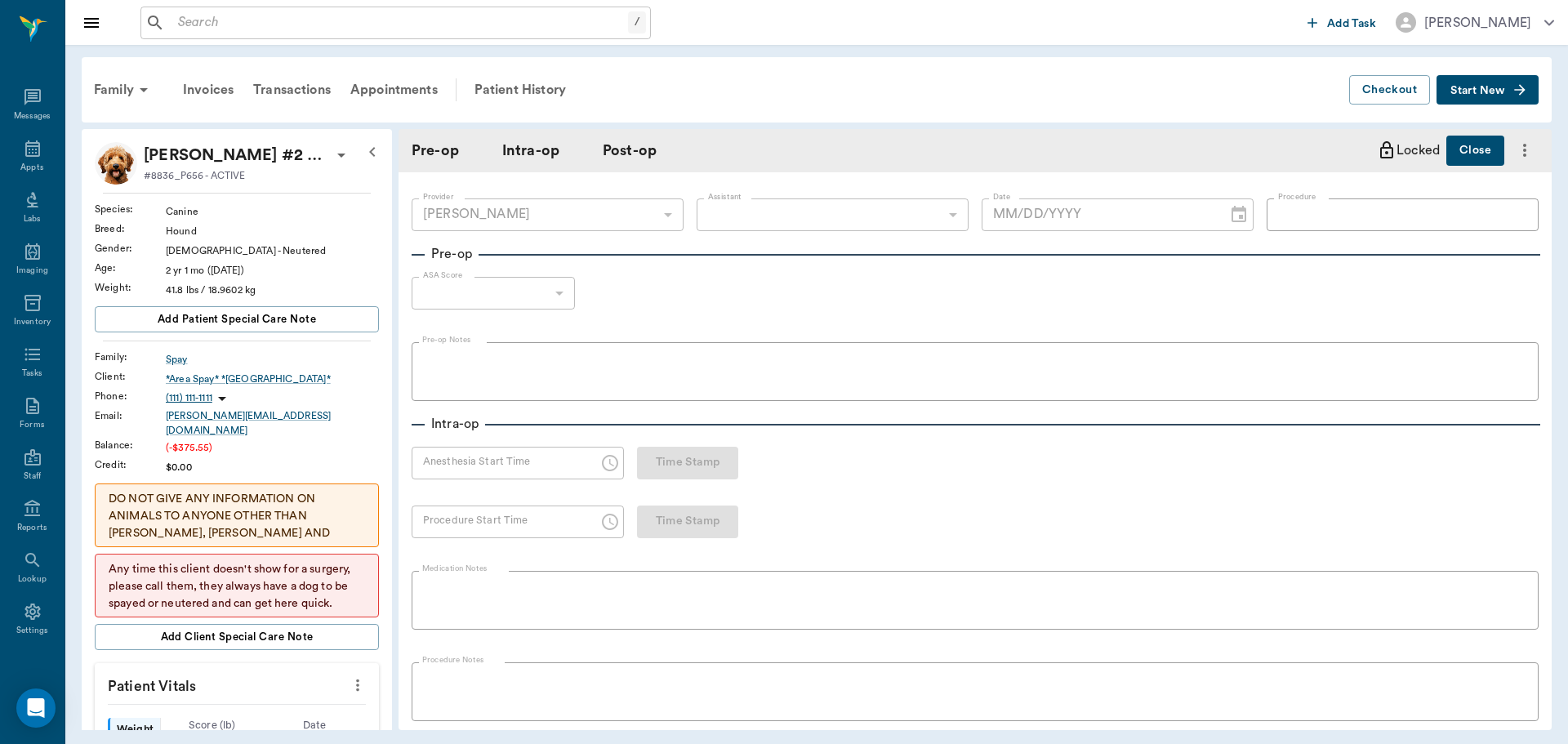
type input "63ec2f075fda476ae8351a4d"
type input "66672ef5d8069dbc7eb4c651"
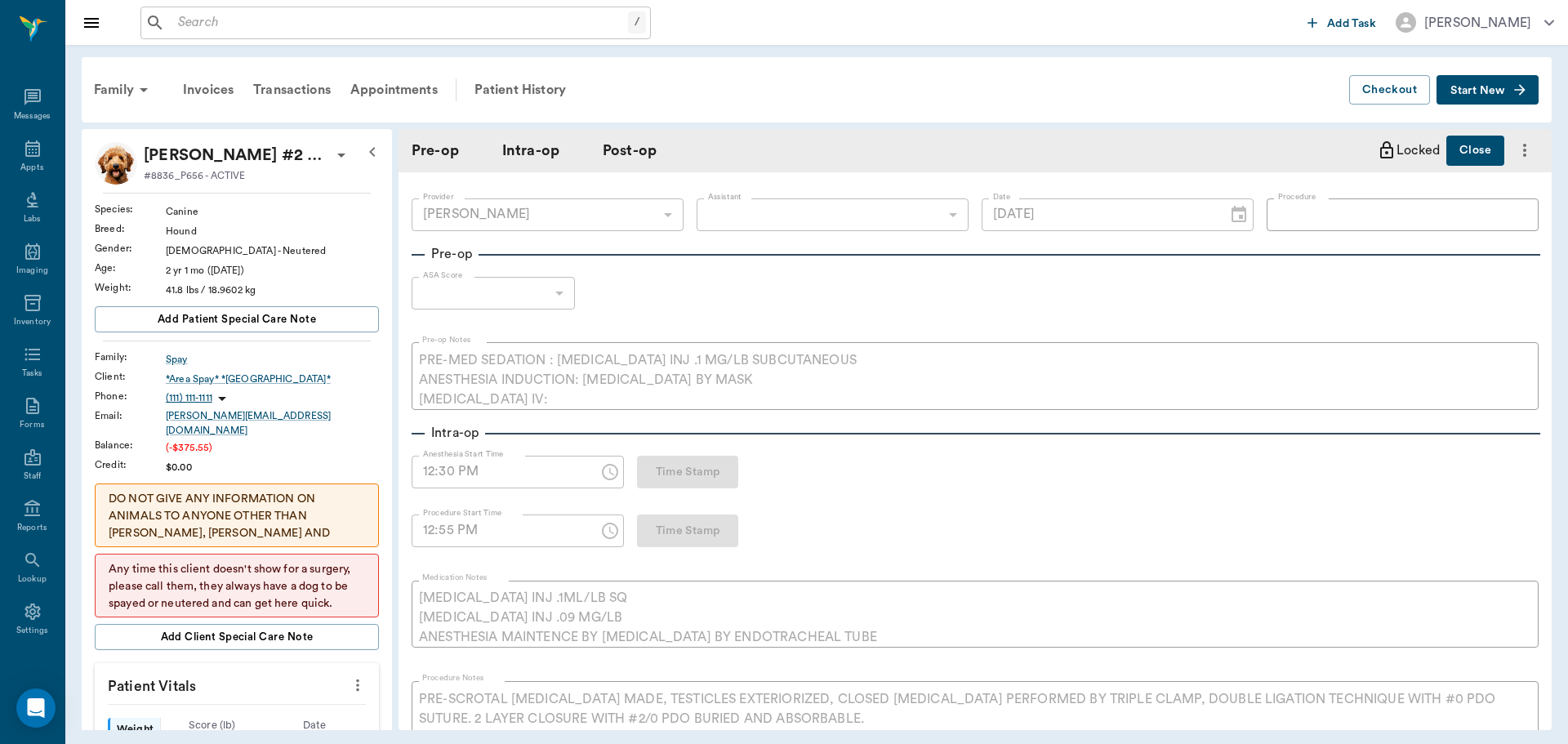
type input "02/12/2025"
type input "12:30 PM"
type input "12:55 PM"
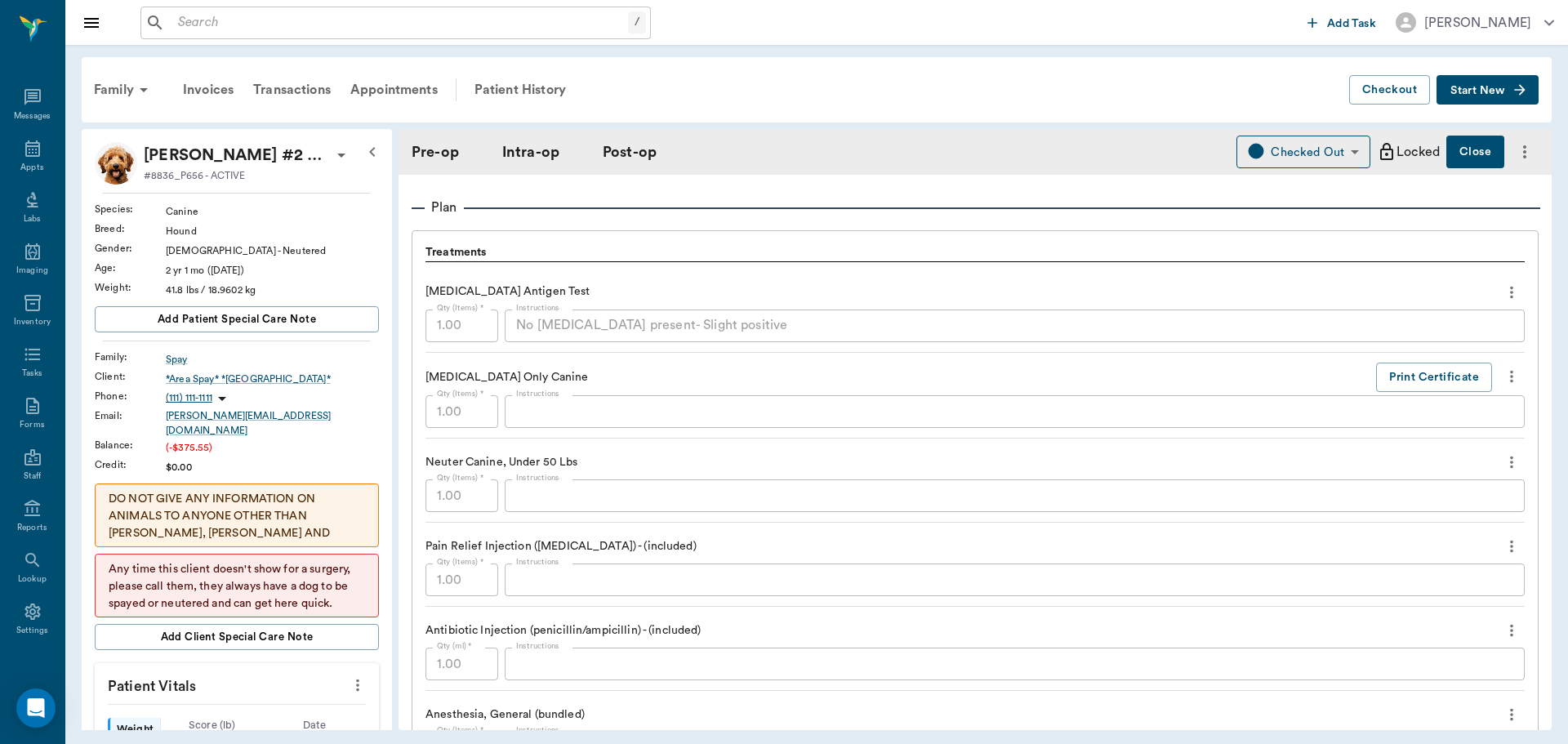
click at [1502, 373] on icon "more" at bounding box center [1511, 376] width 18 height 19
click at [1266, 383] on div at bounding box center [784, 372] width 1568 height 744
click at [1423, 377] on div at bounding box center [784, 372] width 1568 height 744
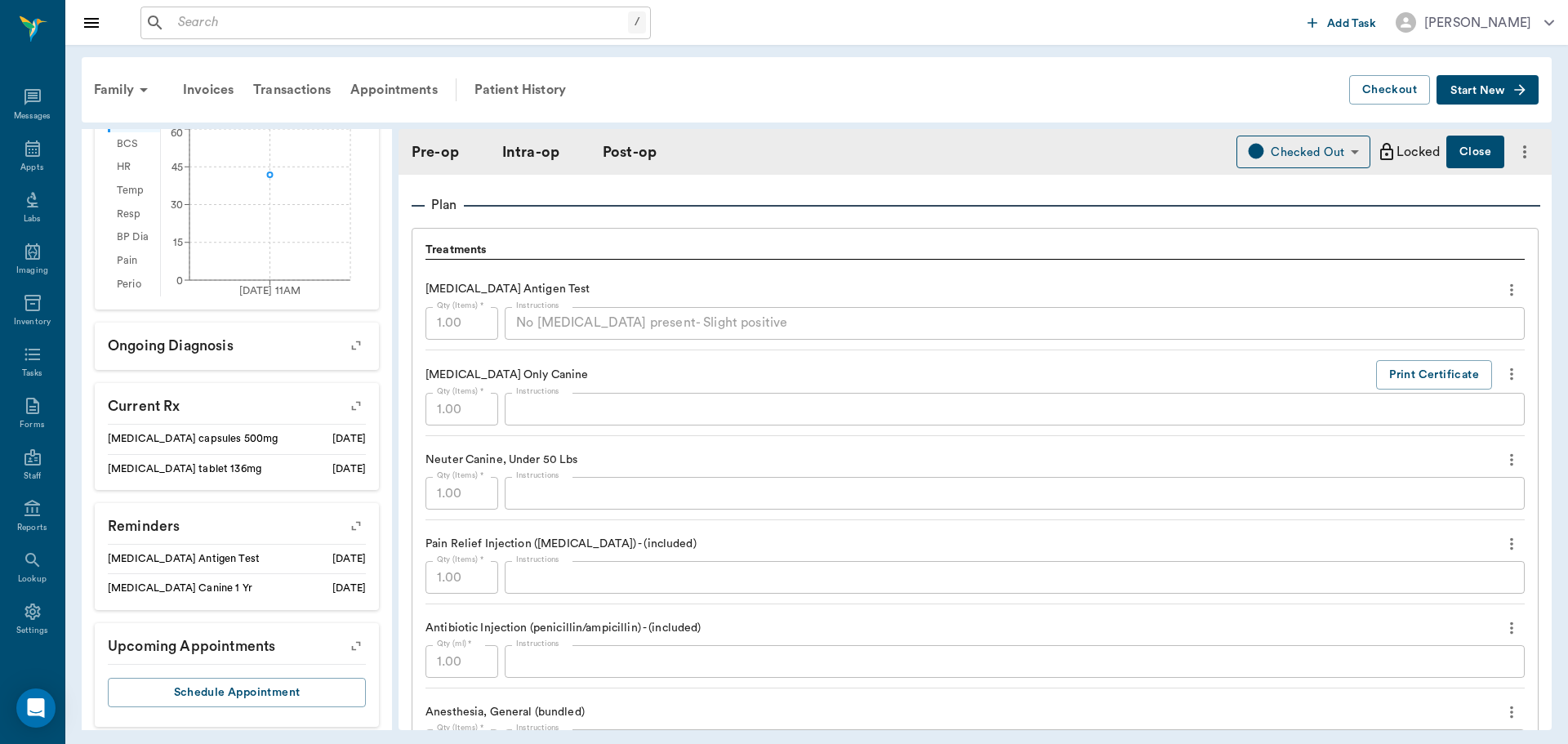
click at [348, 517] on icon "button" at bounding box center [356, 526] width 23 height 23
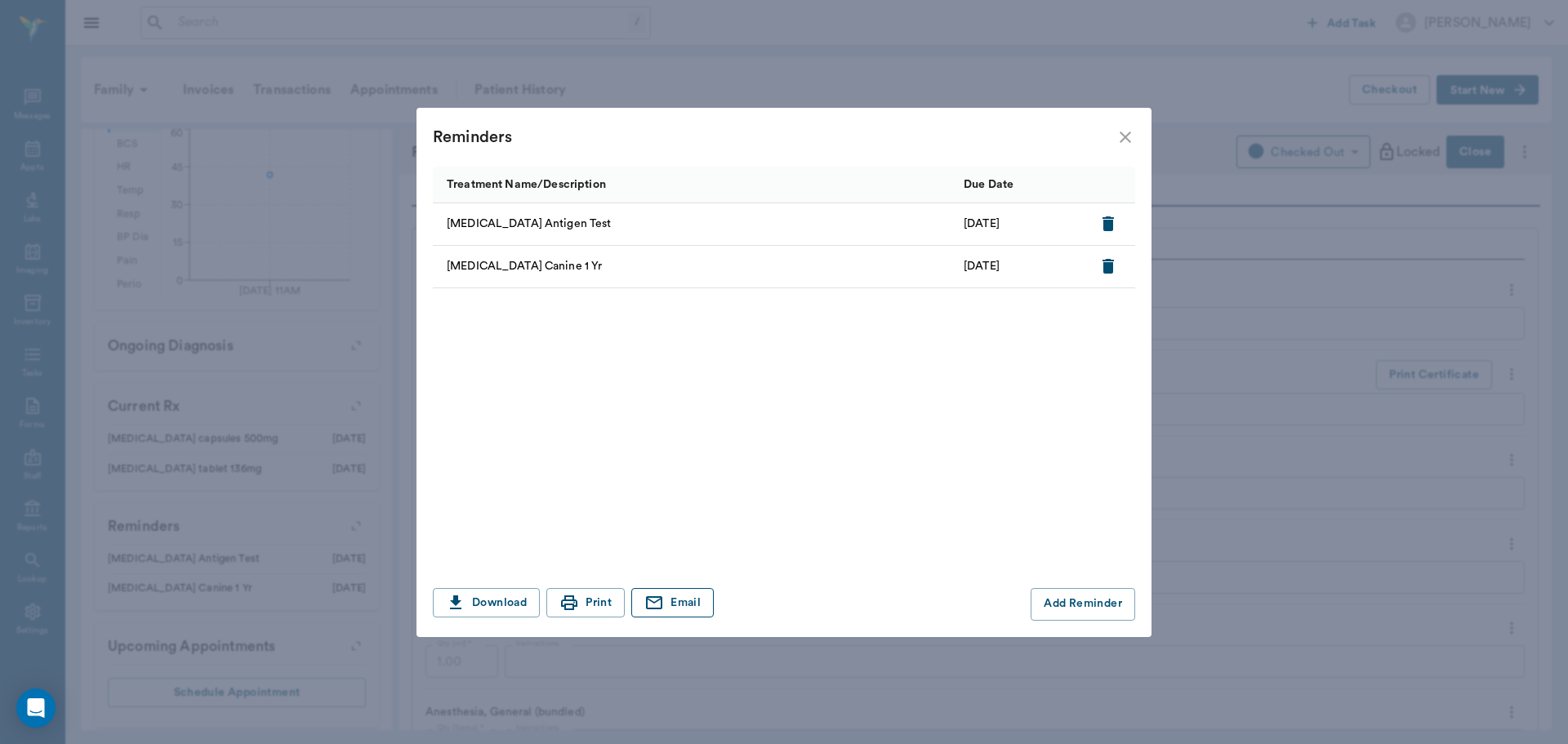
click at [673, 605] on button "Email" at bounding box center [672, 603] width 82 height 31
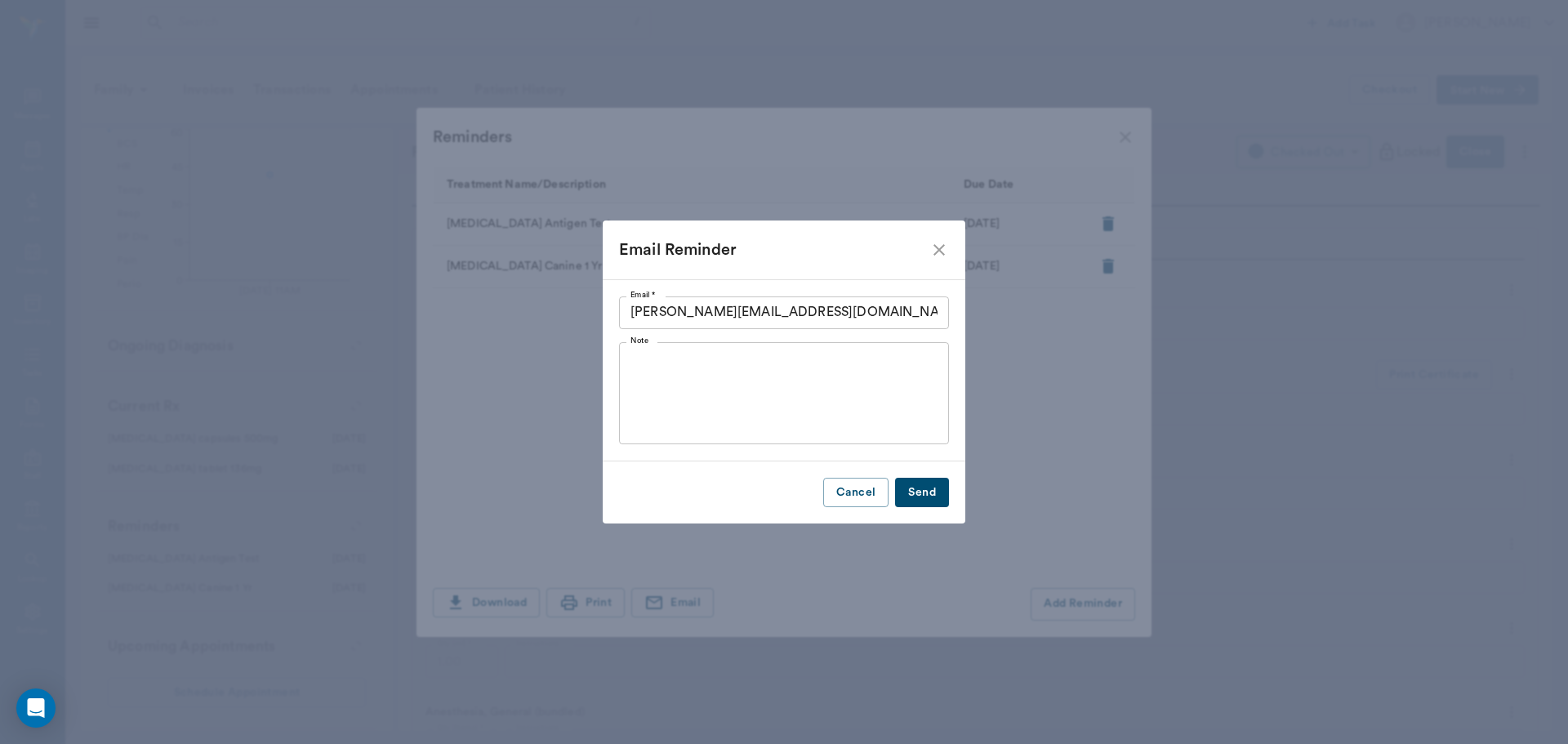
click at [928, 490] on button "Send" at bounding box center [922, 492] width 54 height 31
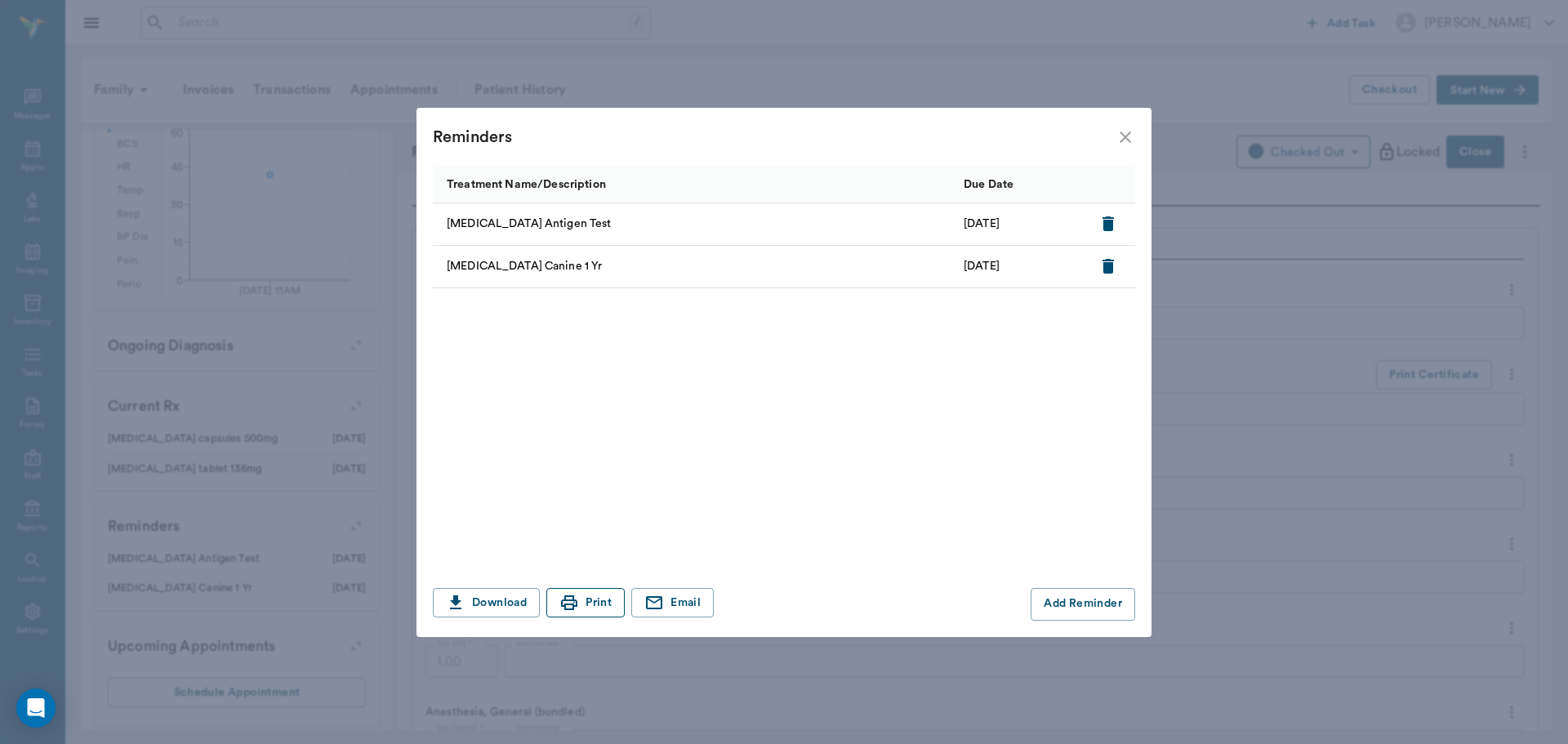
click at [603, 603] on button "Print" at bounding box center [586, 603] width 79 height 31
click at [1128, 132] on icon "close" at bounding box center [1125, 137] width 19 height 19
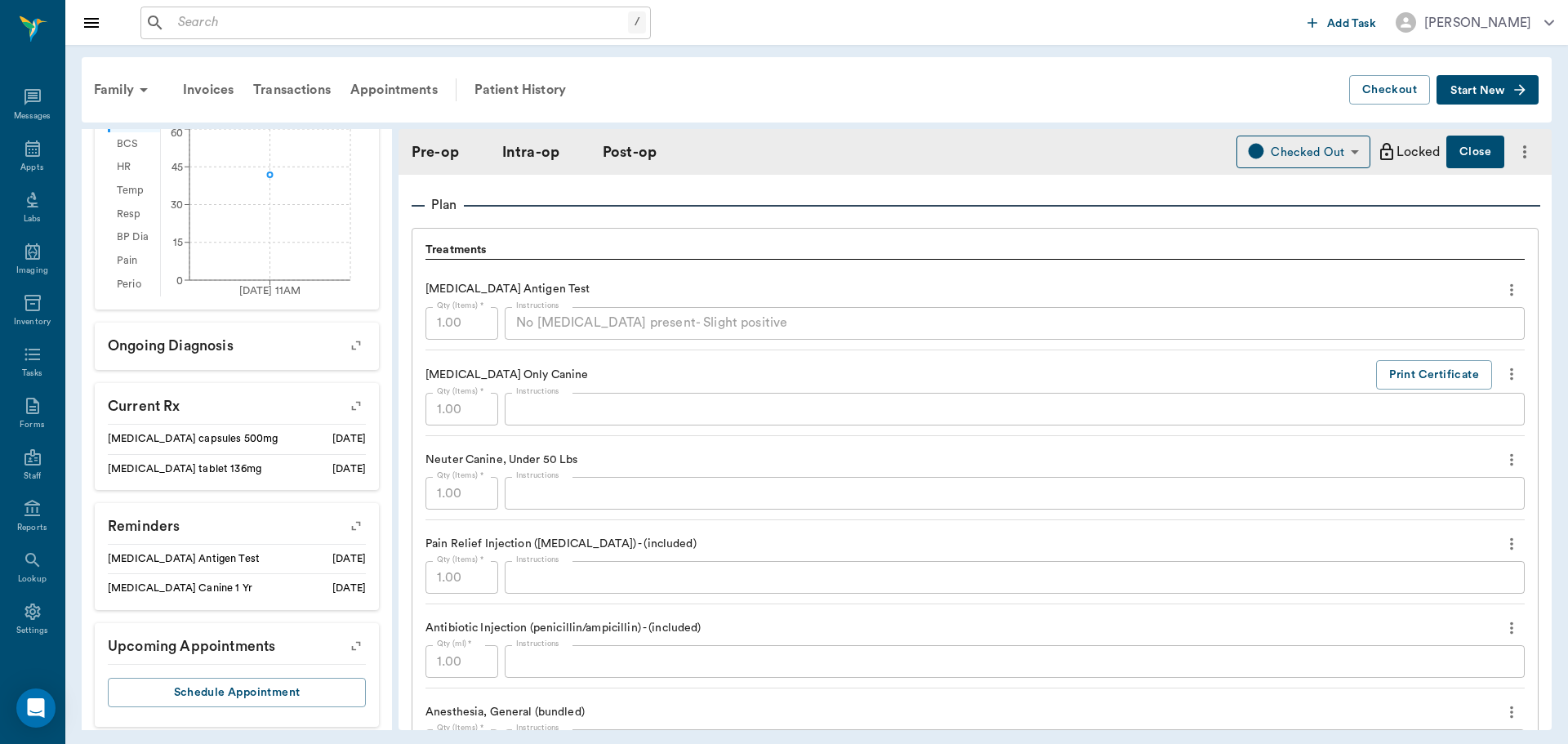
click at [27, 150] on div "Reminders Treatment Name/Description Due Date Heartworm Antigen Test 02/11/26 R…" at bounding box center [784, 372] width 1568 height 744
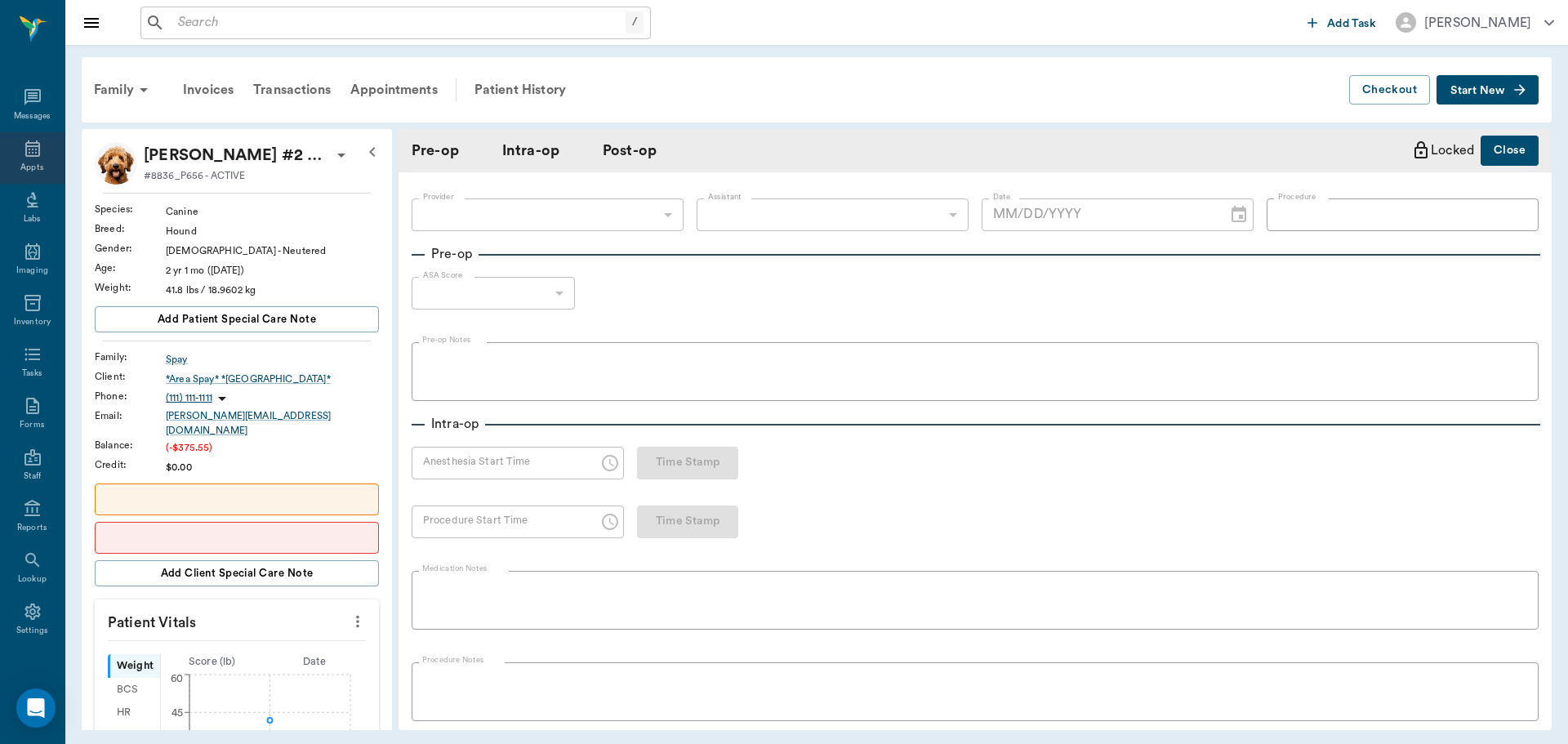
type input "63ec2f075fda476ae8351a4d"
type input "66672ef5d8069dbc7eb4c651"
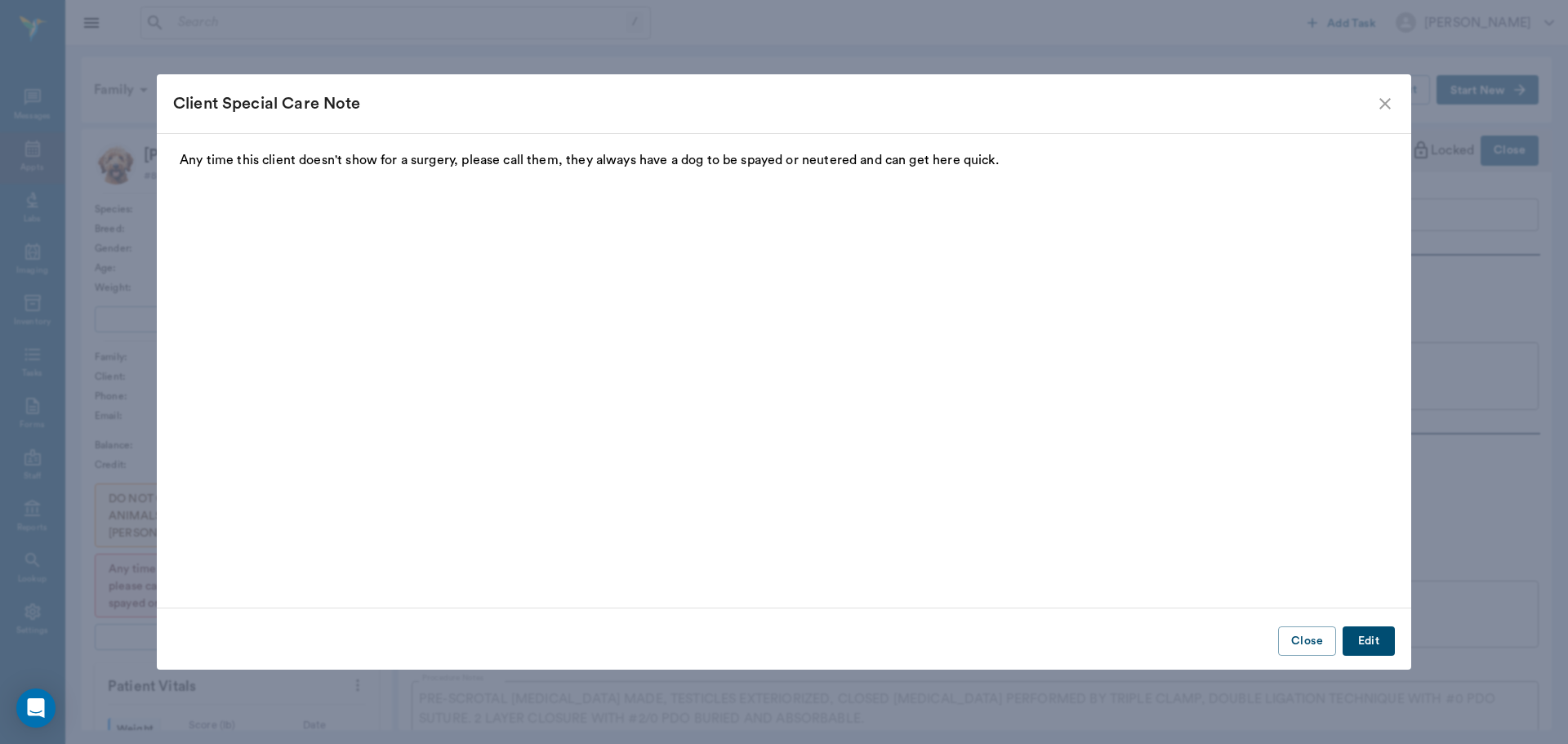
type input "[DATE]"
type input "12:30 PM"
type input "12:55 PM"
click at [1308, 645] on button "Close" at bounding box center [1307, 641] width 58 height 31
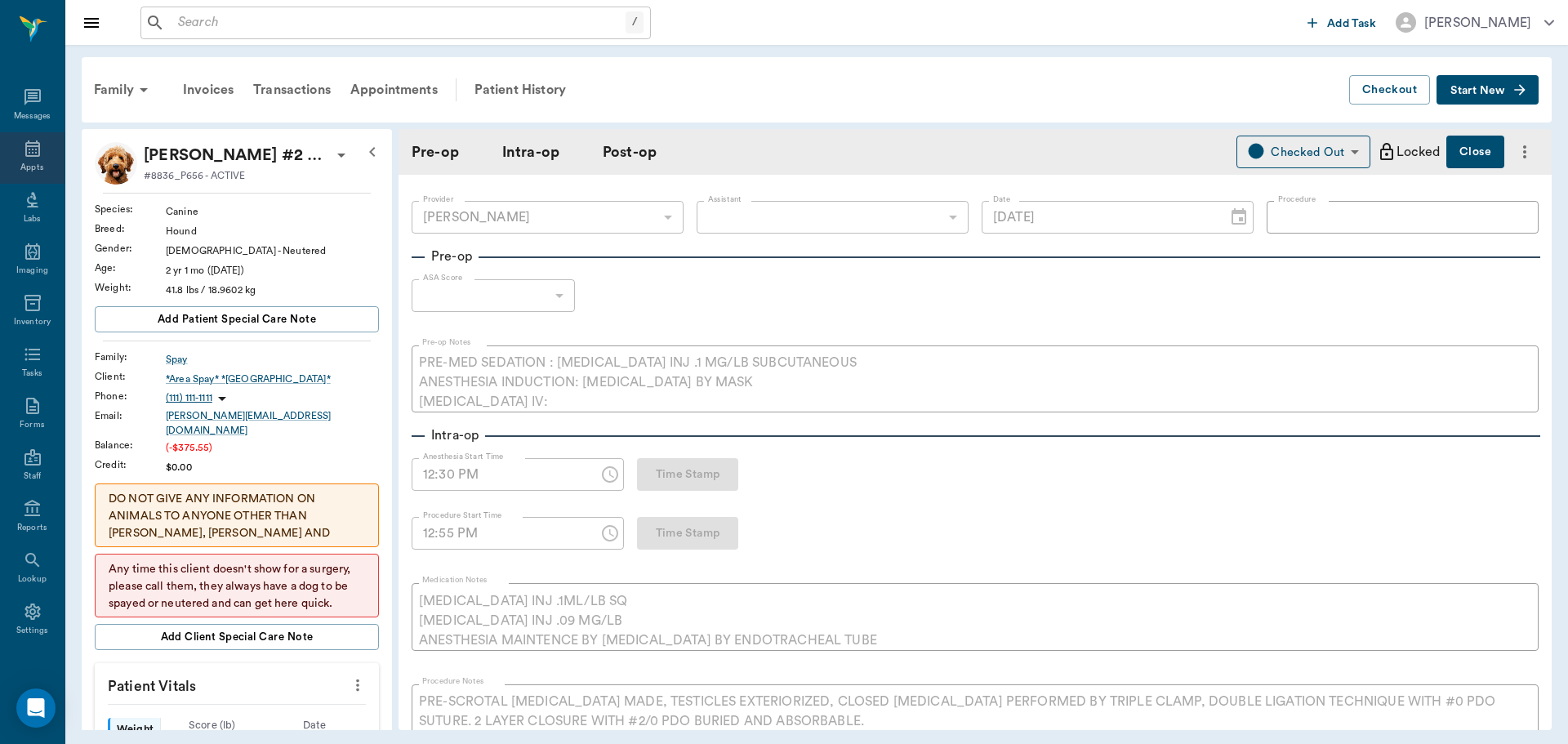
click at [27, 149] on icon at bounding box center [32, 149] width 15 height 17
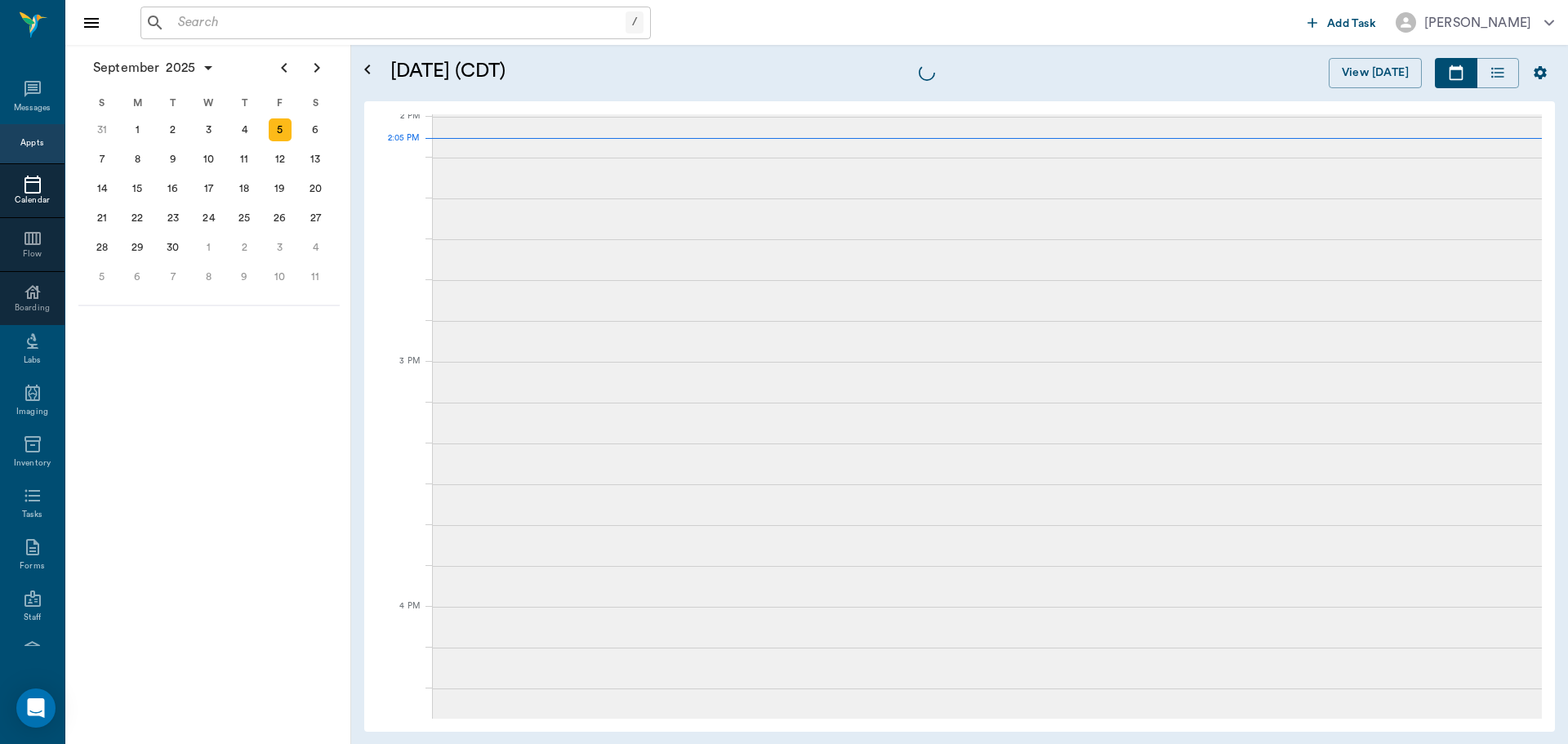
scroll to position [1473, 0]
